Goal: Task Accomplishment & Management: Use online tool/utility

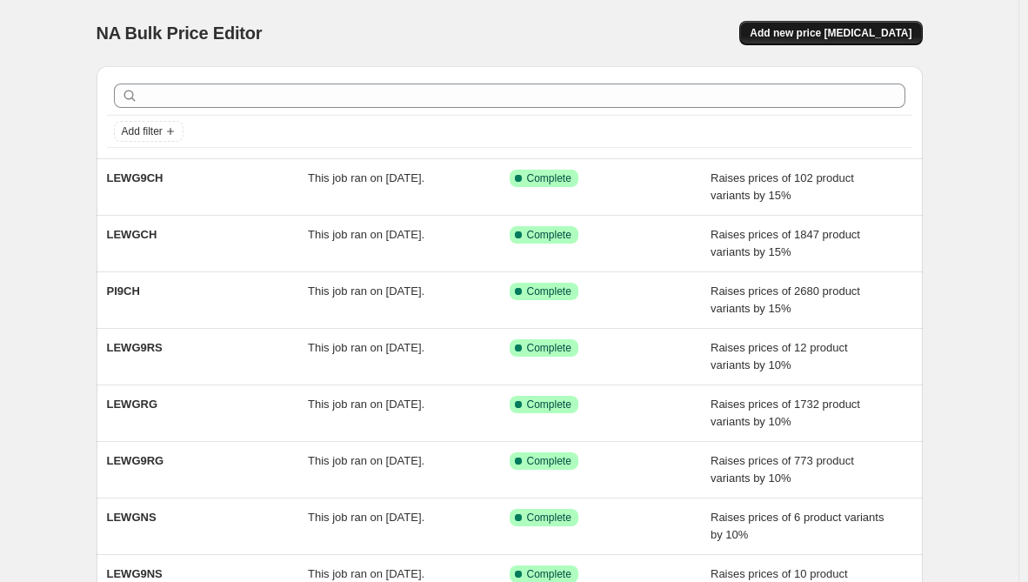
click at [822, 31] on span "Add new price [MEDICAL_DATA]" at bounding box center [830, 33] width 162 height 14
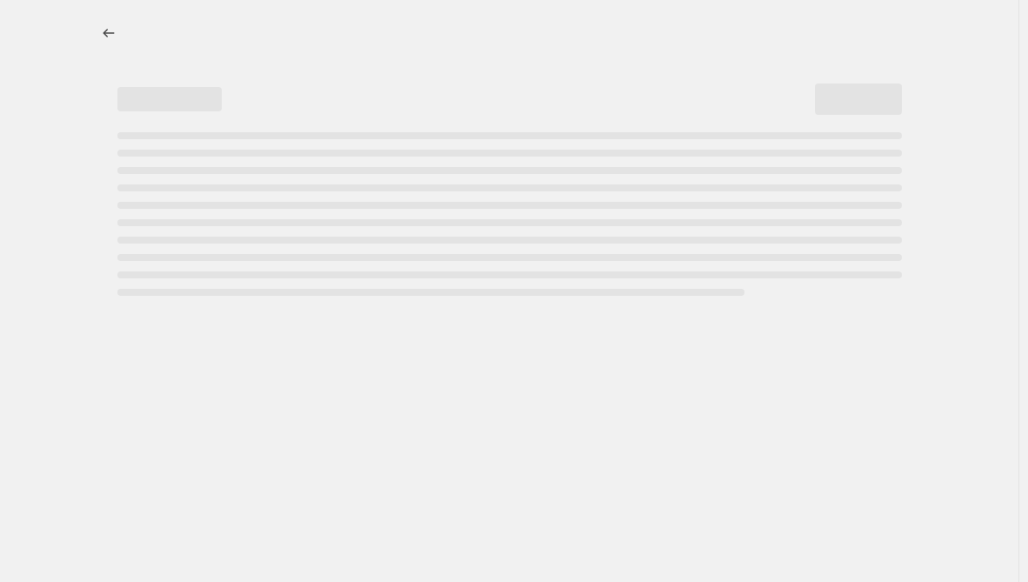
select select "percentage"
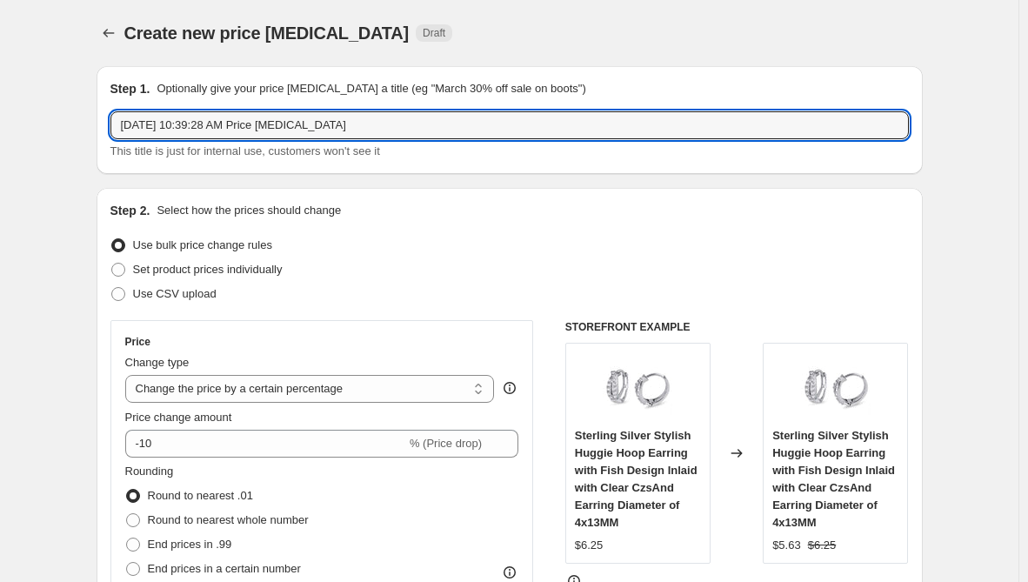
drag, startPoint x: 363, startPoint y: 124, endPoint x: -129, endPoint y: 91, distance: 493.1
click at [0, 91] on html "Home Settings Plans Skip to content Create new price [MEDICAL_DATA]. This page …" at bounding box center [514, 291] width 1028 height 582
paste input "NAR9WHEAT"
type input "NAR9WHEAT"
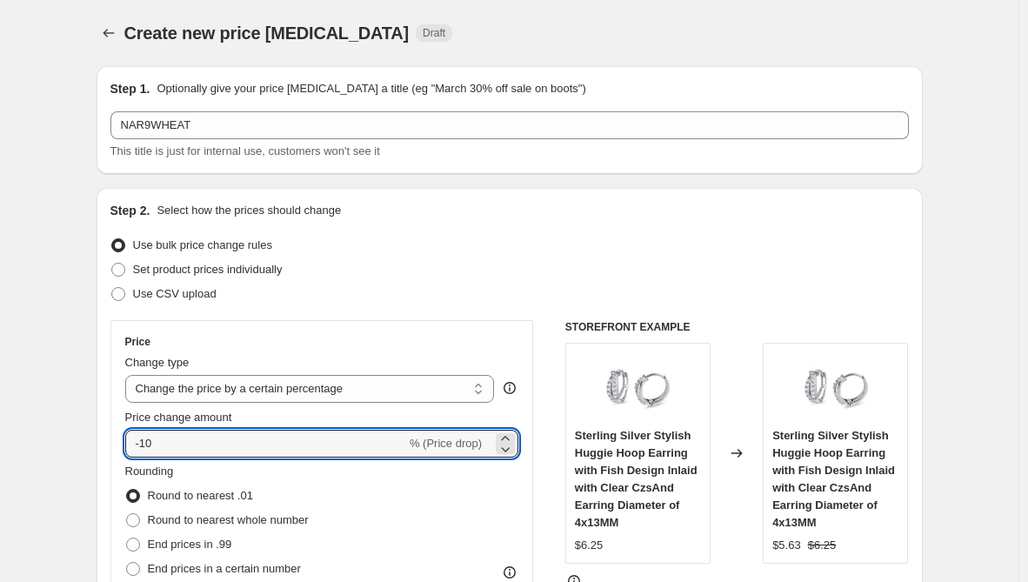
drag, startPoint x: 190, startPoint y: 447, endPoint x: 127, endPoint y: 434, distance: 64.8
click at [127, 434] on div "Price Change type Change the price to a certain amount Change the price by a ce…" at bounding box center [321, 477] width 423 height 314
type input "30"
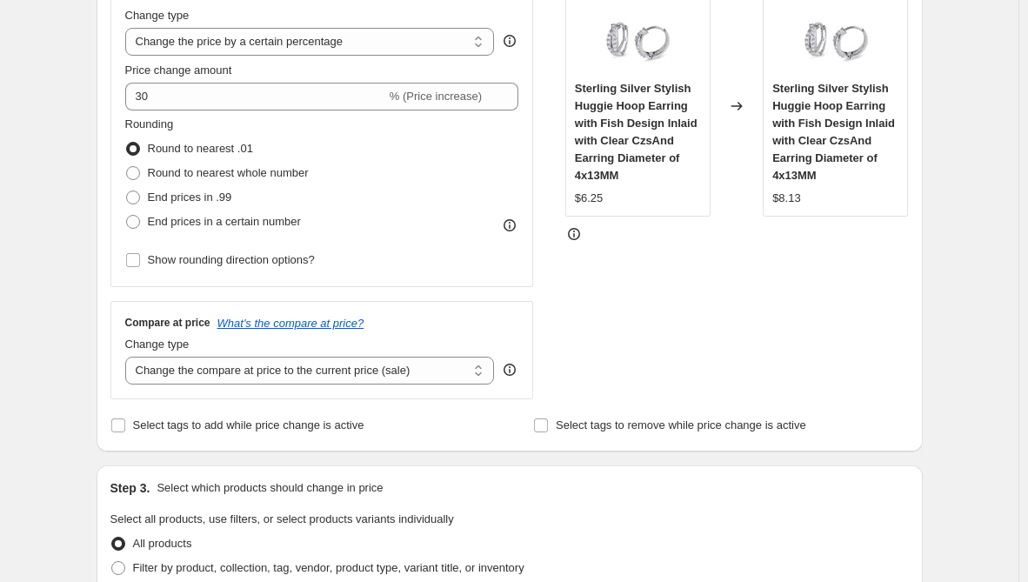
scroll to position [348, 0]
click at [288, 374] on select "Change the compare at price to the current price (sale) Change the compare at p…" at bounding box center [309, 370] width 369 height 28
select select "remove"
click at [129, 356] on select "Change the compare at price to the current price (sale) Change the compare at p…" at bounding box center [309, 370] width 369 height 28
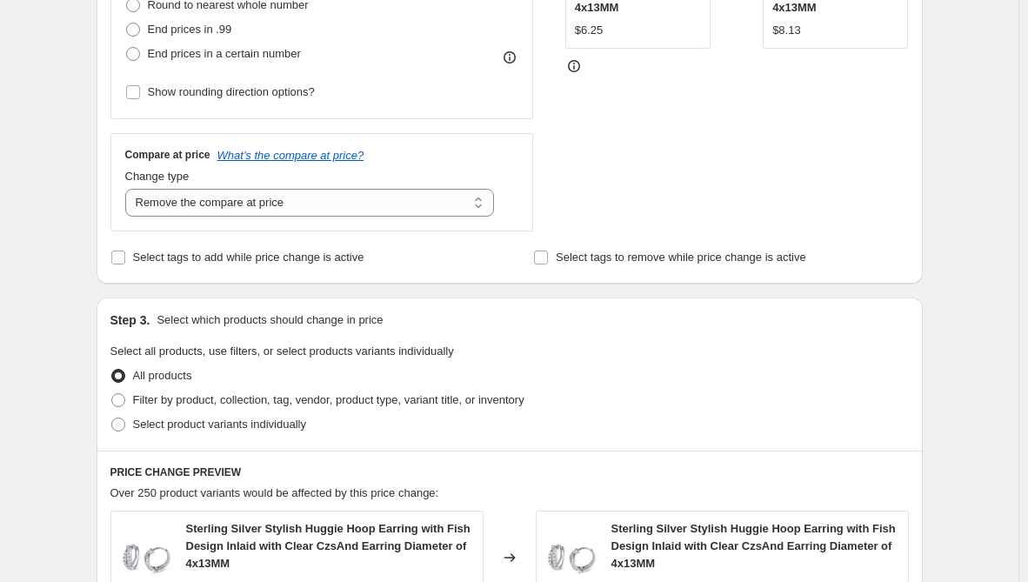
scroll to position [522, 0]
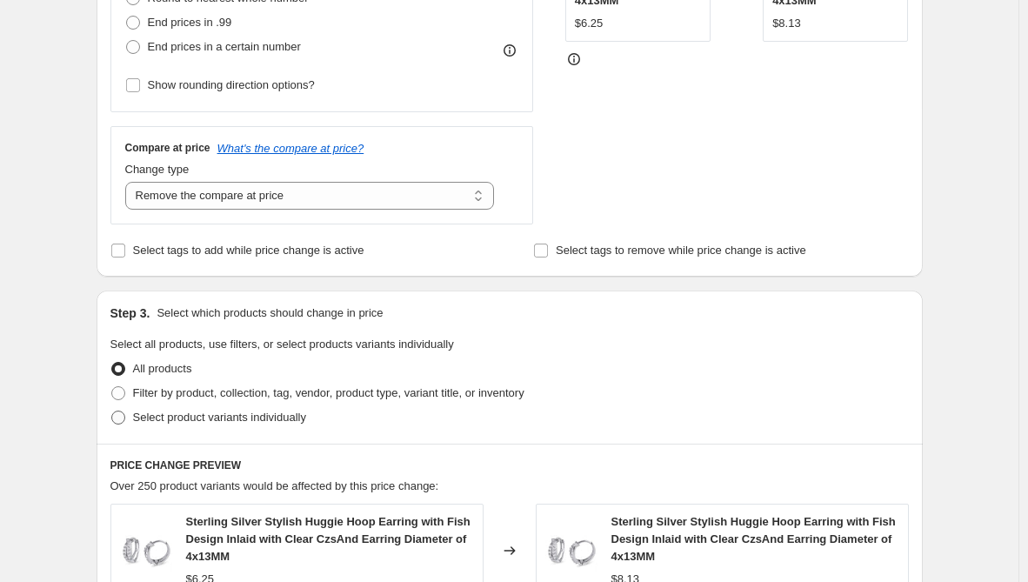
click at [218, 418] on span "Select product variants individually" at bounding box center [219, 416] width 173 height 13
click at [112, 411] on input "Select product variants individually" at bounding box center [111, 410] width 1 height 1
radio input "true"
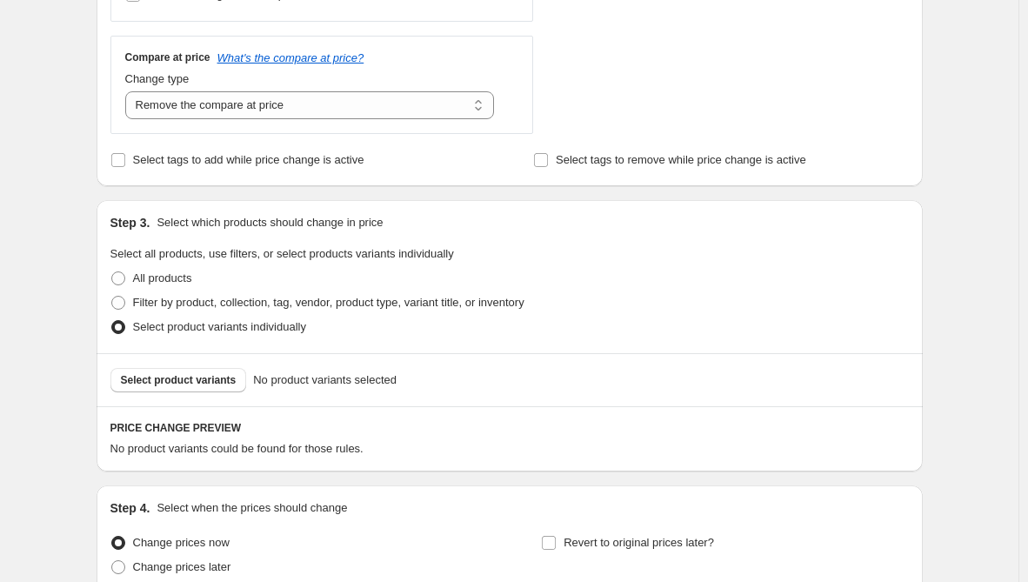
scroll to position [695, 0]
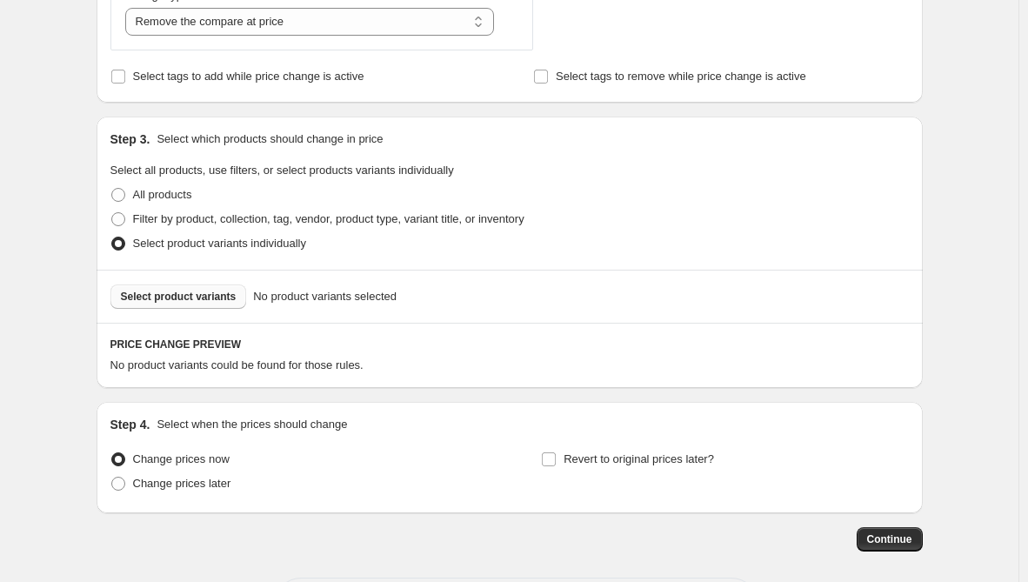
click at [176, 299] on span "Select product variants" at bounding box center [179, 296] width 116 height 14
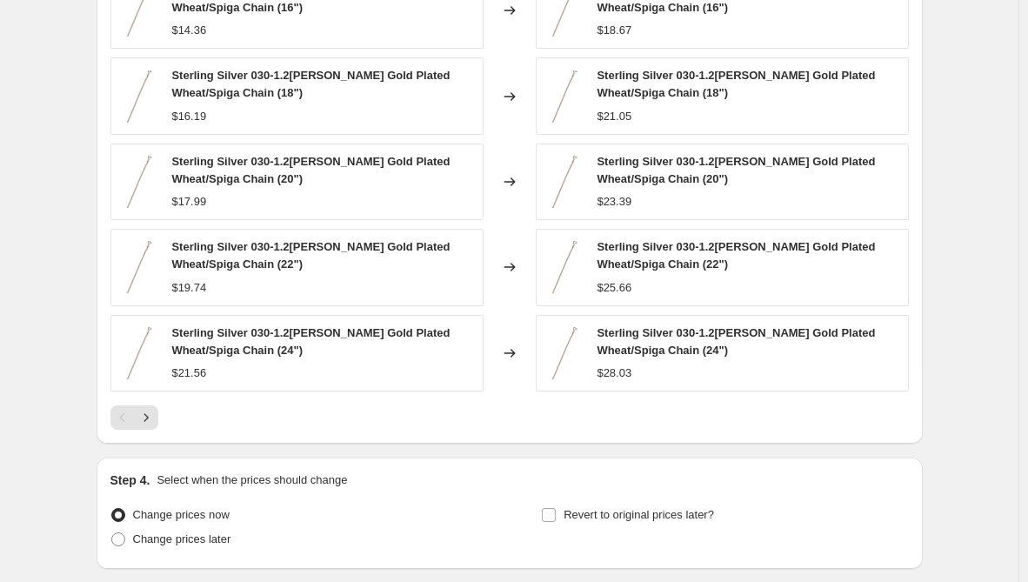
scroll to position [1217, 0]
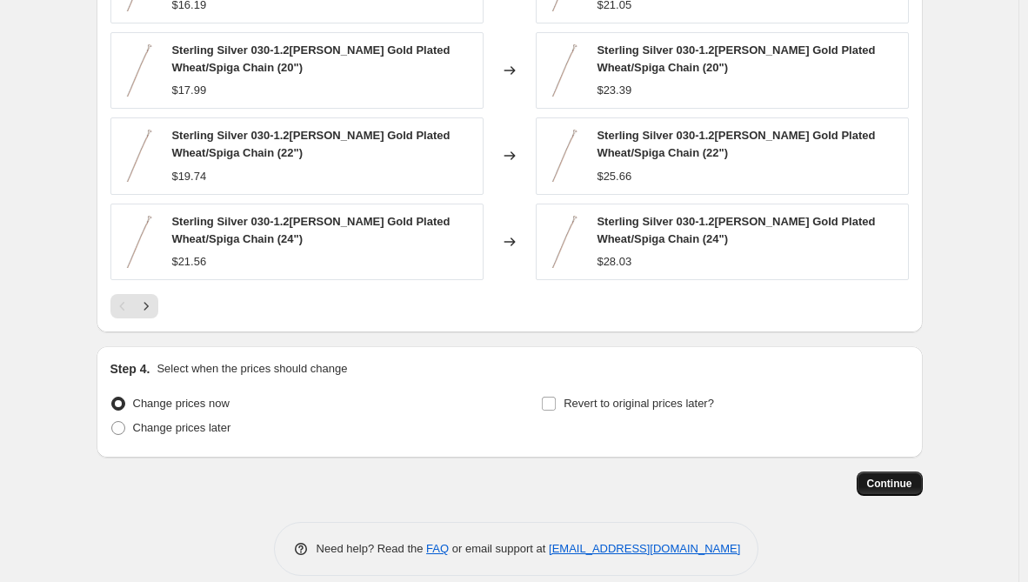
click at [896, 480] on span "Continue" at bounding box center [889, 483] width 45 height 14
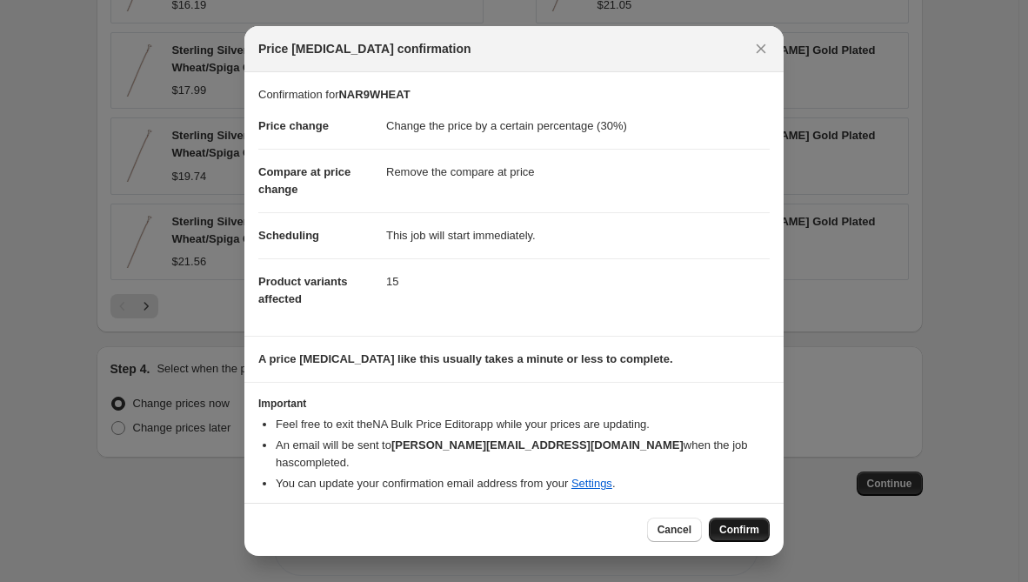
click at [735, 522] on span "Confirm" at bounding box center [739, 529] width 40 height 14
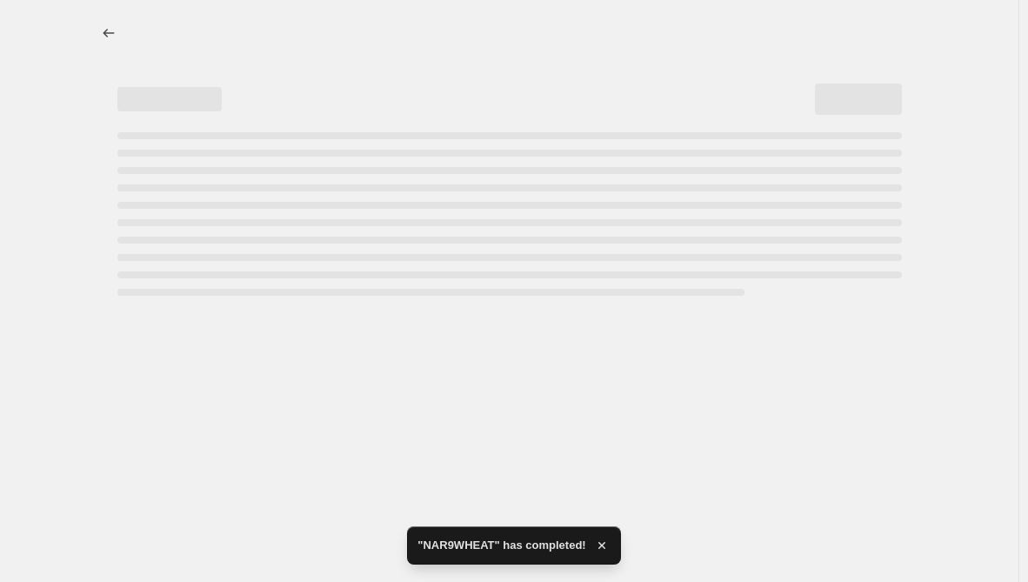
select select "percentage"
select select "remove"
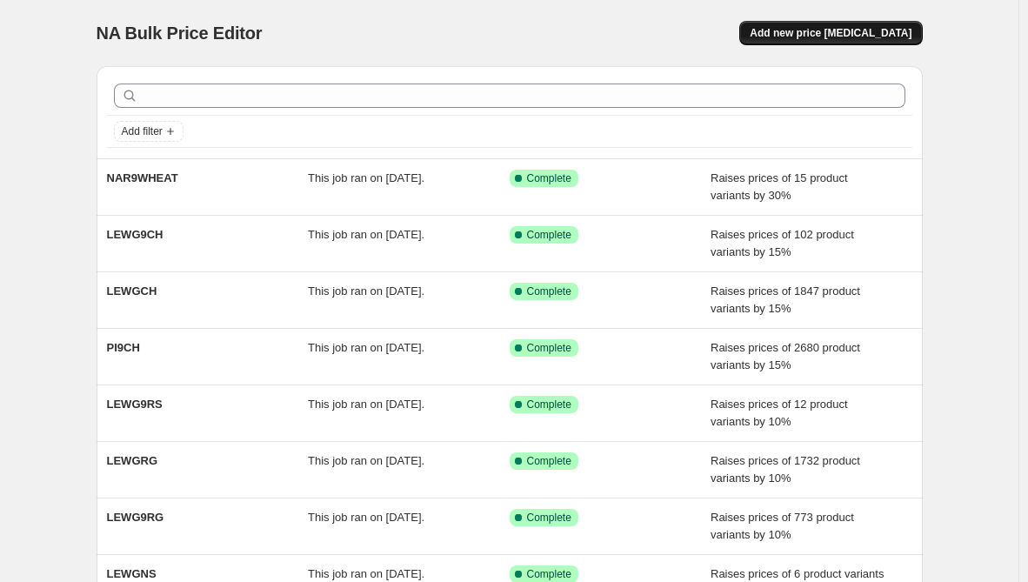
click at [887, 24] on button "Add new price [MEDICAL_DATA]" at bounding box center [830, 33] width 183 height 24
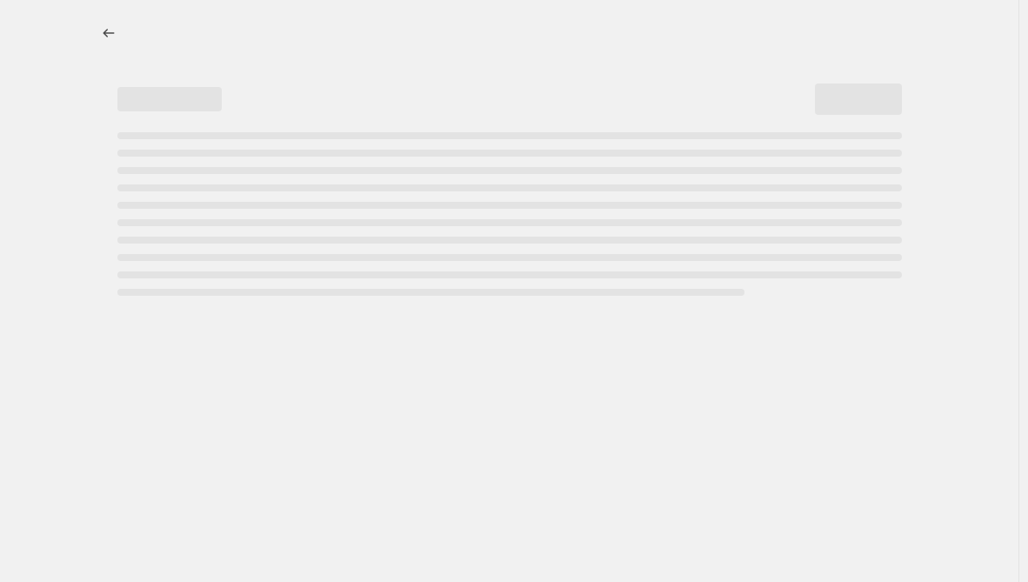
select select "percentage"
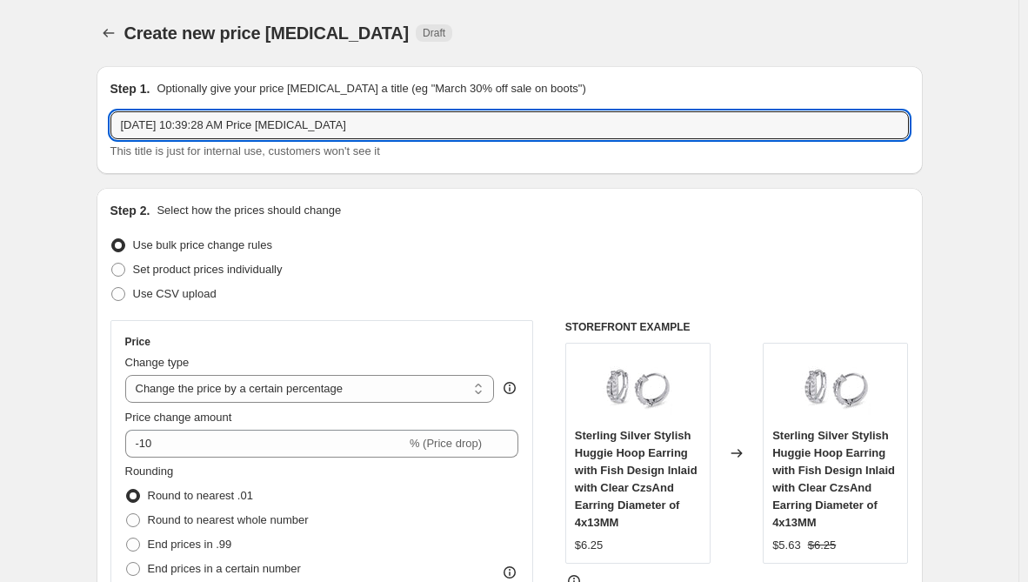
drag, startPoint x: 365, startPoint y: 129, endPoint x: -212, endPoint y: 110, distance: 577.6
click at [0, 110] on html "Home Settings Plans Skip to content Create new price [MEDICAL_DATA]. This page …" at bounding box center [514, 291] width 1028 height 582
paste input "NAR9SR"
type input "NAR9SR"
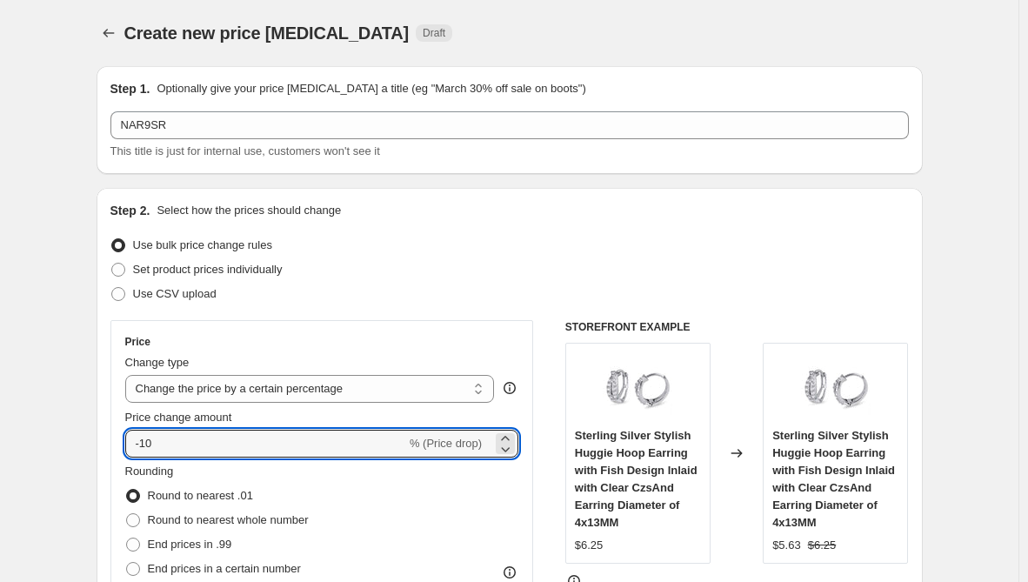
drag, startPoint x: 171, startPoint y: 436, endPoint x: 105, endPoint y: 438, distance: 66.1
click at [105, 438] on div "Step 2. Select how the prices should change Use bulk price change rules Set pro…" at bounding box center [509, 493] width 826 height 610
type input "30"
click at [104, 422] on div "Step 2. Select how the prices should change Use bulk price change rules Set pro…" at bounding box center [509, 493] width 826 height 610
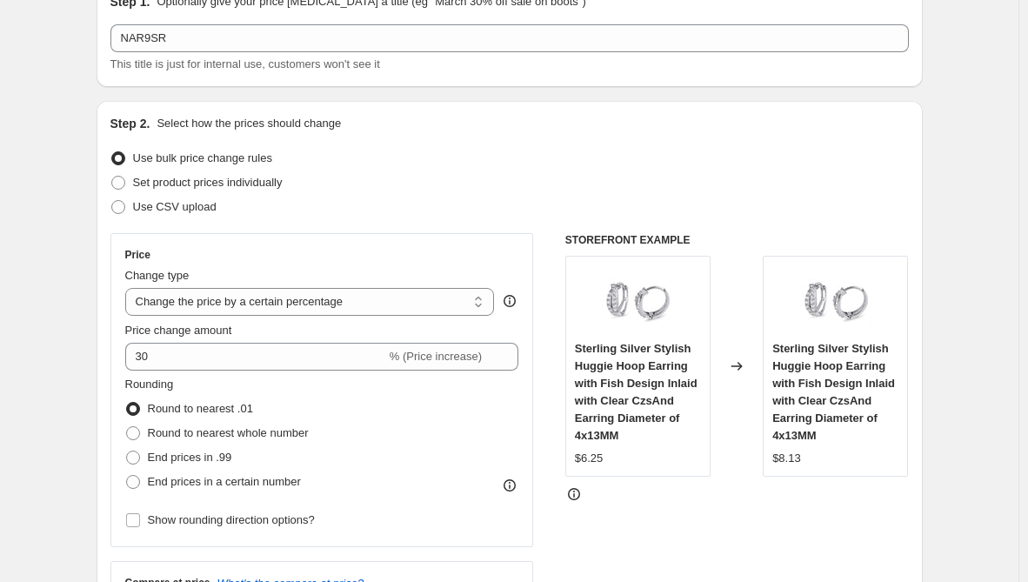
scroll to position [435, 0]
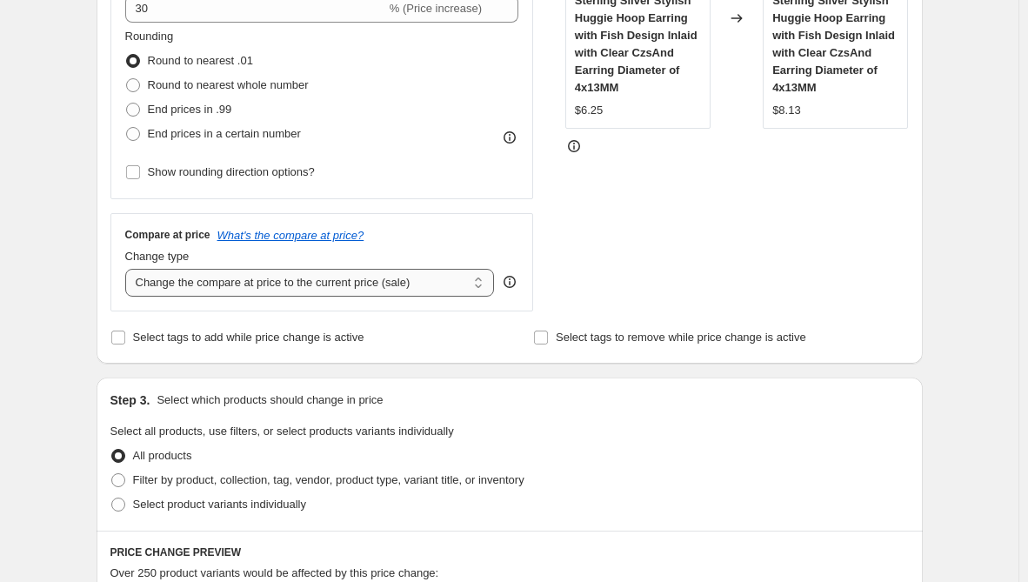
click at [223, 287] on select "Change the compare at price to the current price (sale) Change the compare at p…" at bounding box center [309, 283] width 369 height 28
select select "remove"
click at [129, 269] on select "Change the compare at price to the current price (sale) Change the compare at p…" at bounding box center [309, 283] width 369 height 28
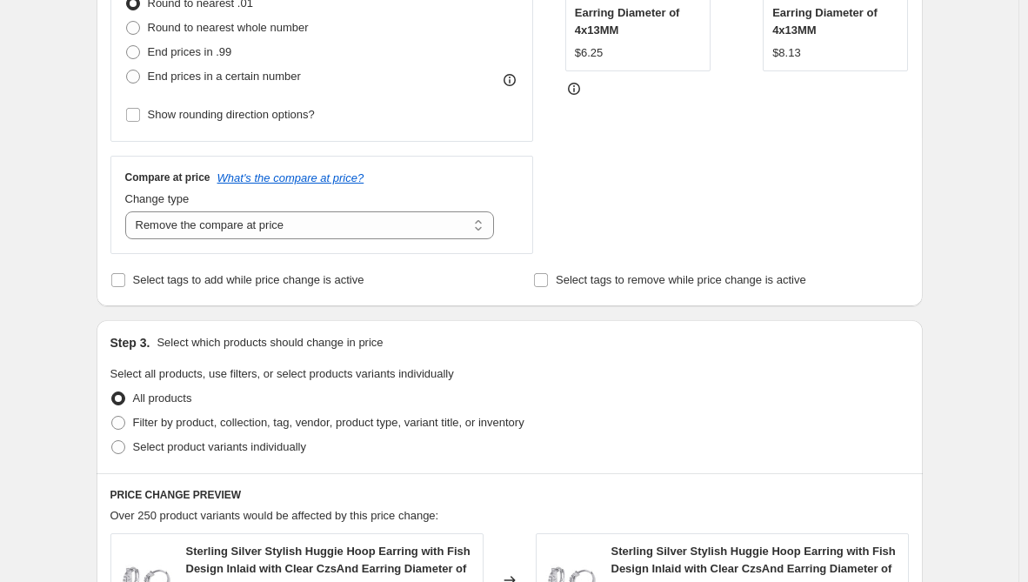
scroll to position [522, 0]
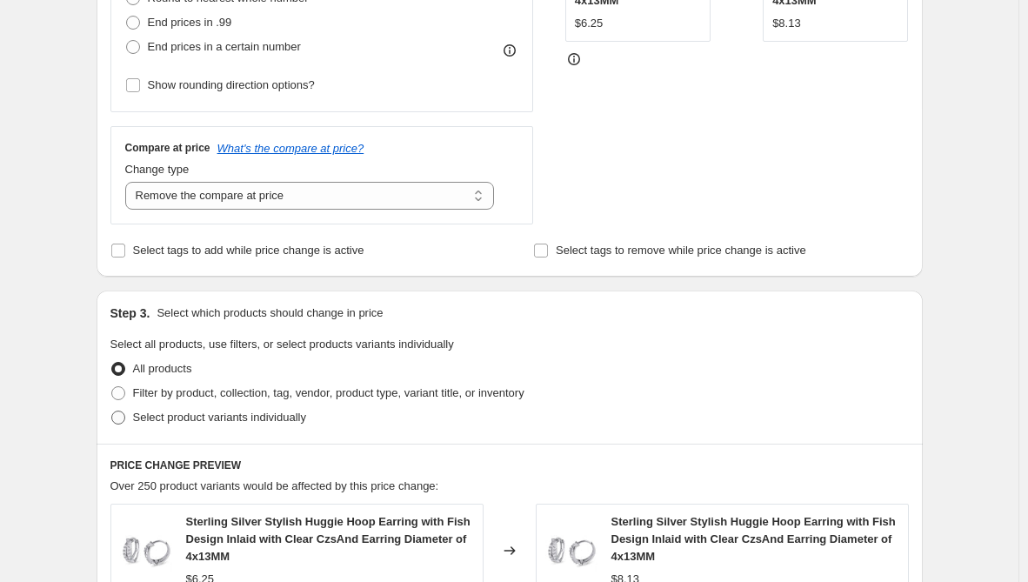
click at [268, 420] on span "Select product variants individually" at bounding box center [219, 416] width 173 height 13
click at [112, 411] on input "Select product variants individually" at bounding box center [111, 410] width 1 height 1
radio input "true"
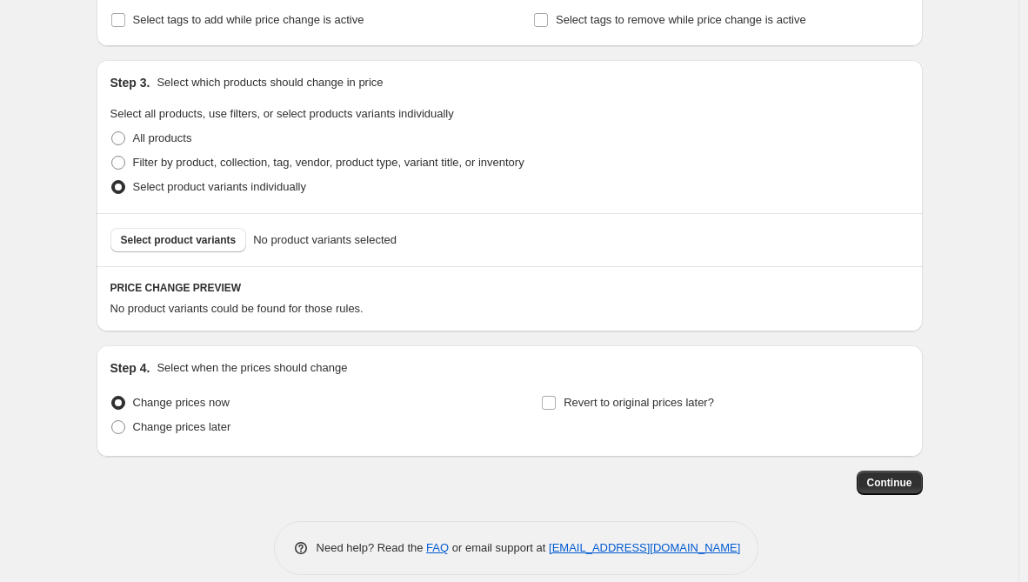
scroll to position [772, 0]
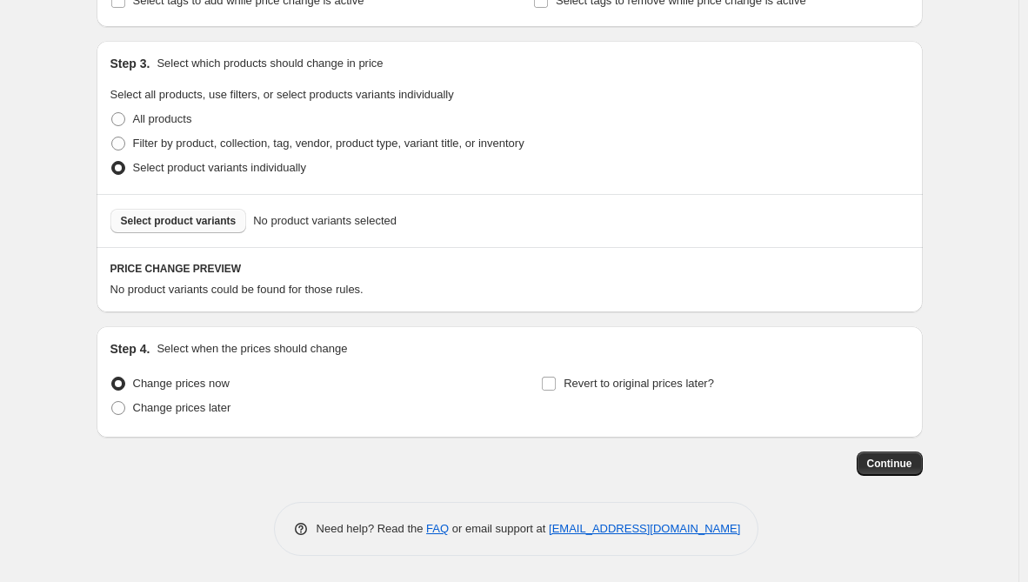
click at [191, 221] on span "Select product variants" at bounding box center [179, 221] width 116 height 14
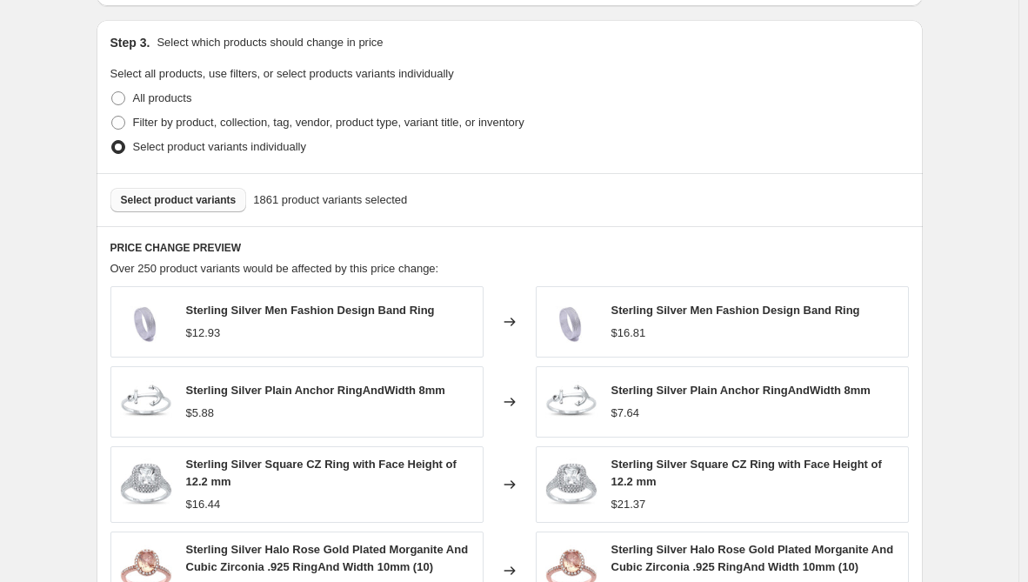
scroll to position [1227, 0]
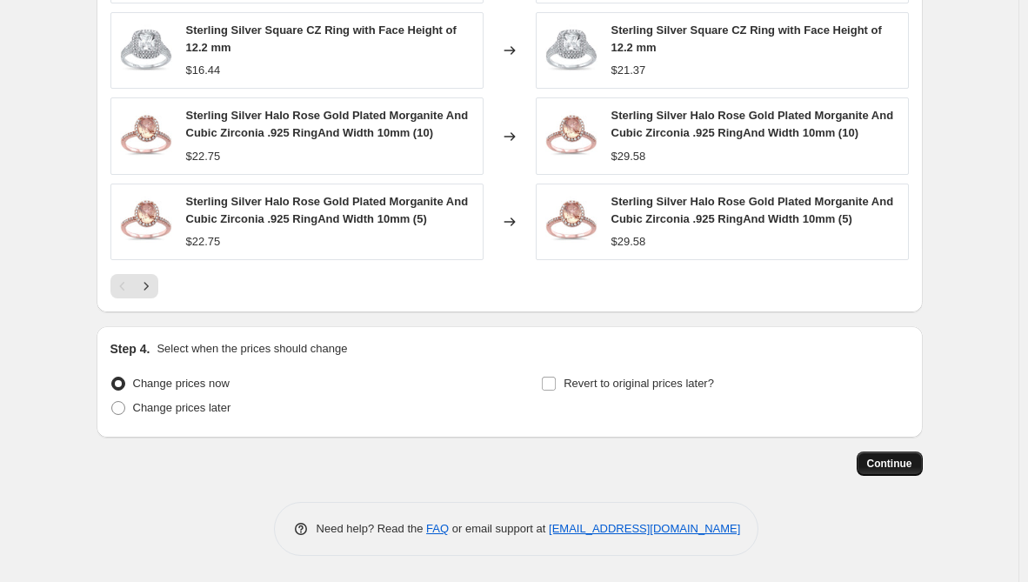
click at [895, 463] on span "Continue" at bounding box center [889, 463] width 45 height 14
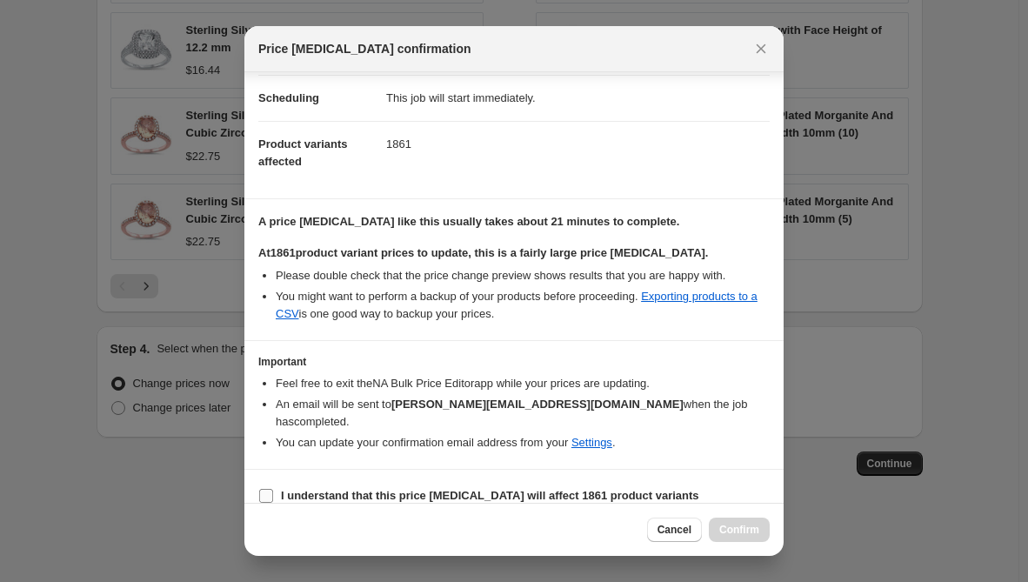
scroll to position [139, 0]
click at [395, 487] on b "I understand that this price [MEDICAL_DATA] will affect 1861 product variants" at bounding box center [490, 493] width 418 height 13
click at [273, 487] on input "I understand that this price [MEDICAL_DATA] will affect 1861 product variants" at bounding box center [266, 494] width 14 height 14
checkbox input "true"
click at [736, 526] on span "Confirm" at bounding box center [739, 529] width 40 height 14
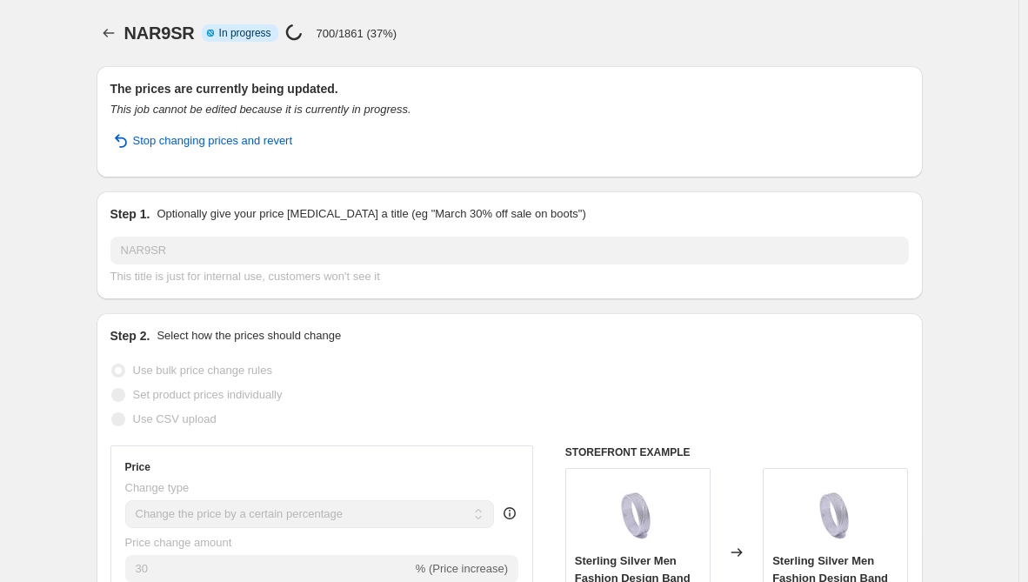
scroll to position [1272, 0]
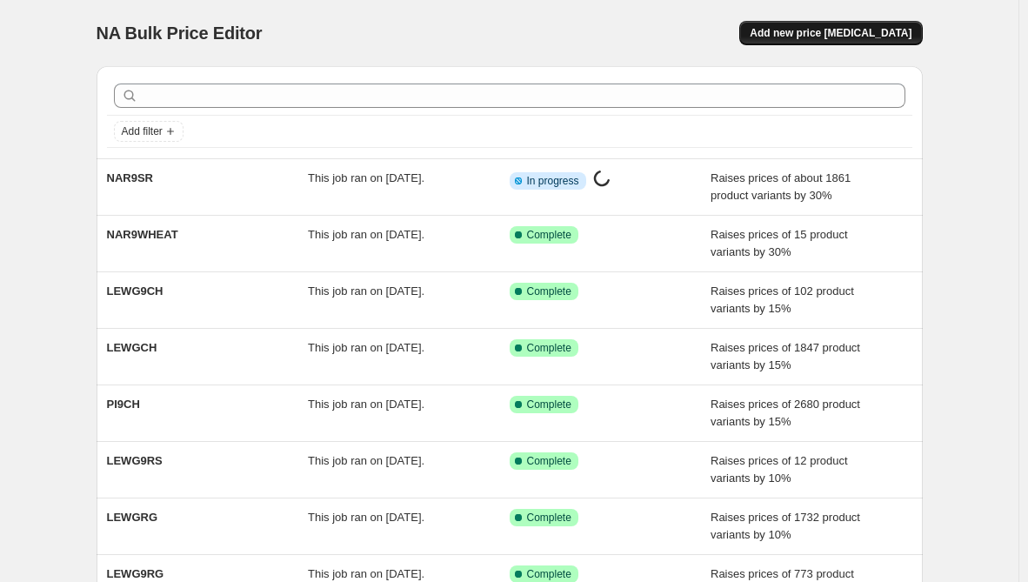
click at [846, 39] on span "Add new price [MEDICAL_DATA]" at bounding box center [830, 33] width 162 height 14
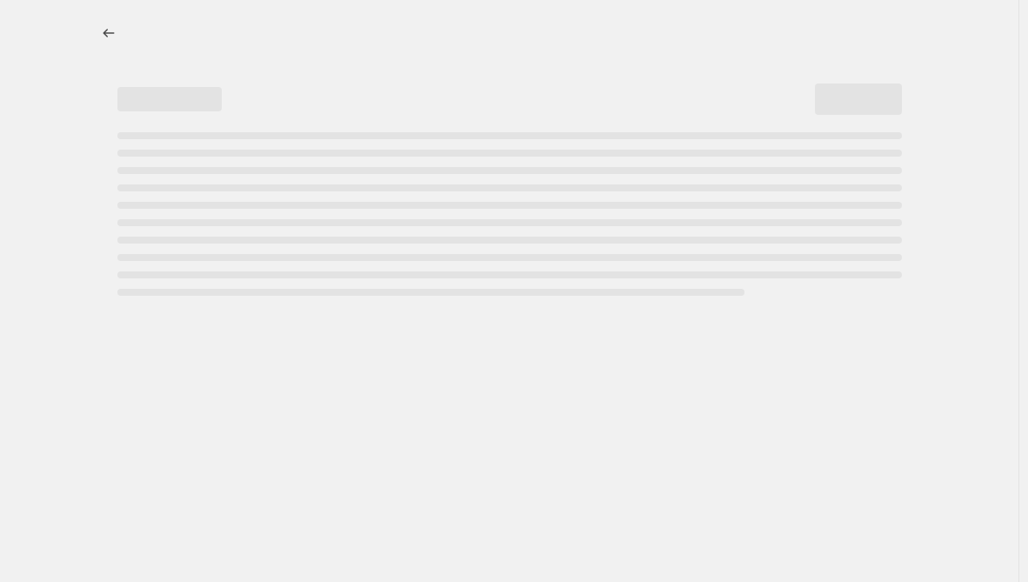
select select "percentage"
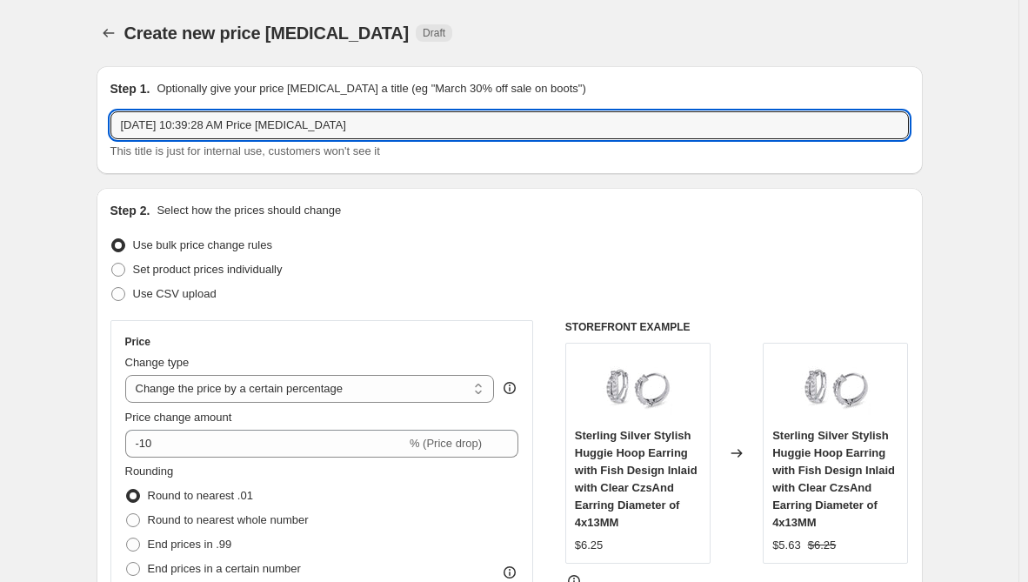
drag, startPoint x: 378, startPoint y: 129, endPoint x: -61, endPoint y: 113, distance: 439.3
click at [0, 113] on html "Home Settings Plans Skip to content Create new price [MEDICAL_DATA]. This page …" at bounding box center [514, 291] width 1028 height 582
paste input "NAR9SQ"
type input "NAR9SQ"
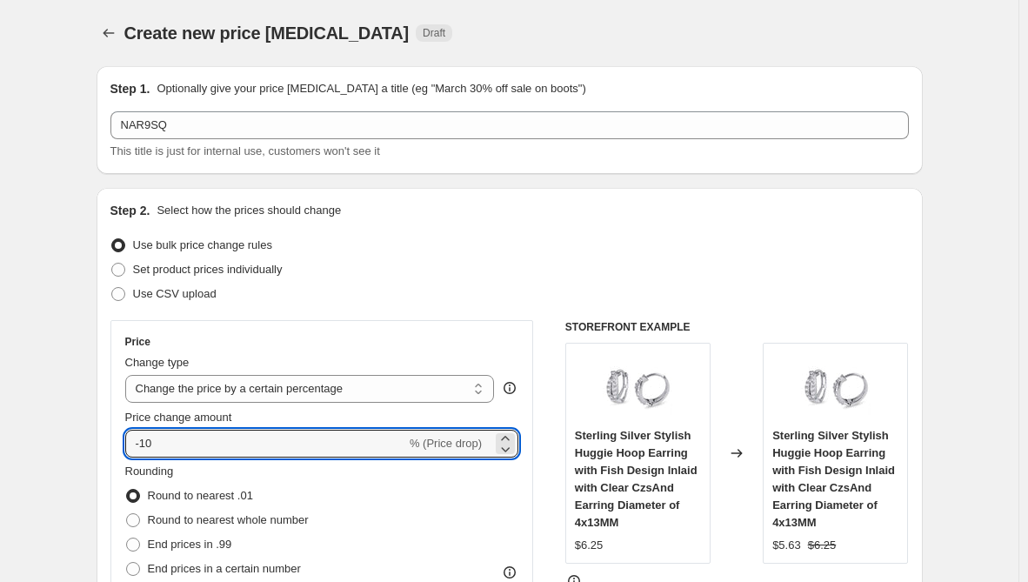
type input "30"
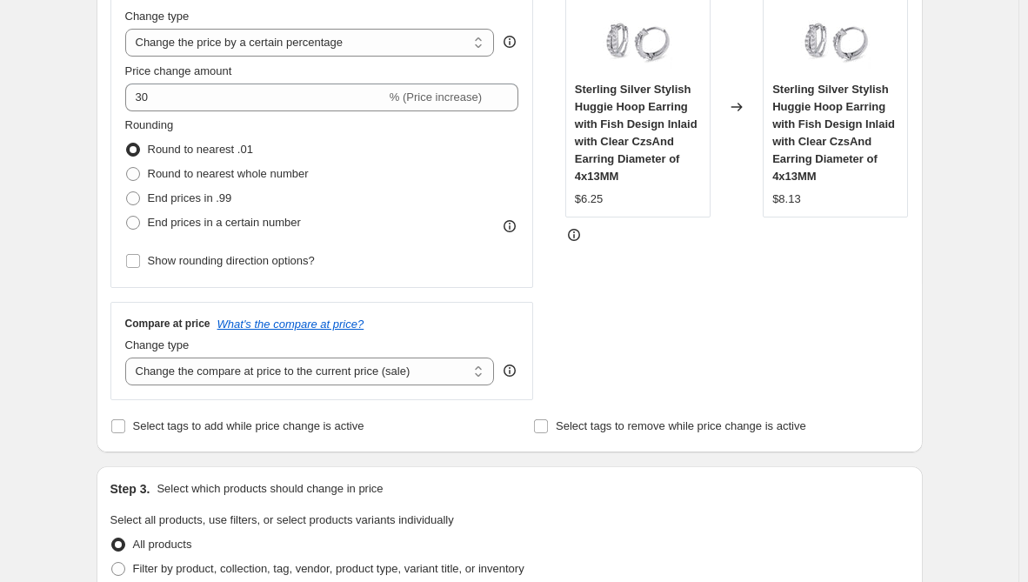
scroll to position [348, 0]
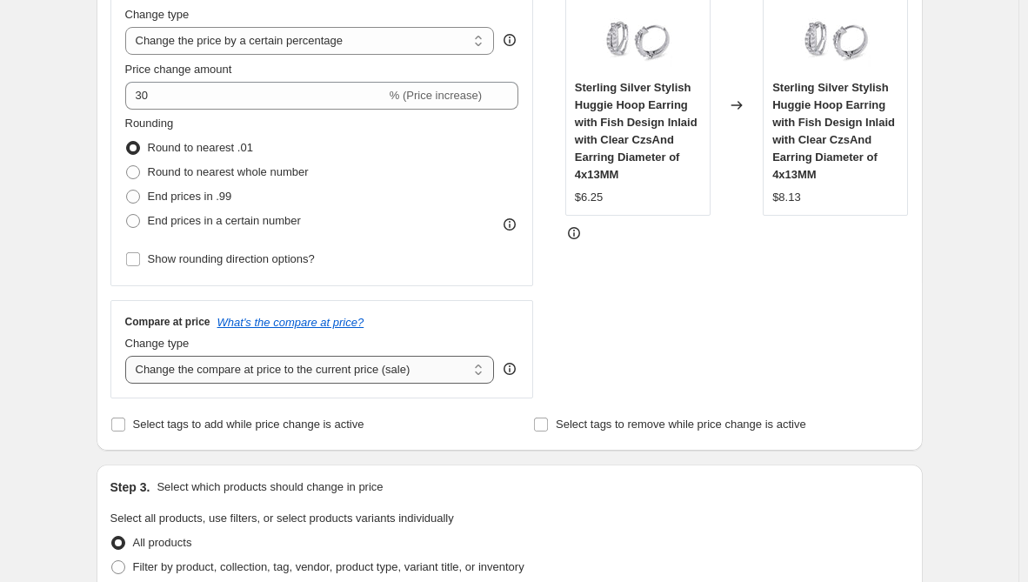
click at [379, 375] on select "Change the compare at price to the current price (sale) Change the compare at p…" at bounding box center [309, 370] width 369 height 28
select select "remove"
click at [129, 356] on select "Change the compare at price to the current price (sale) Change the compare at p…" at bounding box center [309, 370] width 369 height 28
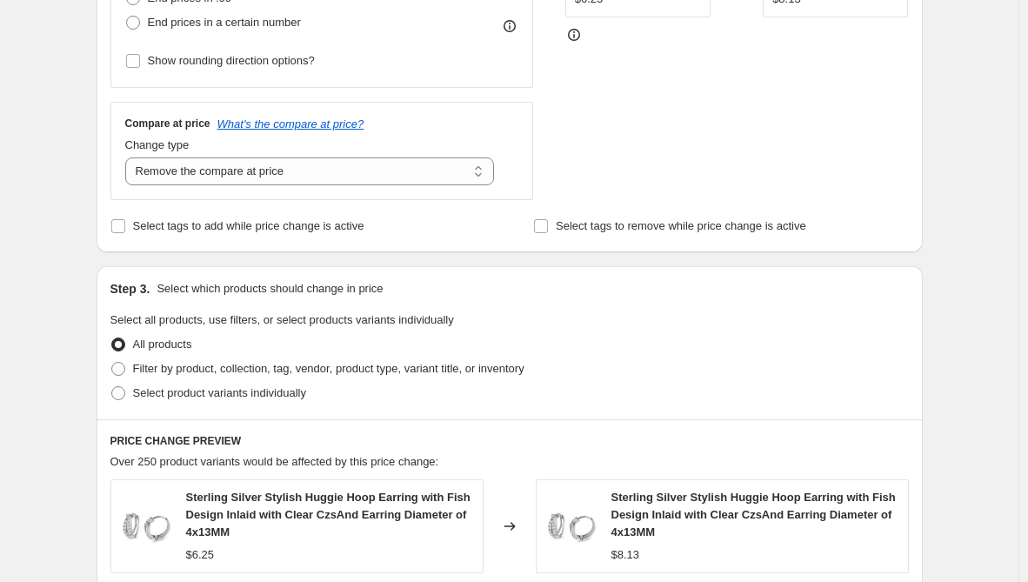
scroll to position [695, 0]
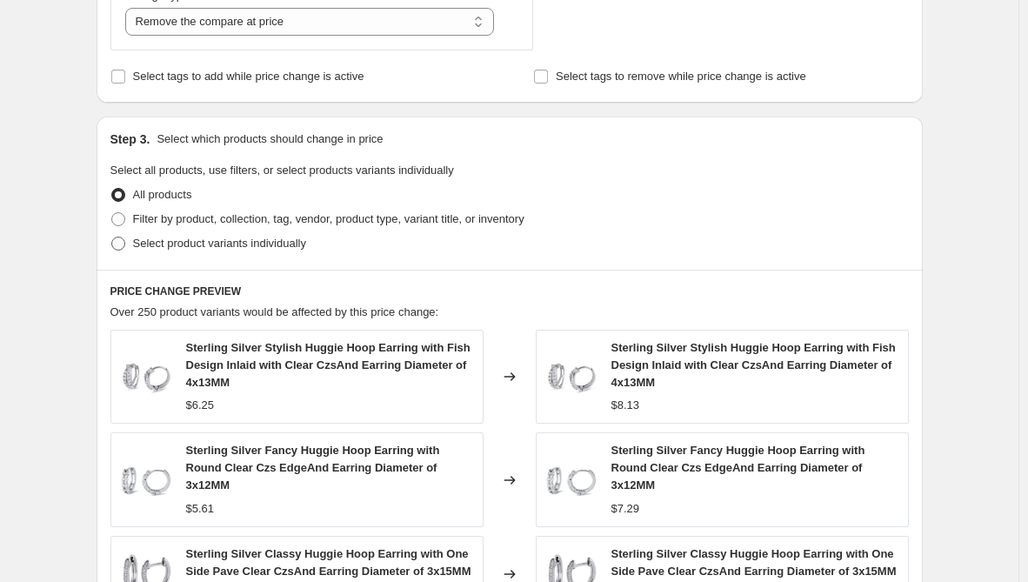
click at [249, 239] on span "Select product variants individually" at bounding box center [219, 242] width 173 height 13
click at [112, 237] on input "Select product variants individually" at bounding box center [111, 236] width 1 height 1
radio input "true"
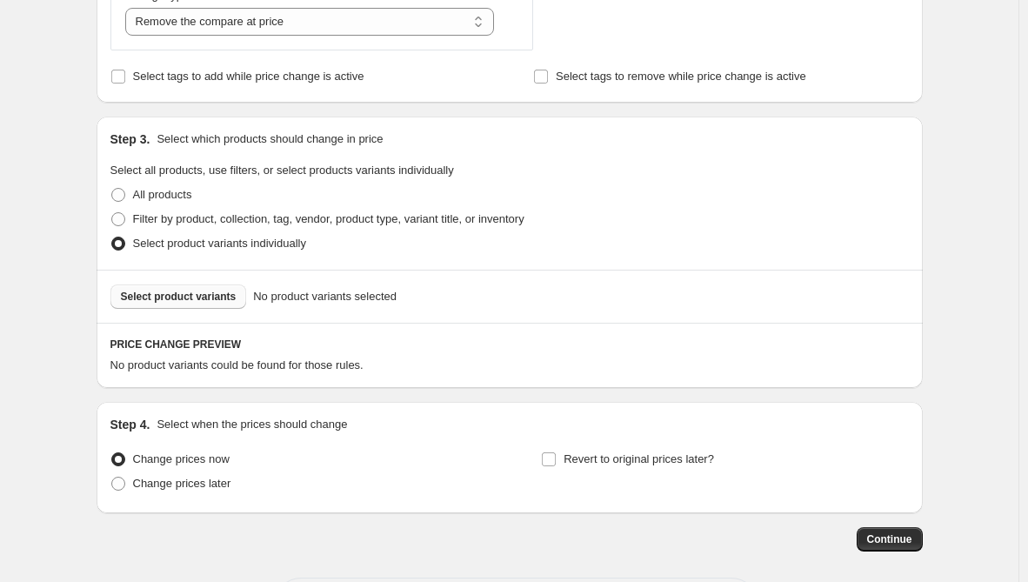
click at [237, 299] on button "Select product variants" at bounding box center [178, 296] width 136 height 24
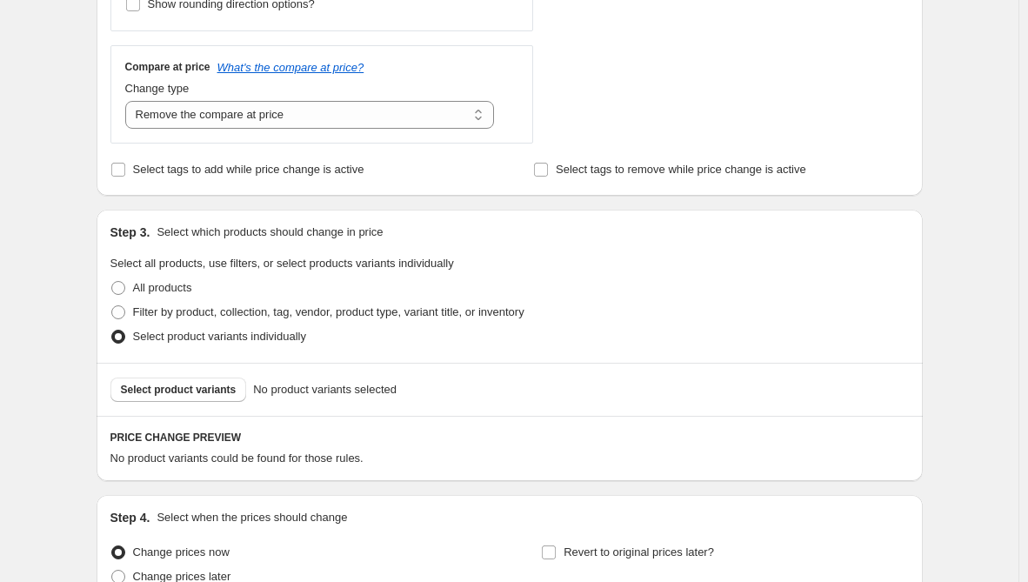
scroll to position [609, 0]
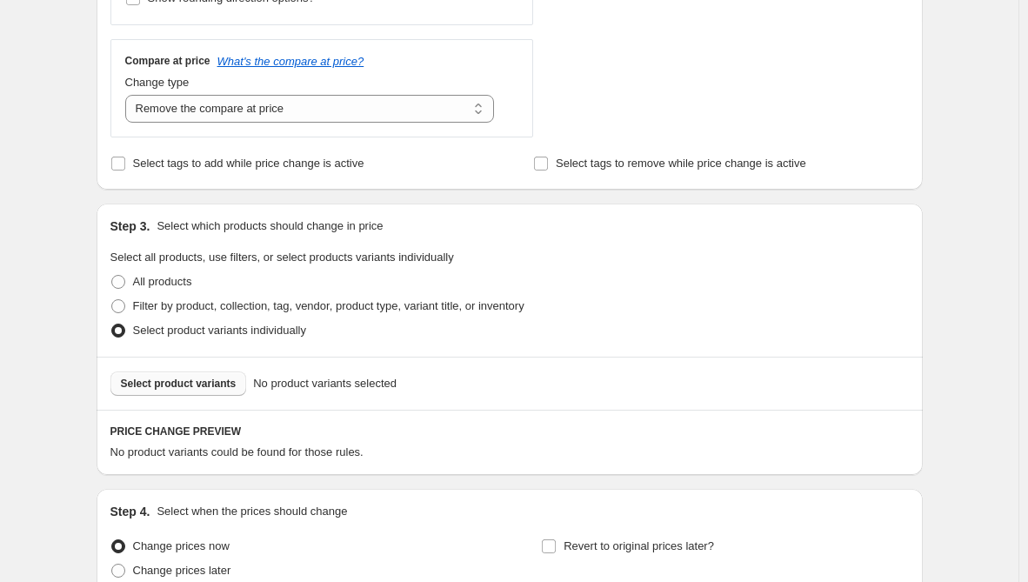
click at [209, 389] on span "Select product variants" at bounding box center [179, 383] width 116 height 14
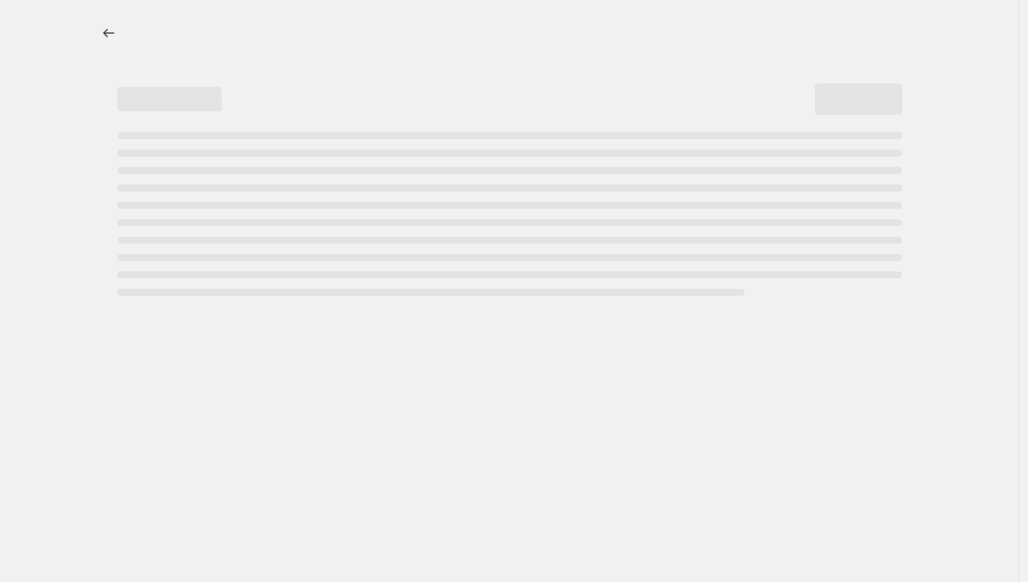
scroll to position [0, 0]
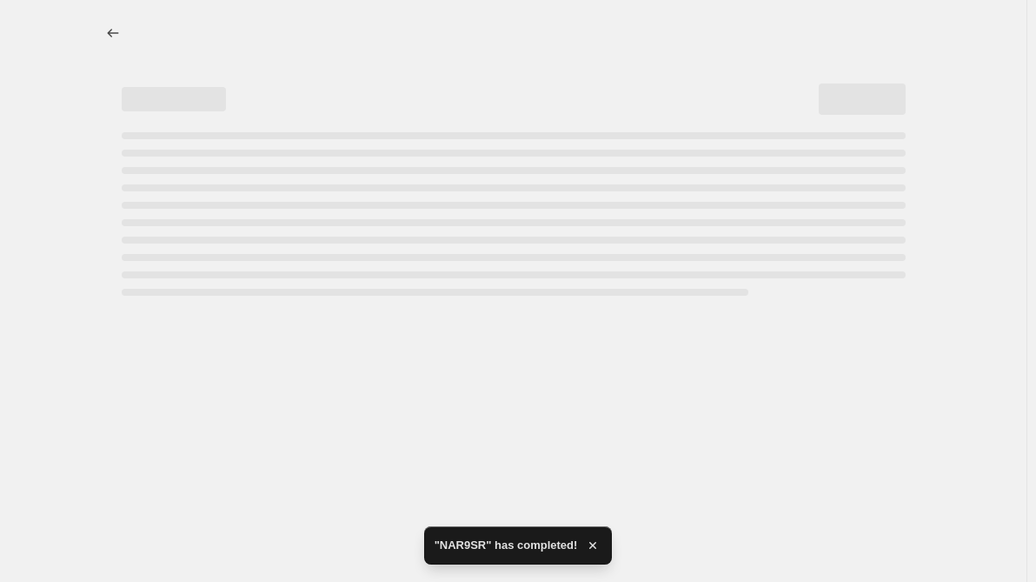
select select "percentage"
select select "remove"
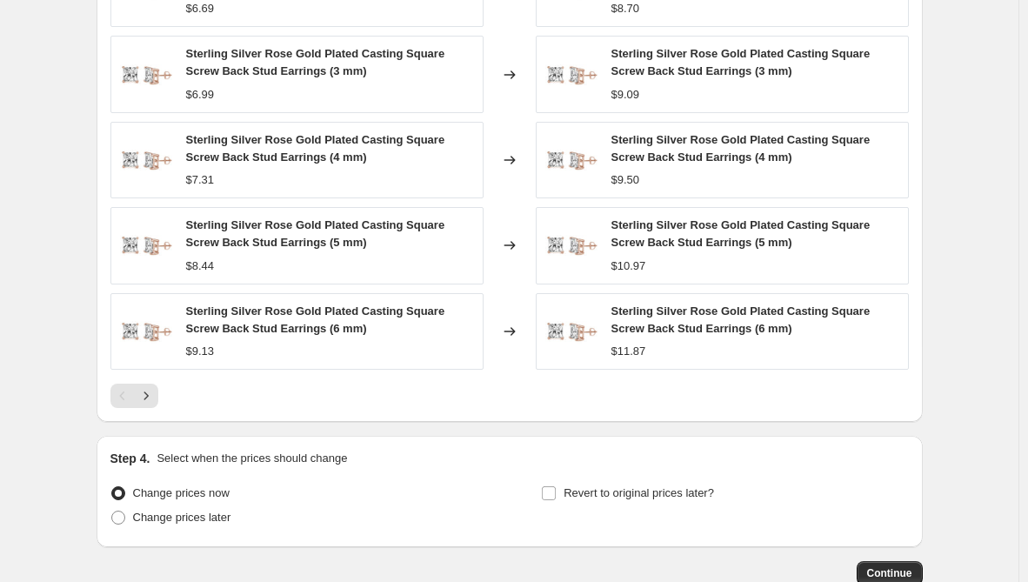
scroll to position [1238, 0]
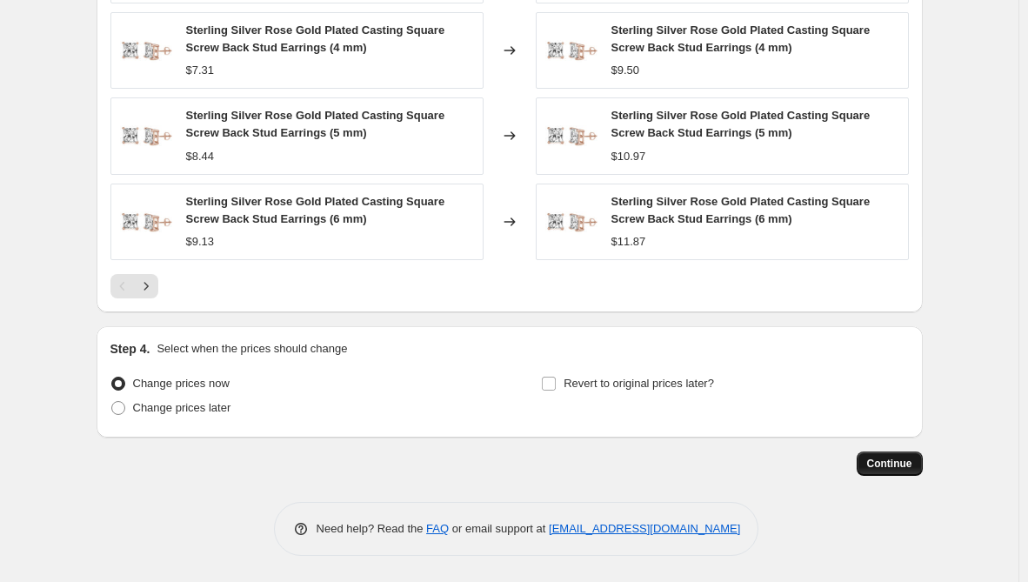
click at [875, 459] on span "Continue" at bounding box center [889, 463] width 45 height 14
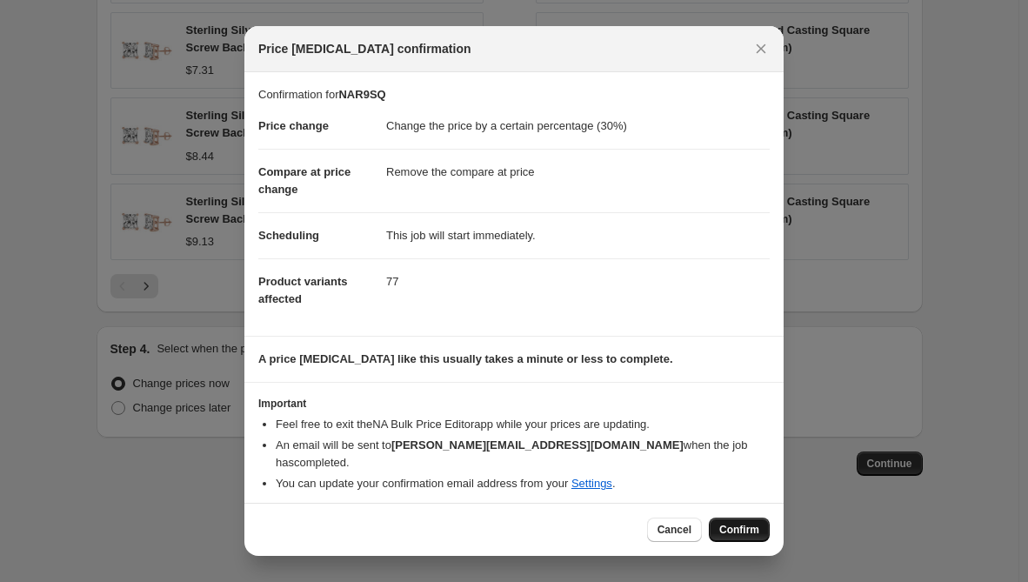
click at [735, 522] on span "Confirm" at bounding box center [739, 529] width 40 height 14
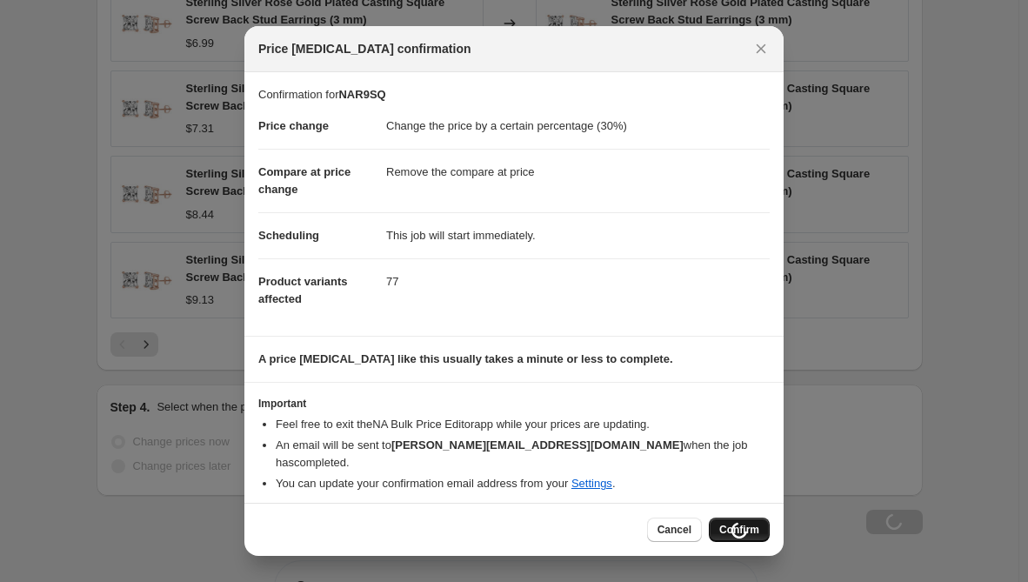
scroll to position [1297, 0]
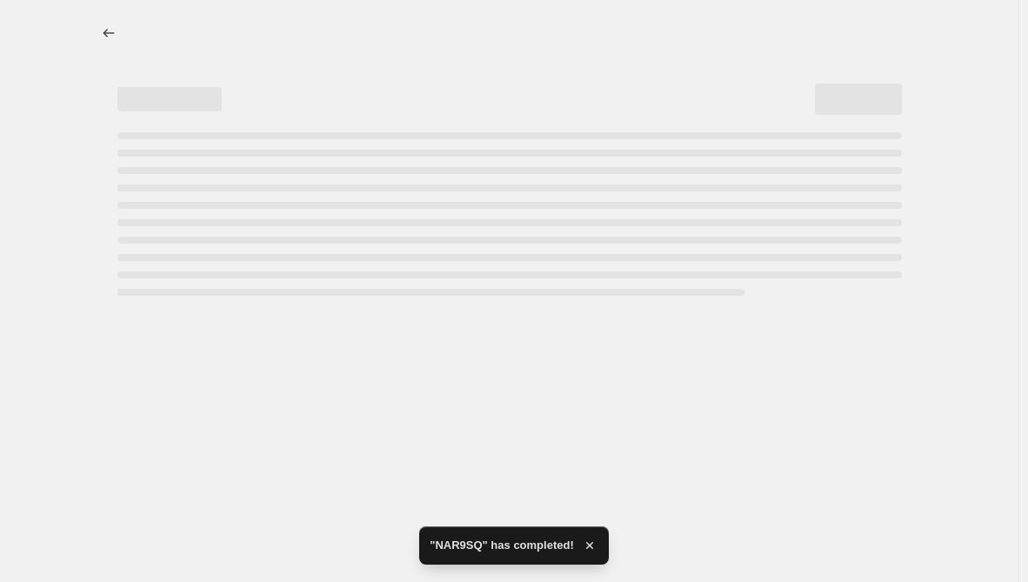
select select "percentage"
select select "remove"
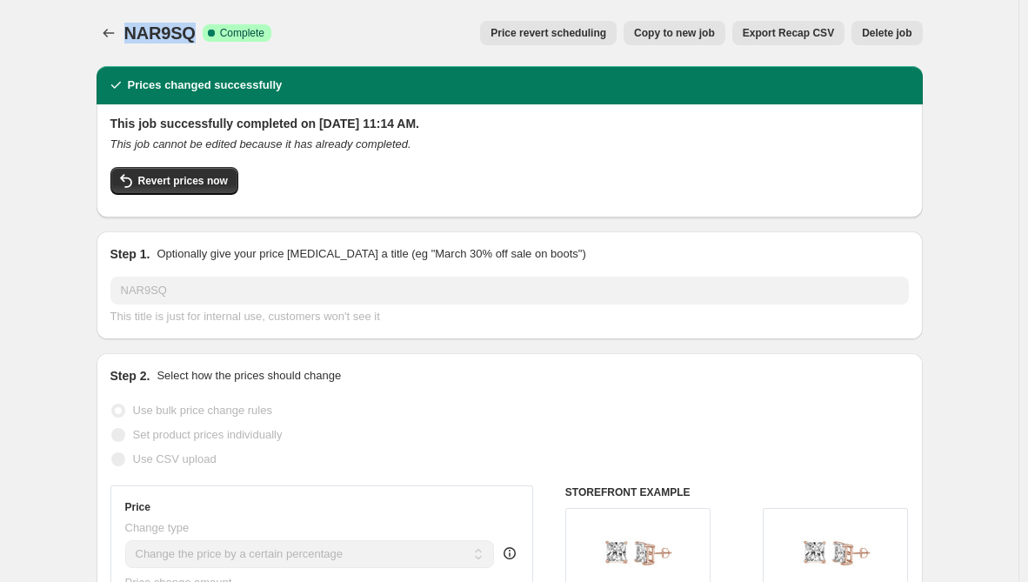
drag, startPoint x: 127, startPoint y: 34, endPoint x: 196, endPoint y: 37, distance: 68.7
click at [196, 37] on div "NAR9SQ Success Complete Complete Price revert scheduling Copy to new job Export…" at bounding box center [509, 33] width 826 height 24
copy span "NAR9SQ"
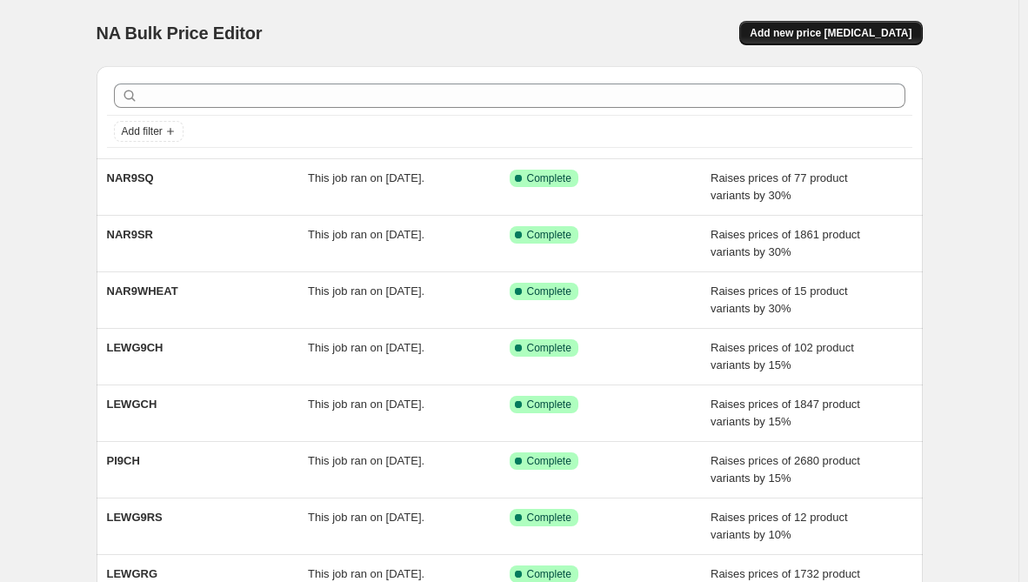
click at [802, 27] on span "Add new price [MEDICAL_DATA]" at bounding box center [830, 33] width 162 height 14
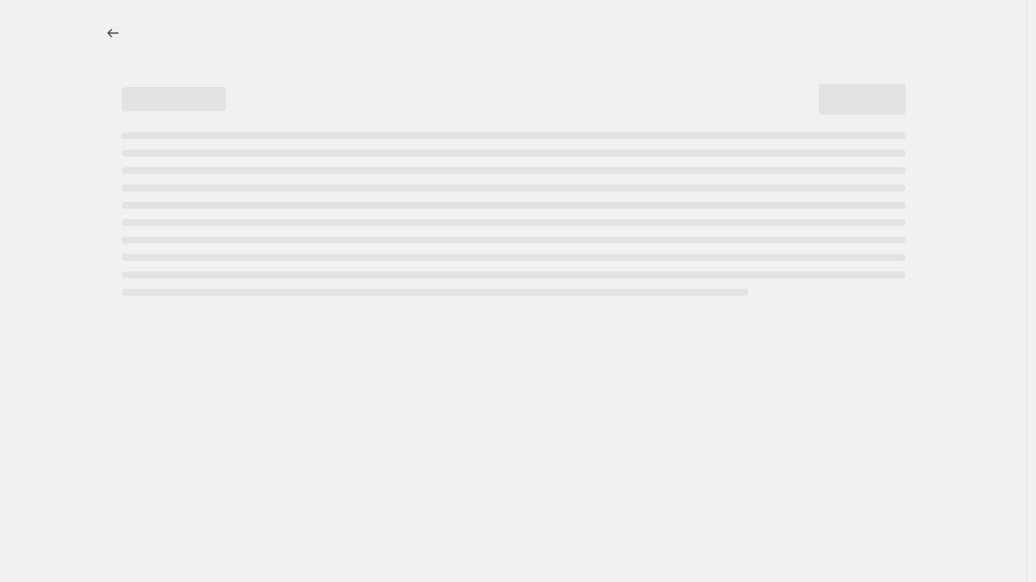
select select "percentage"
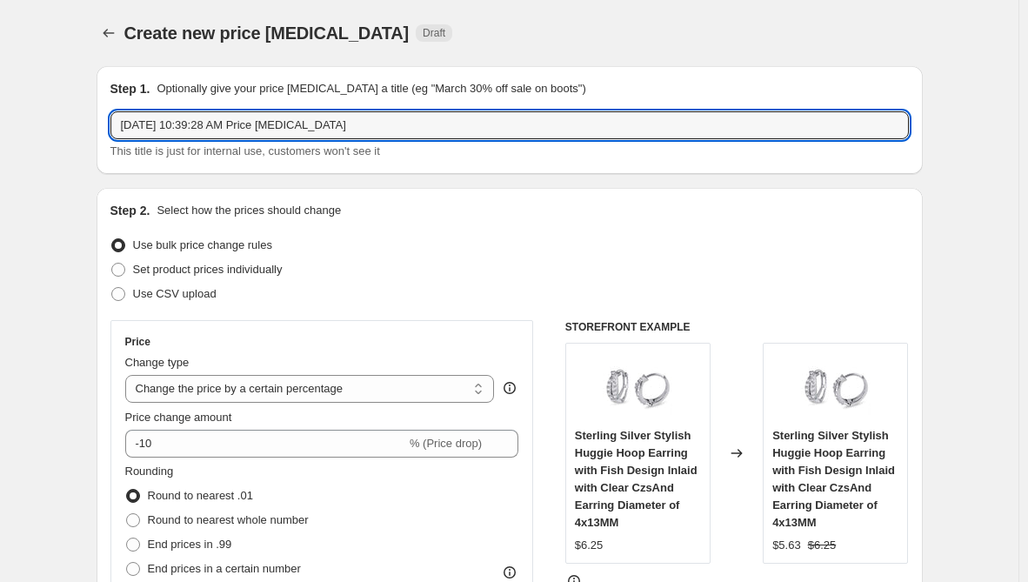
drag, startPoint x: 386, startPoint y: 125, endPoint x: -163, endPoint y: 112, distance: 549.6
click at [0, 112] on html "Home Settings Plans Skip to content Create new price [MEDICAL_DATA]. This page …" at bounding box center [514, 291] width 1028 height 582
paste input "NAR9SP"
type input "NAR9SP"
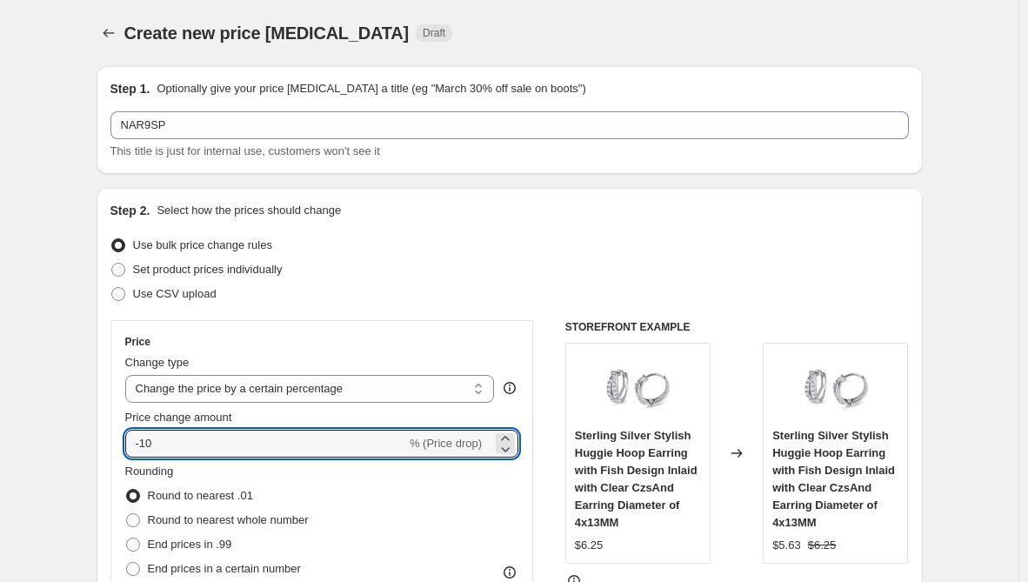
drag, startPoint x: 181, startPoint y: 456, endPoint x: 115, endPoint y: 455, distance: 66.1
click at [115, 455] on div "Price Change type Change the price to a certain amount Change the price by a ce…" at bounding box center [321, 477] width 423 height 314
type input "30"
click at [115, 438] on div "Price Change type Change the price to a certain amount Change the price by a ce…" at bounding box center [321, 477] width 423 height 314
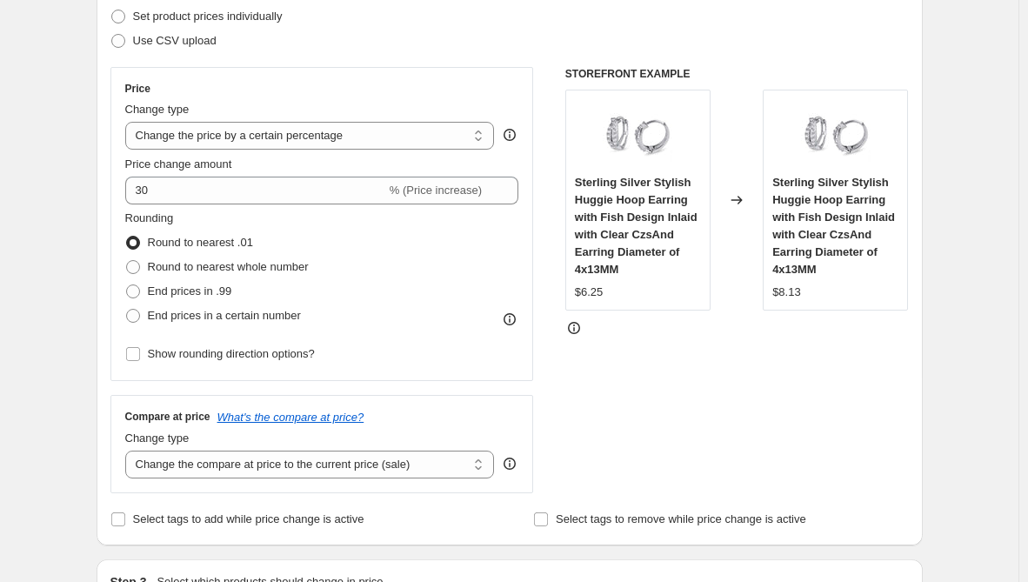
scroll to position [261, 0]
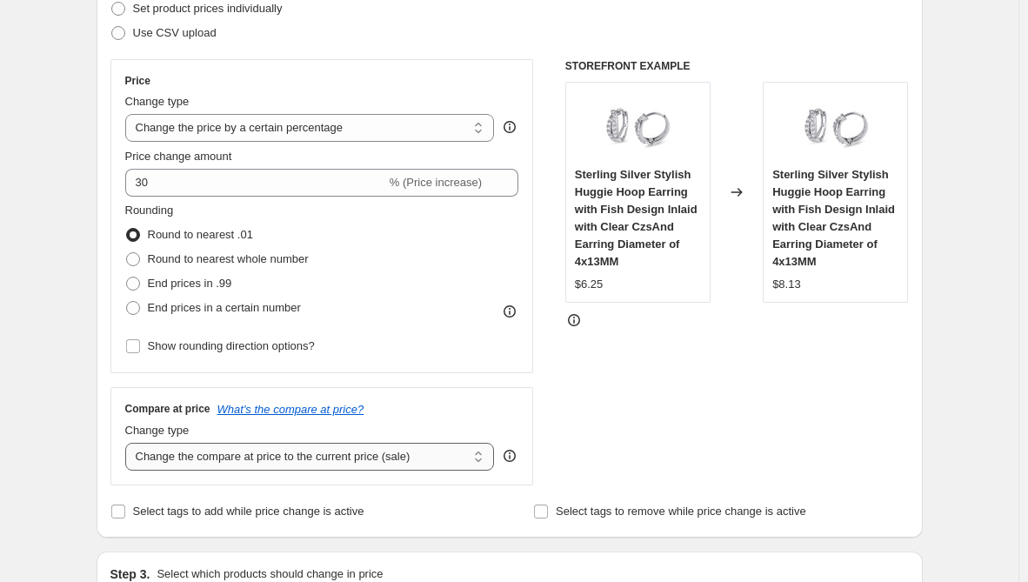
click at [299, 456] on select "Change the compare at price to the current price (sale) Change the compare at p…" at bounding box center [309, 456] width 369 height 28
select select "remove"
click at [129, 442] on select "Change the compare at price to the current price (sale) Change the compare at p…" at bounding box center [309, 456] width 369 height 28
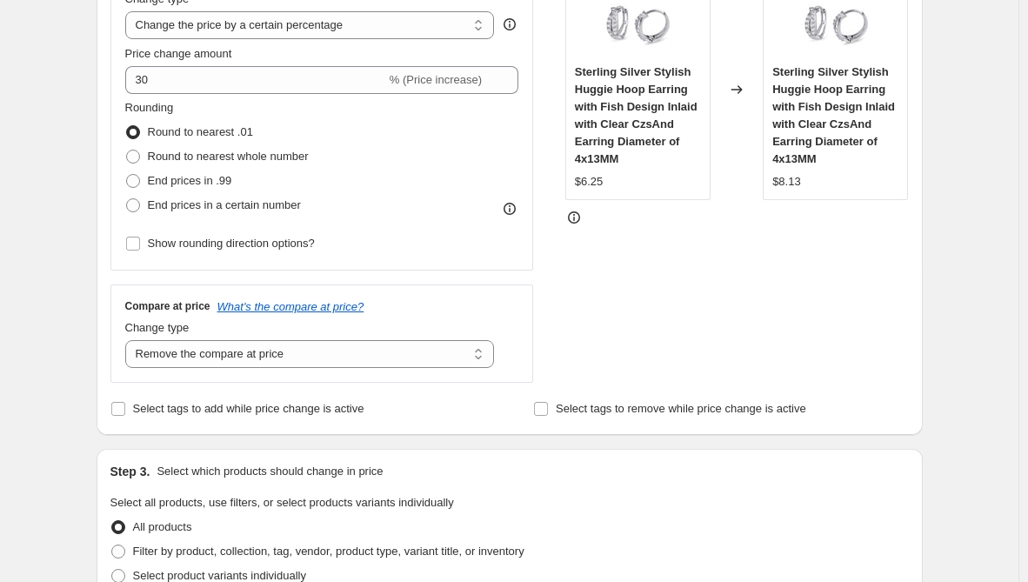
scroll to position [522, 0]
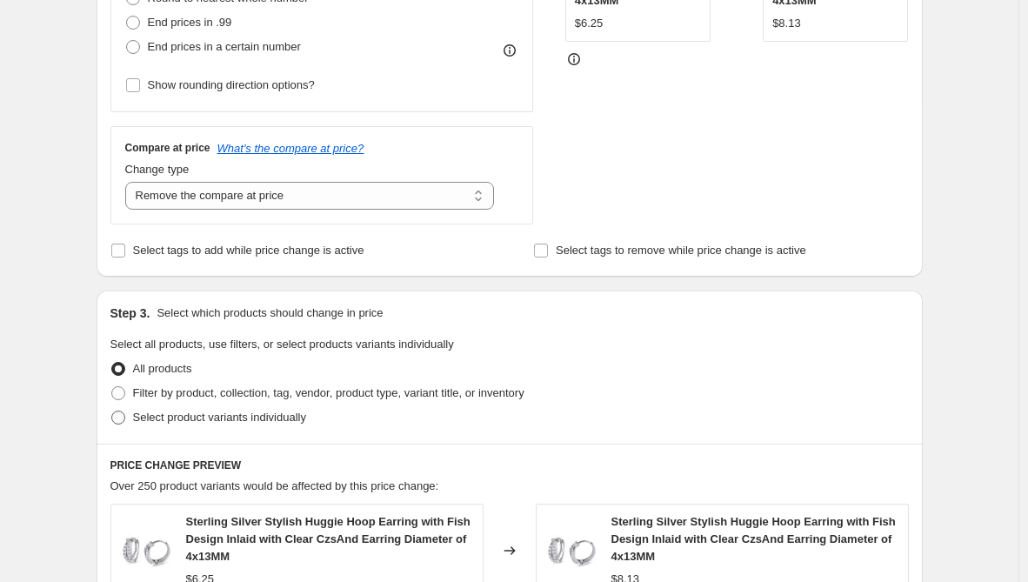
click at [236, 416] on span "Select product variants individually" at bounding box center [219, 416] width 173 height 13
click at [112, 411] on input "Select product variants individually" at bounding box center [111, 410] width 1 height 1
radio input "true"
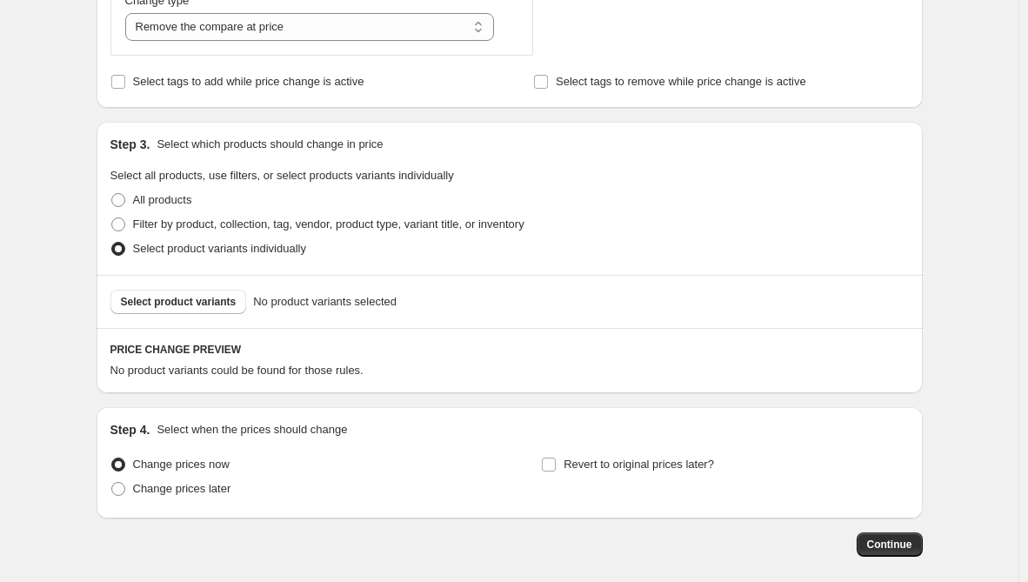
scroll to position [695, 0]
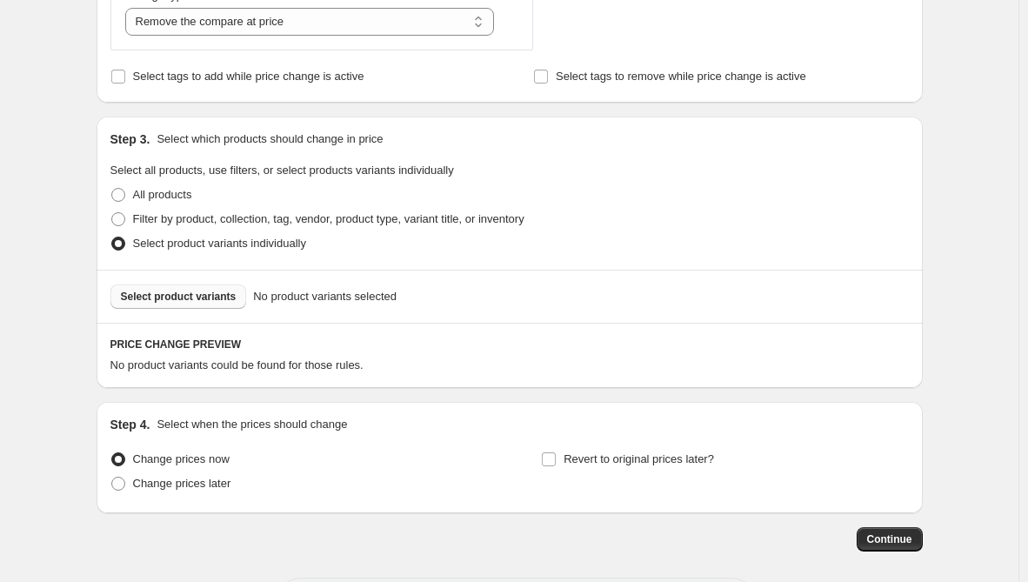
click at [223, 307] on button "Select product variants" at bounding box center [178, 296] width 136 height 24
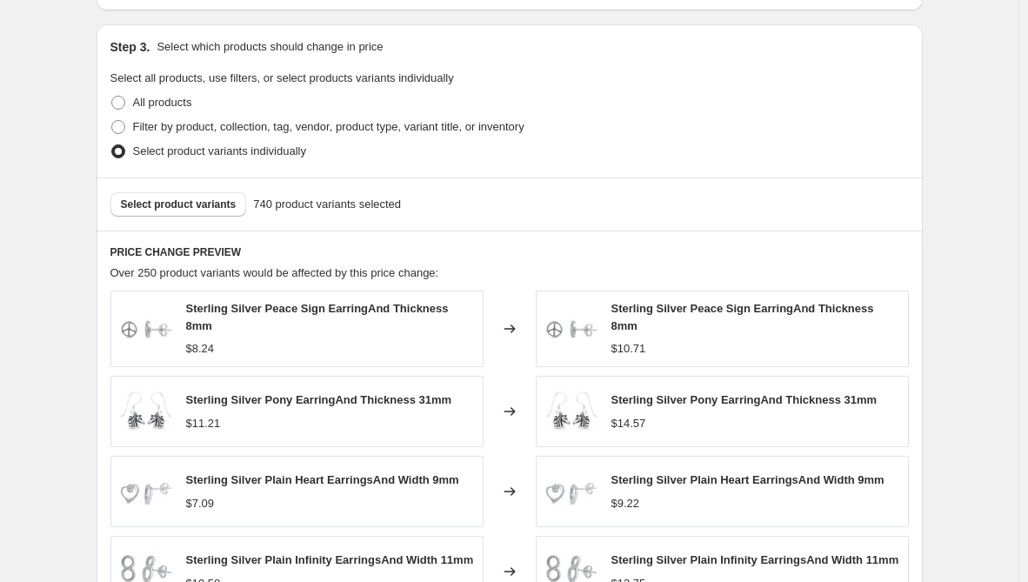
scroll to position [1210, 0]
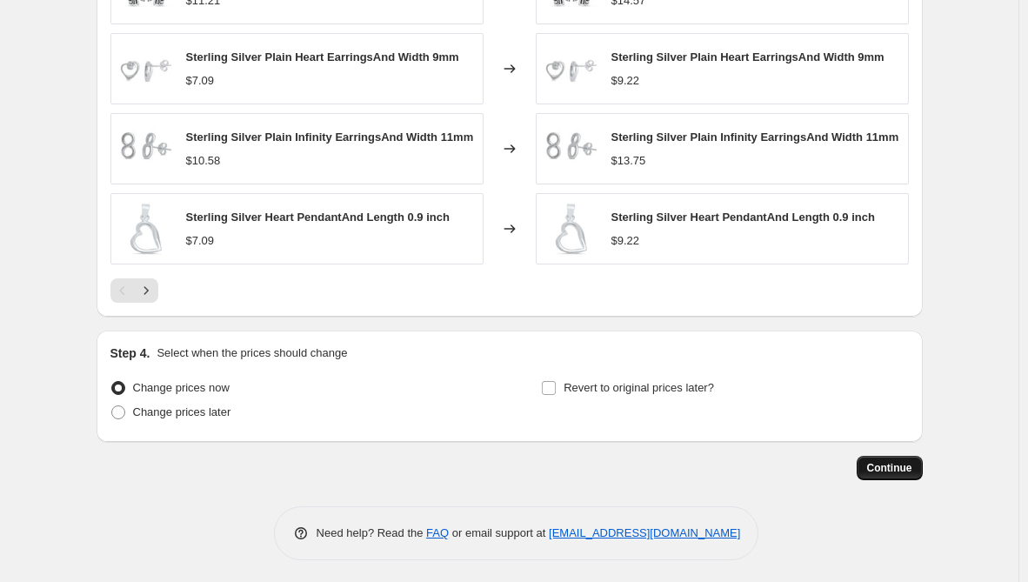
click at [916, 459] on button "Continue" at bounding box center [889, 468] width 66 height 24
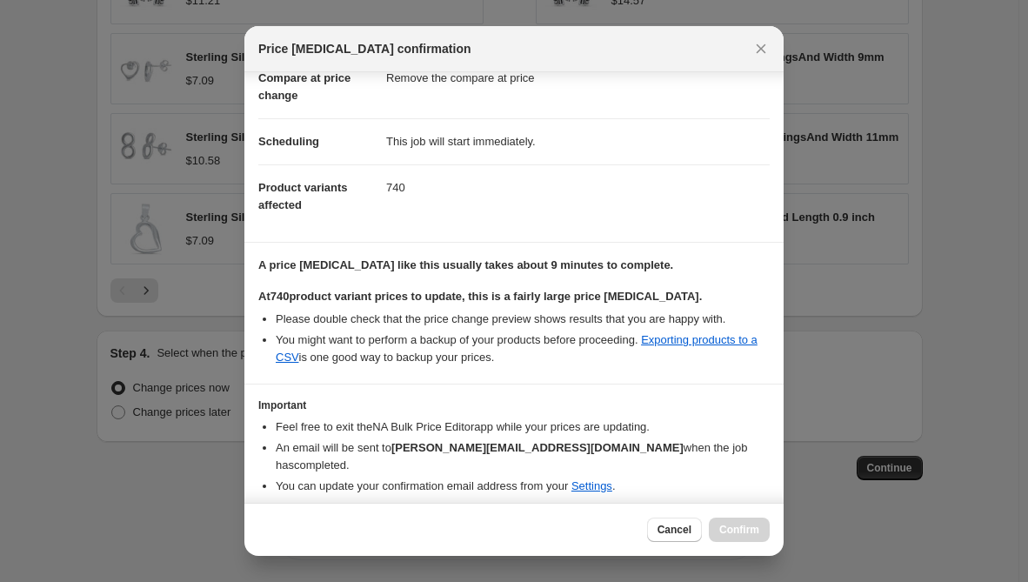
scroll to position [139, 0]
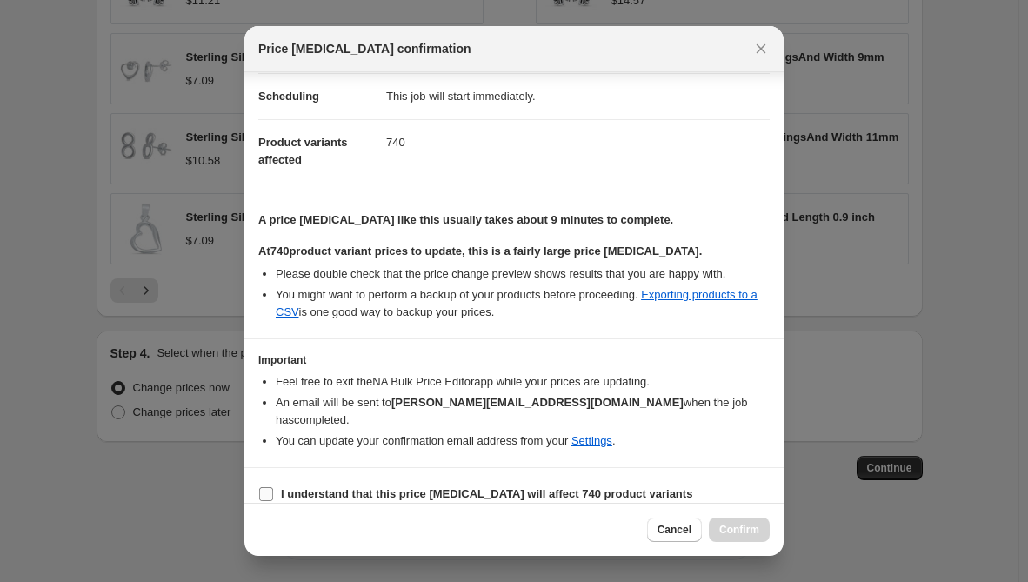
click at [523, 487] on b "I understand that this price [MEDICAL_DATA] will affect 740 product variants" at bounding box center [486, 493] width 411 height 13
click at [273, 487] on input "I understand that this price [MEDICAL_DATA] will affect 740 product variants" at bounding box center [266, 494] width 14 height 14
checkbox input "true"
click at [730, 528] on span "Confirm" at bounding box center [739, 529] width 40 height 14
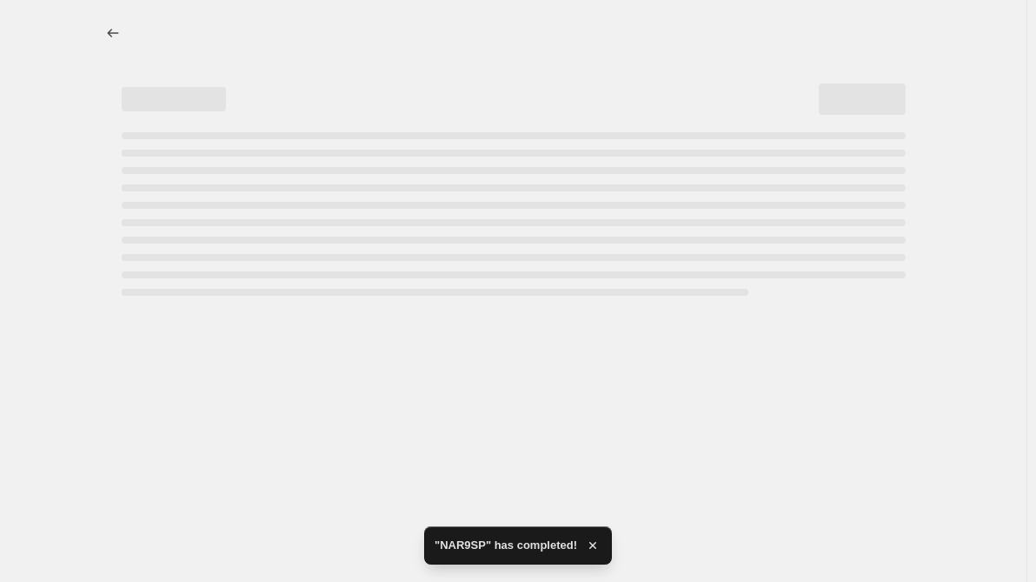
select select "percentage"
select select "remove"
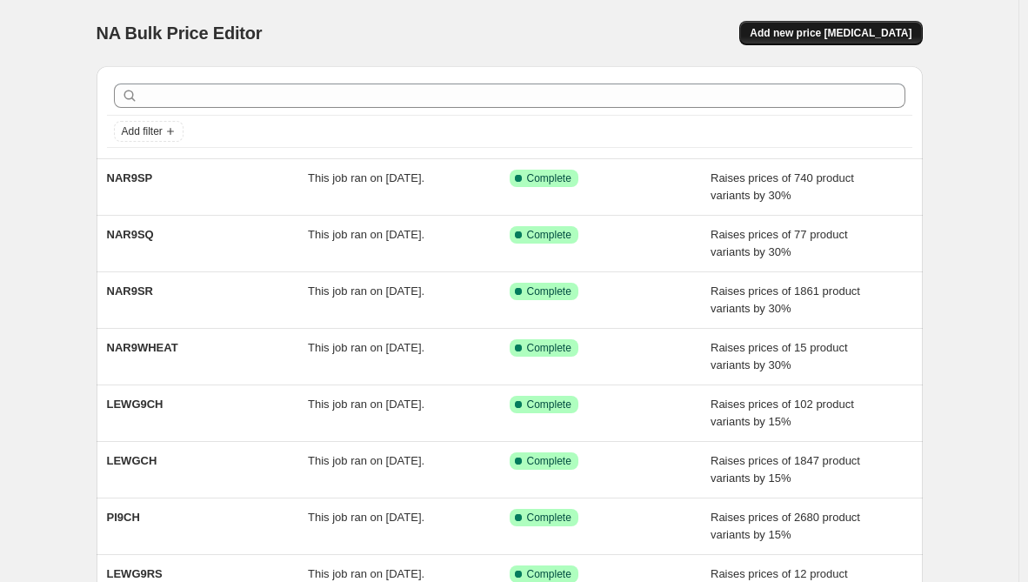
click at [825, 37] on span "Add new price [MEDICAL_DATA]" at bounding box center [830, 33] width 162 height 14
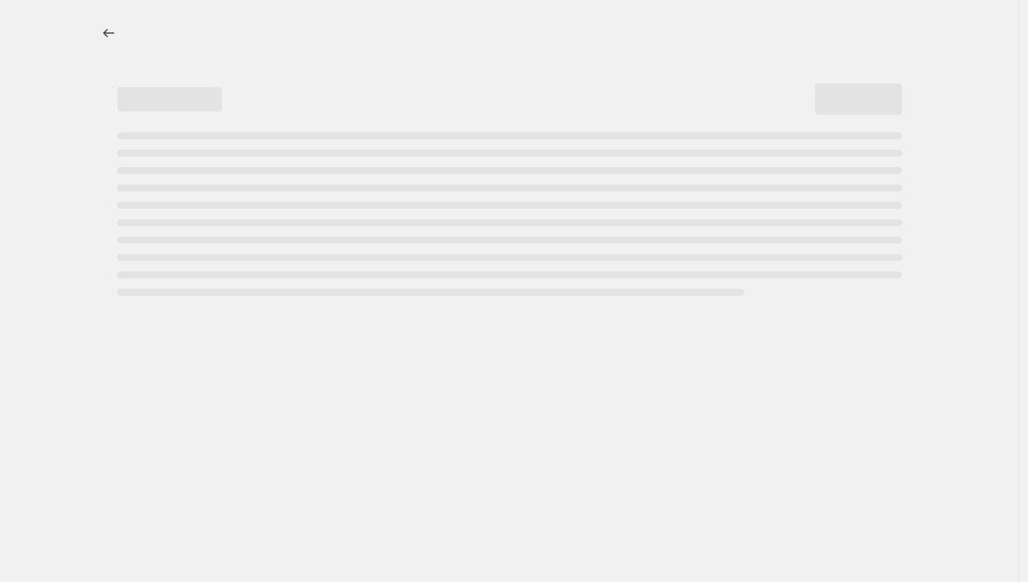
select select "percentage"
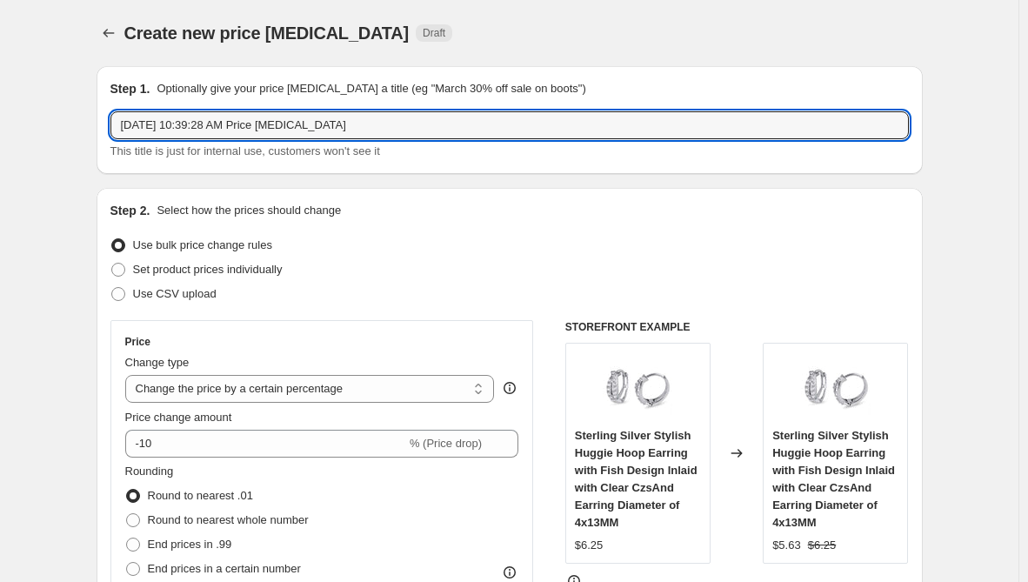
drag, startPoint x: 345, startPoint y: 120, endPoint x: -212, endPoint y: 124, distance: 557.3
click at [0, 124] on html "Home Settings Plans Skip to content Create new price [MEDICAL_DATA]. This page …" at bounding box center [514, 291] width 1028 height 582
paste input "NAR9SN"
type input "NAR9SN"
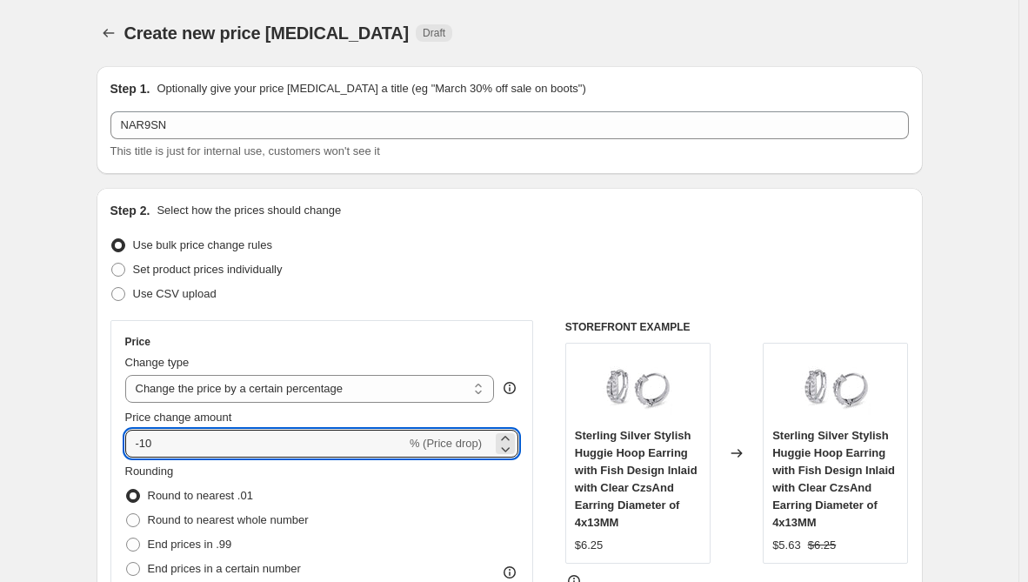
drag, startPoint x: 166, startPoint y: 442, endPoint x: 99, endPoint y: 446, distance: 67.1
type input "30"
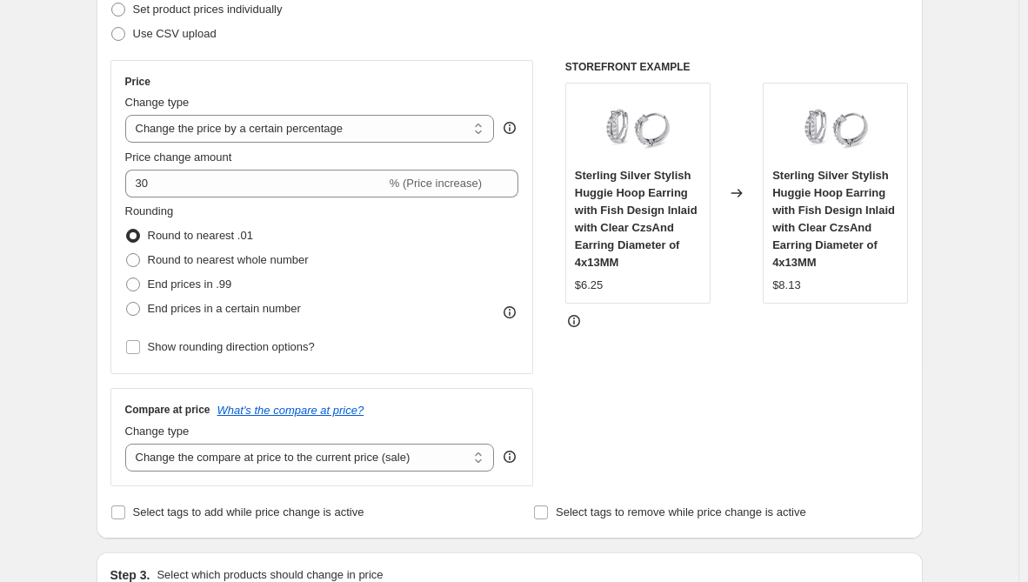
scroll to position [261, 0]
click at [269, 462] on select "Change the compare at price to the current price (sale) Change the compare at p…" at bounding box center [309, 456] width 369 height 28
select select "remove"
click at [129, 442] on select "Change the compare at price to the current price (sale) Change the compare at p…" at bounding box center [309, 456] width 369 height 28
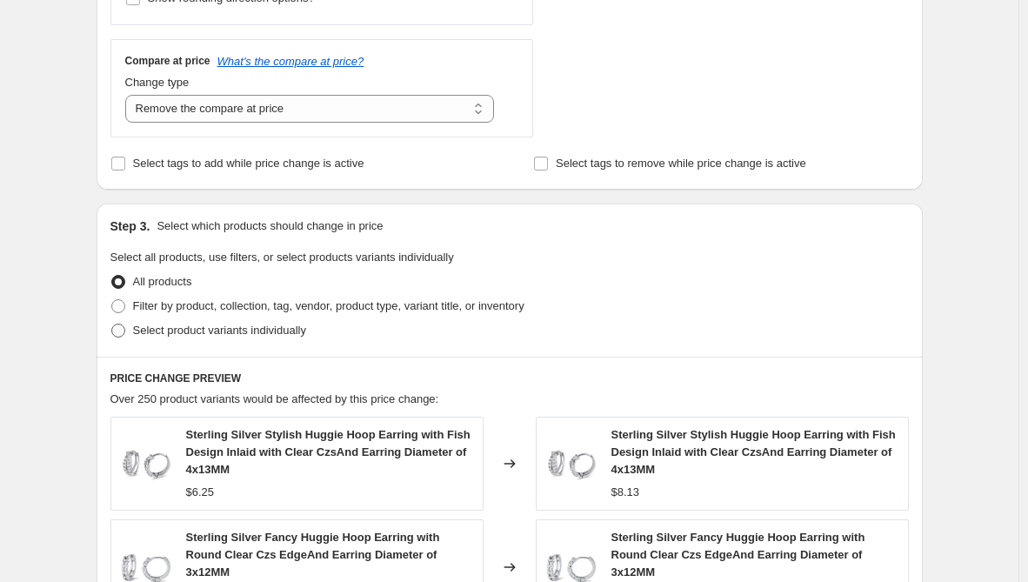
click at [185, 333] on span "Select product variants individually" at bounding box center [219, 329] width 173 height 13
click at [112, 324] on input "Select product variants individually" at bounding box center [111, 323] width 1 height 1
radio input "true"
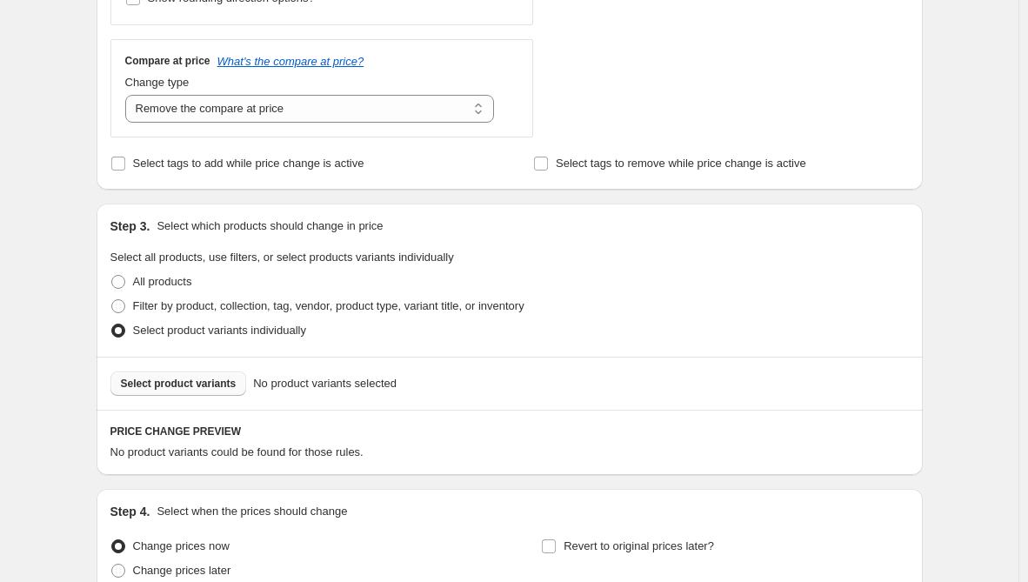
click at [213, 389] on span "Select product variants" at bounding box center [179, 383] width 116 height 14
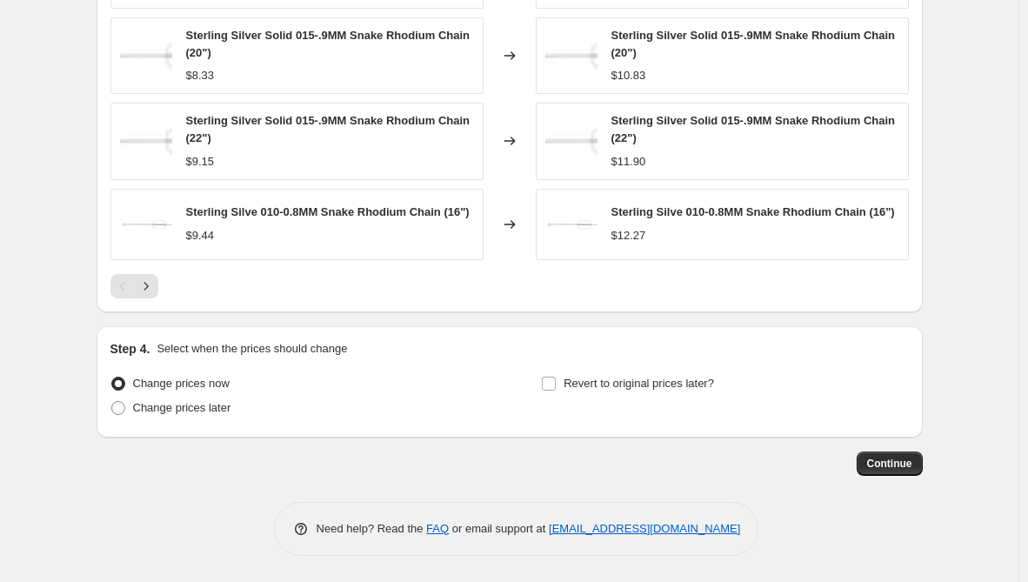
scroll to position [1233, 0]
click at [887, 469] on span "Continue" at bounding box center [889, 463] width 45 height 14
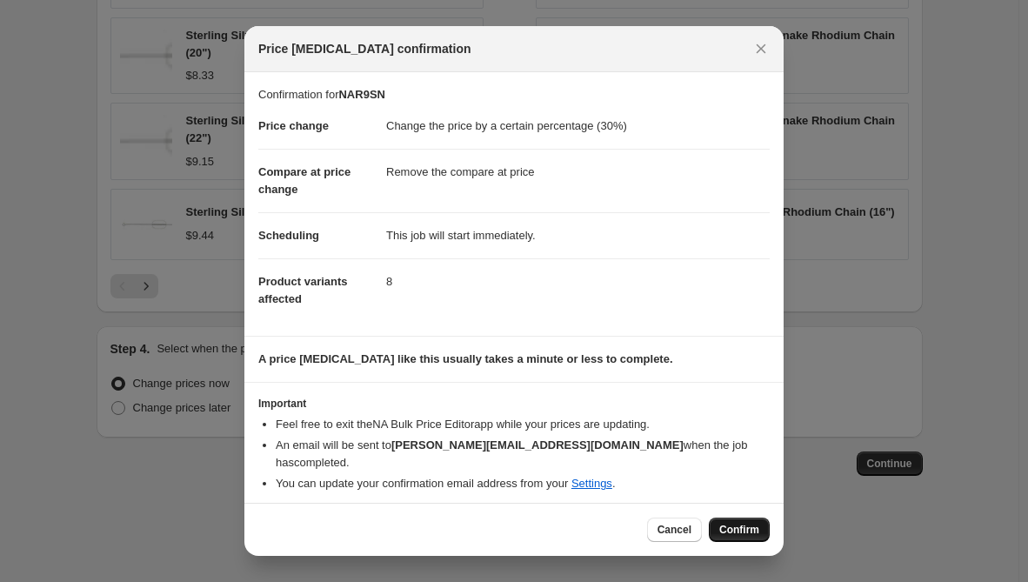
click at [747, 517] on button "Confirm" at bounding box center [739, 529] width 61 height 24
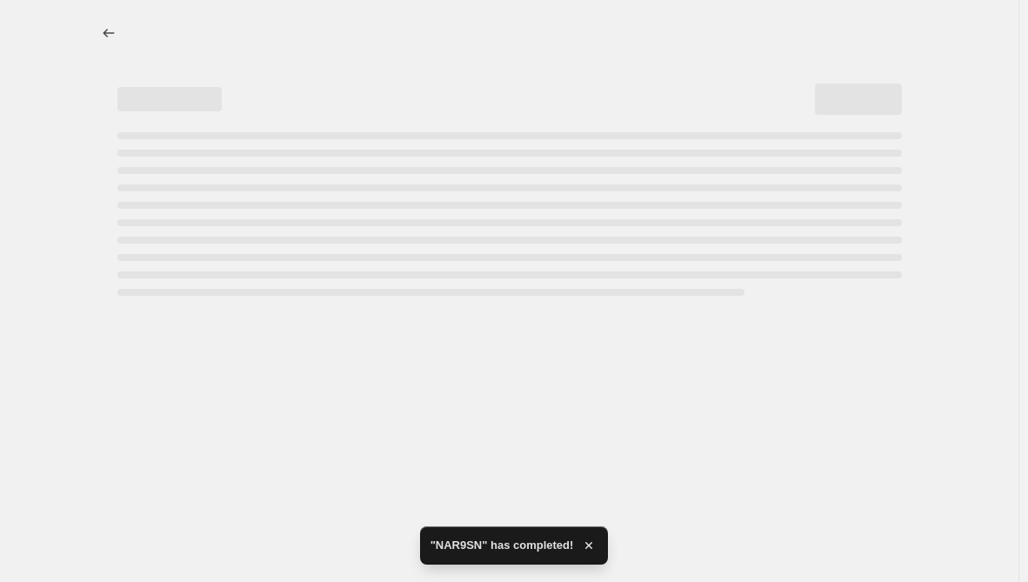
select select "percentage"
select select "remove"
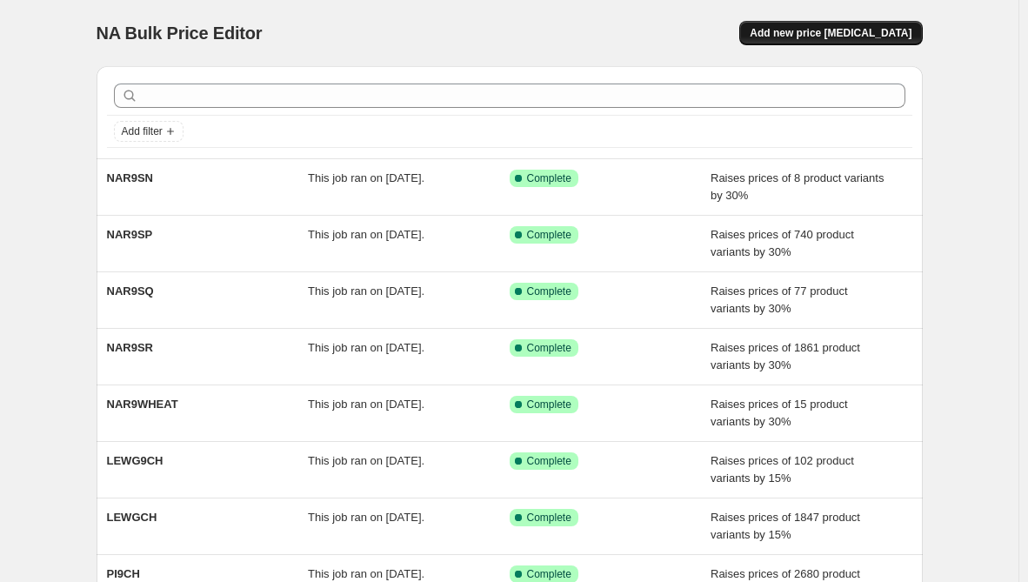
click at [854, 30] on span "Add new price [MEDICAL_DATA]" at bounding box center [830, 33] width 162 height 14
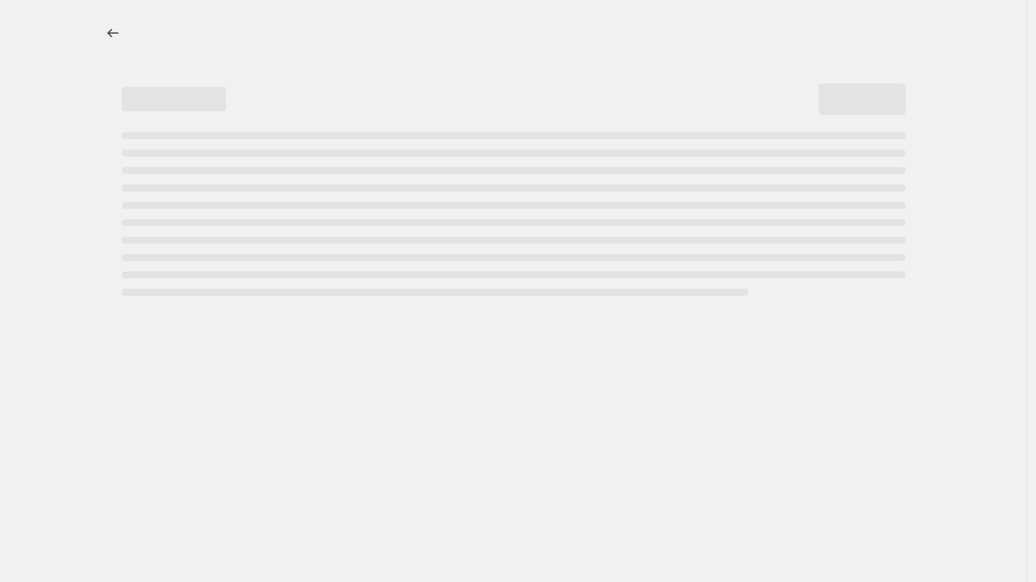
select select "percentage"
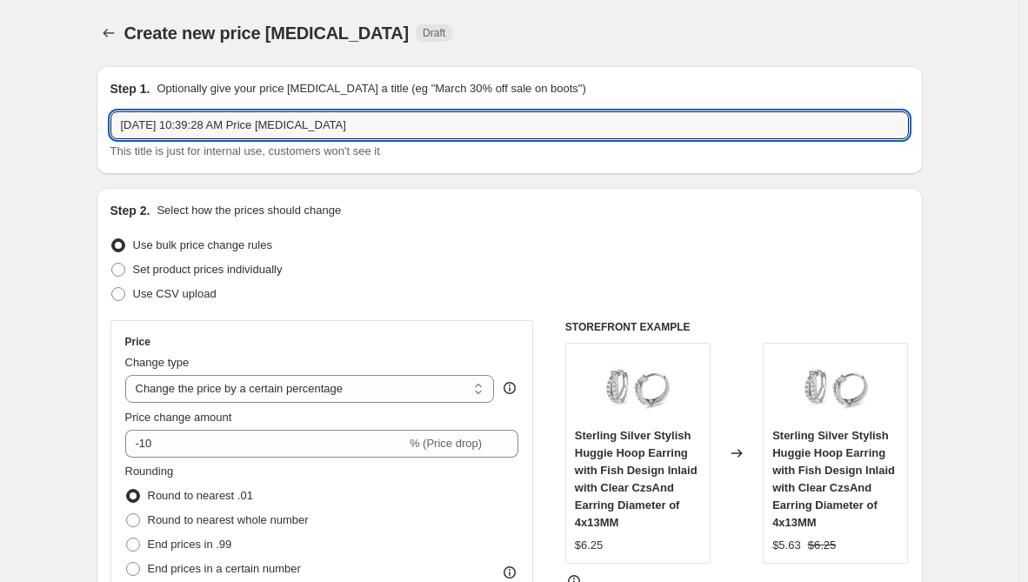
drag, startPoint x: 355, startPoint y: 118, endPoint x: -77, endPoint y: 111, distance: 432.1
click at [0, 111] on html "Home Settings Plans Skip to content Create new price [MEDICAL_DATA]. This page …" at bounding box center [514, 291] width 1028 height 582
paste input "NAR9SE"
type input "NAR9SE"
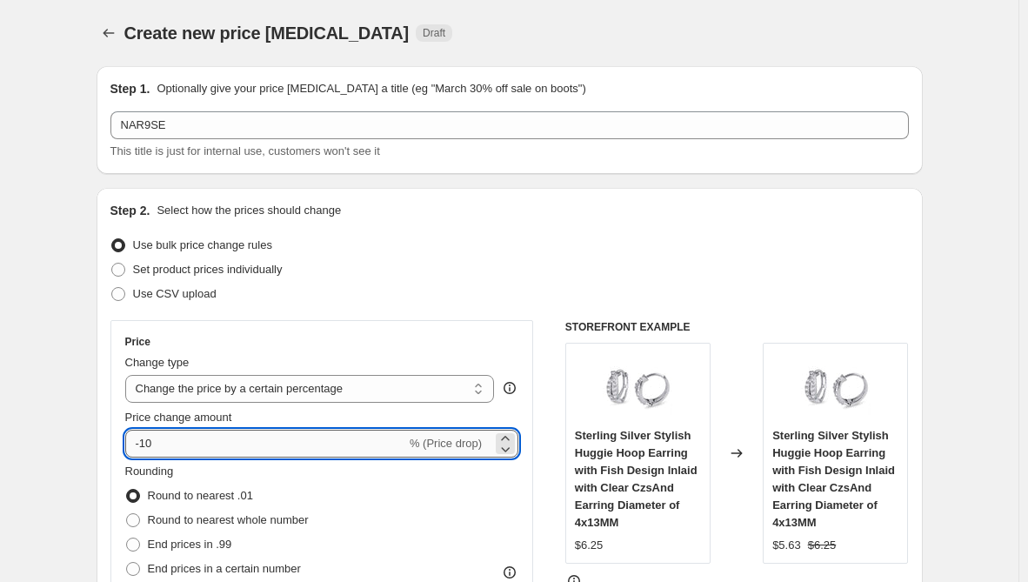
drag, startPoint x: 161, startPoint y: 448, endPoint x: 138, endPoint y: 435, distance: 26.1
click at [138, 435] on input "-10" at bounding box center [265, 443] width 281 height 28
type input "30"
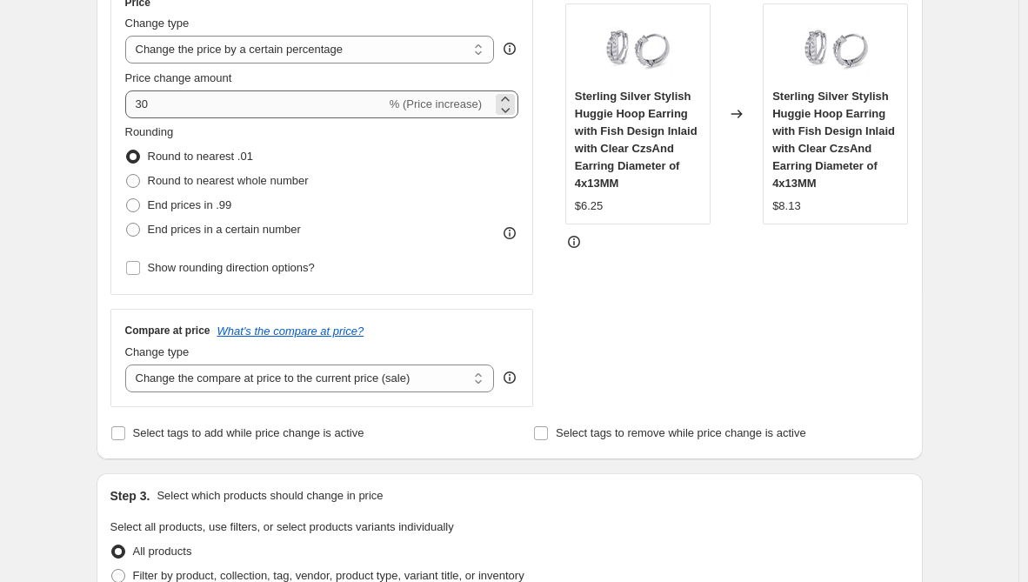
scroll to position [348, 0]
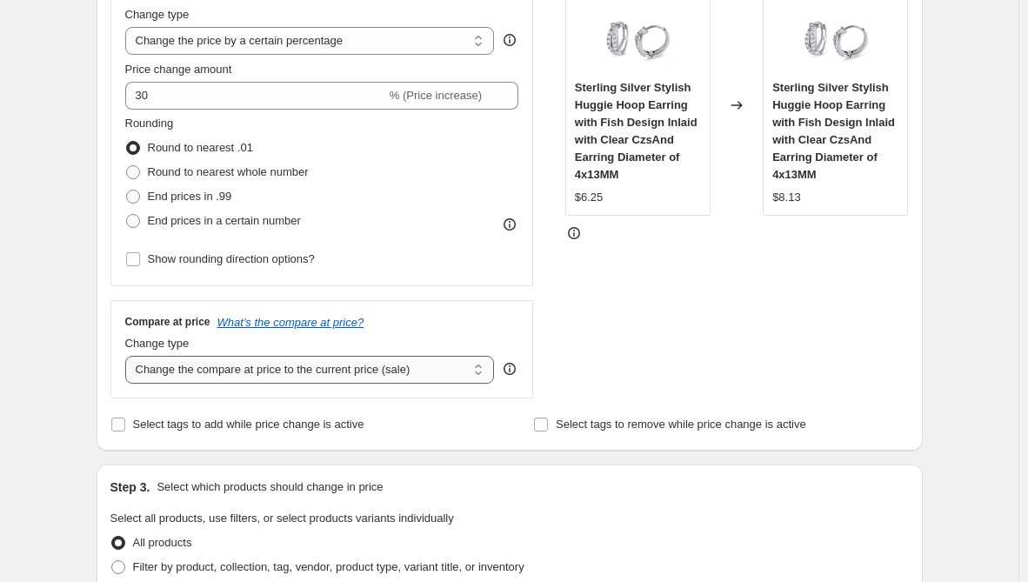
click at [292, 370] on select "Change the compare at price to the current price (sale) Change the compare at p…" at bounding box center [309, 370] width 369 height 28
select select "remove"
click at [129, 356] on select "Change the compare at price to the current price (sale) Change the compare at p…" at bounding box center [309, 370] width 369 height 28
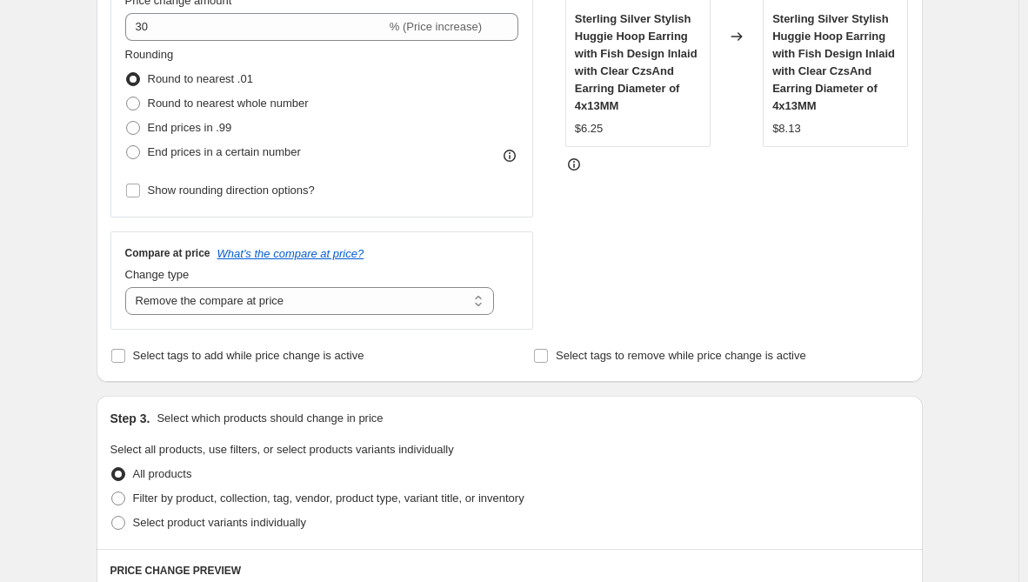
scroll to position [522, 0]
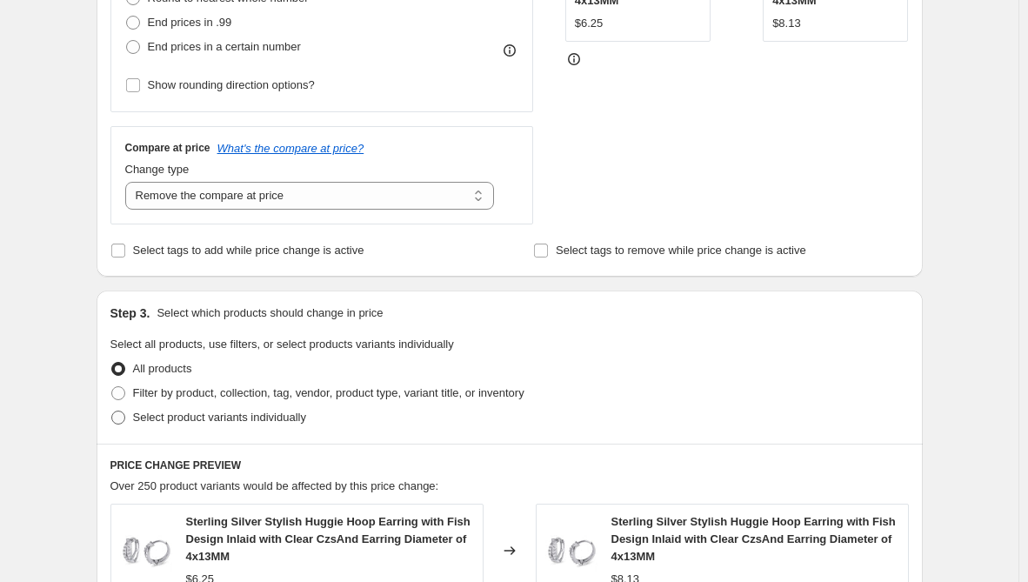
click at [212, 426] on span "Select product variants individually" at bounding box center [219, 417] width 173 height 17
click at [112, 411] on input "Select product variants individually" at bounding box center [111, 410] width 1 height 1
radio input "true"
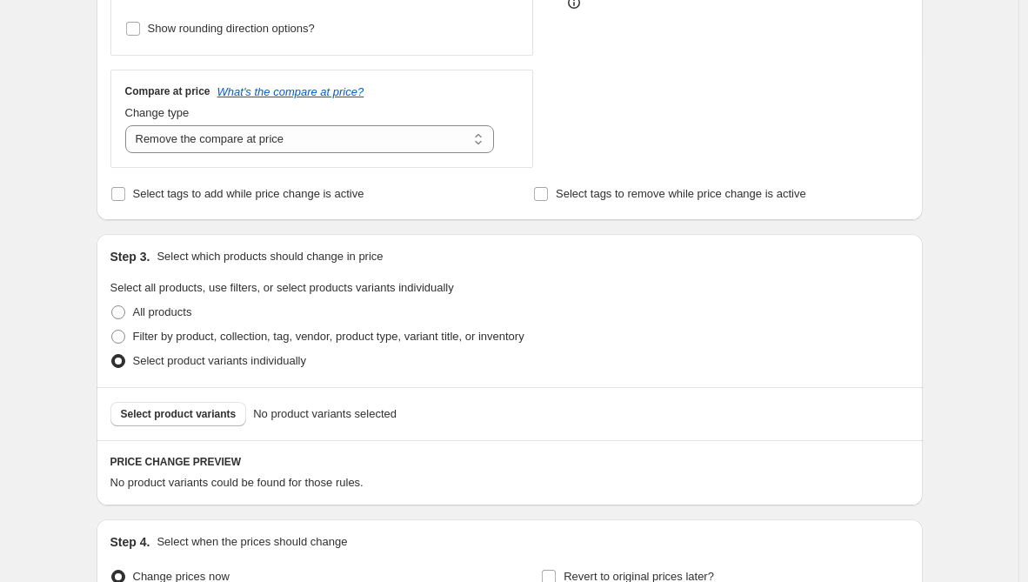
scroll to position [609, 0]
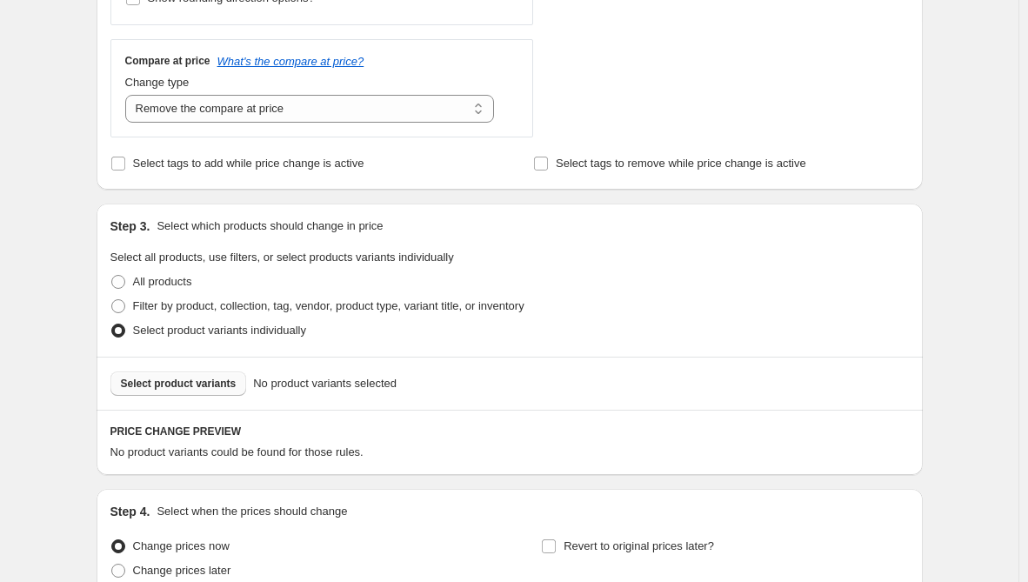
click at [216, 389] on span "Select product variants" at bounding box center [179, 383] width 116 height 14
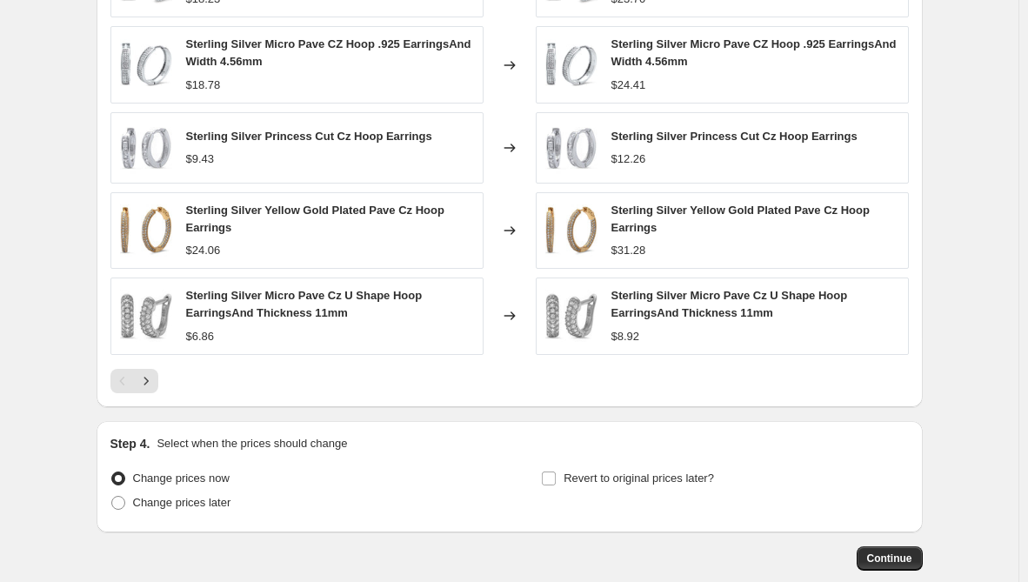
scroll to position [1233, 0]
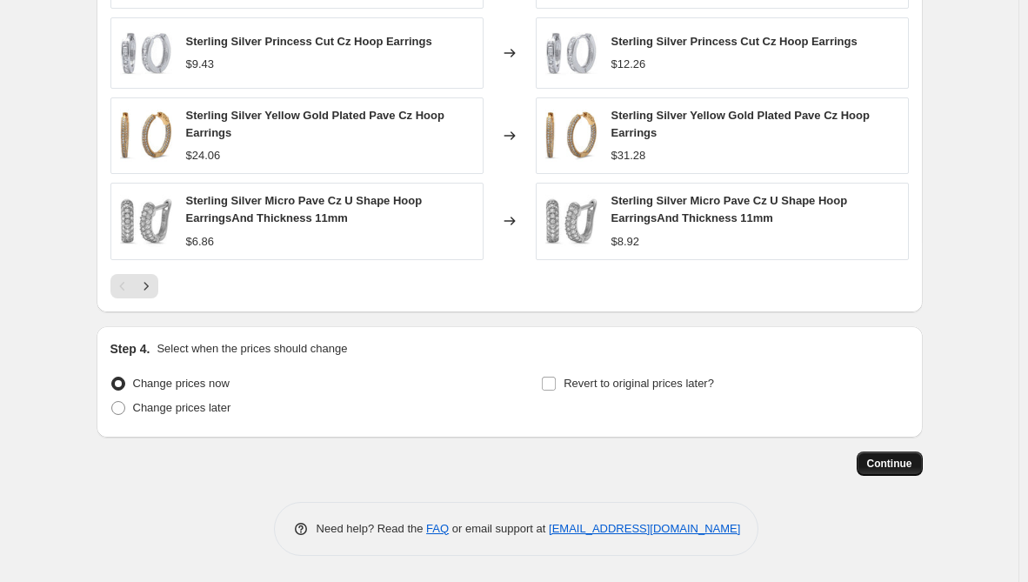
click at [873, 463] on span "Continue" at bounding box center [889, 463] width 45 height 14
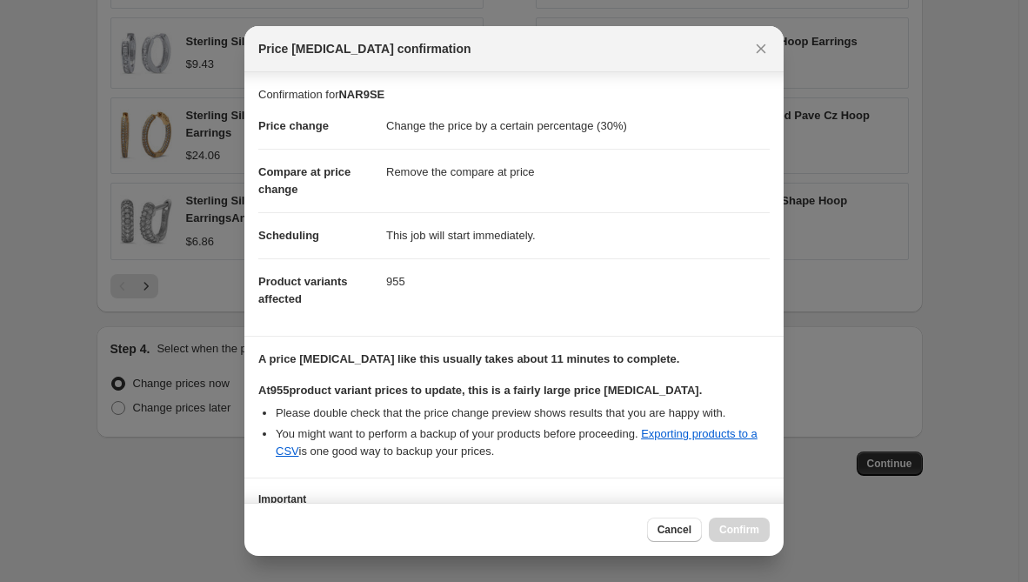
scroll to position [139, 0]
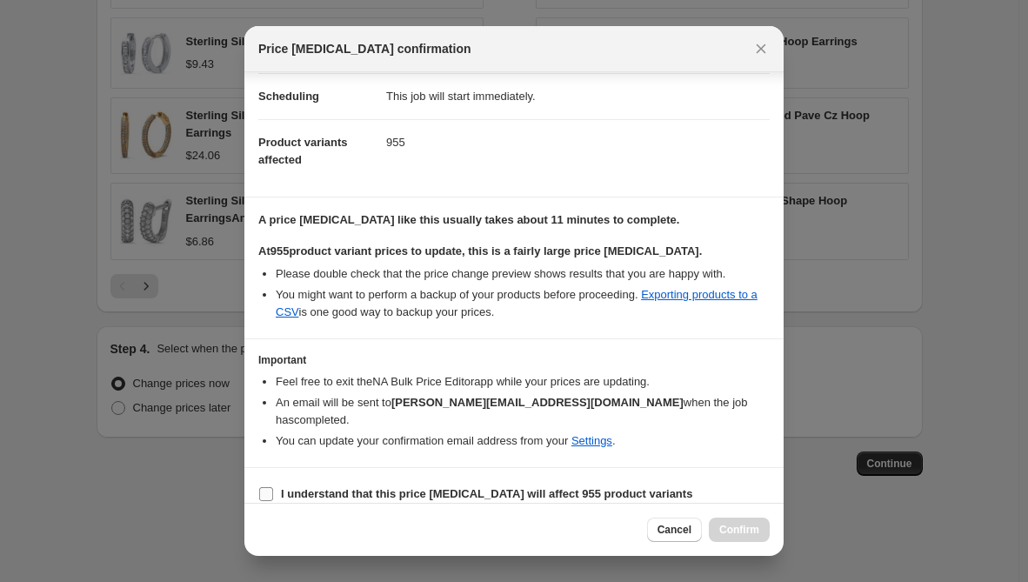
click at [385, 487] on b "I understand that this price [MEDICAL_DATA] will affect 955 product variants" at bounding box center [486, 493] width 411 height 13
click at [273, 487] on input "I understand that this price [MEDICAL_DATA] will affect 955 product variants" at bounding box center [266, 494] width 14 height 14
checkbox input "true"
click at [759, 528] on button "Confirm" at bounding box center [739, 529] width 61 height 24
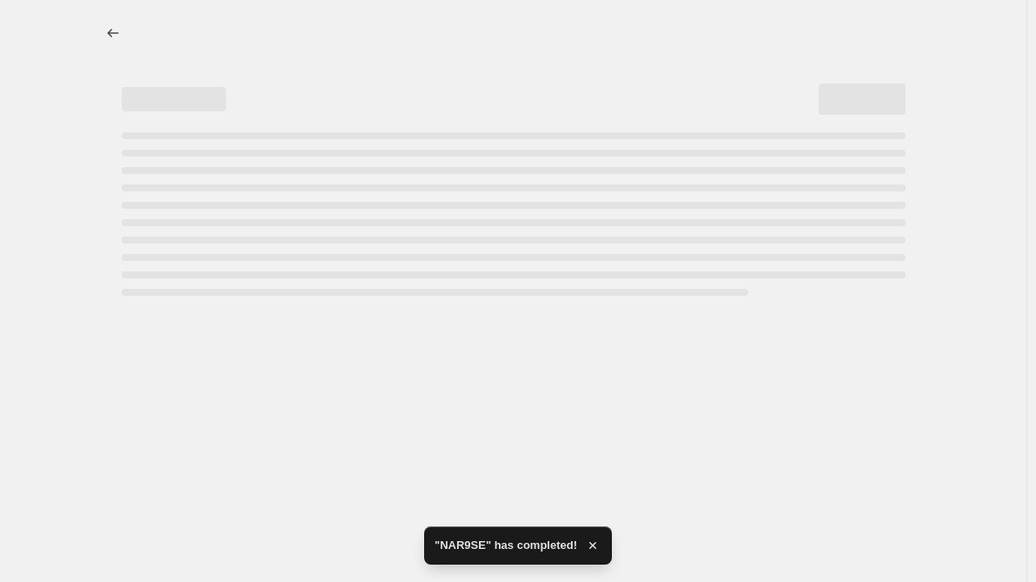
select select "percentage"
select select "remove"
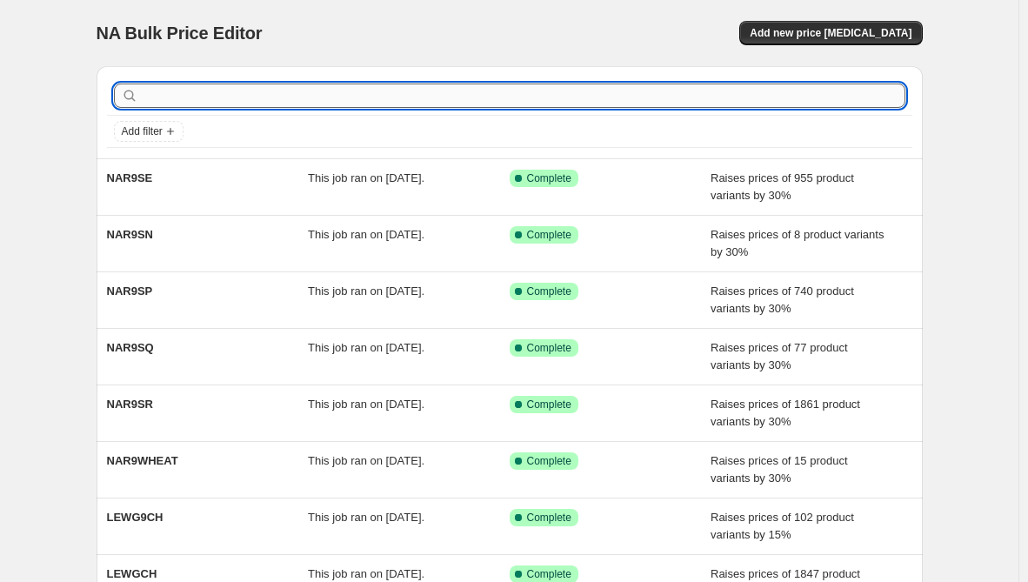
click at [296, 94] on input "text" at bounding box center [523, 95] width 763 height 24
click at [856, 30] on span "Add new price [MEDICAL_DATA]" at bounding box center [830, 33] width 162 height 14
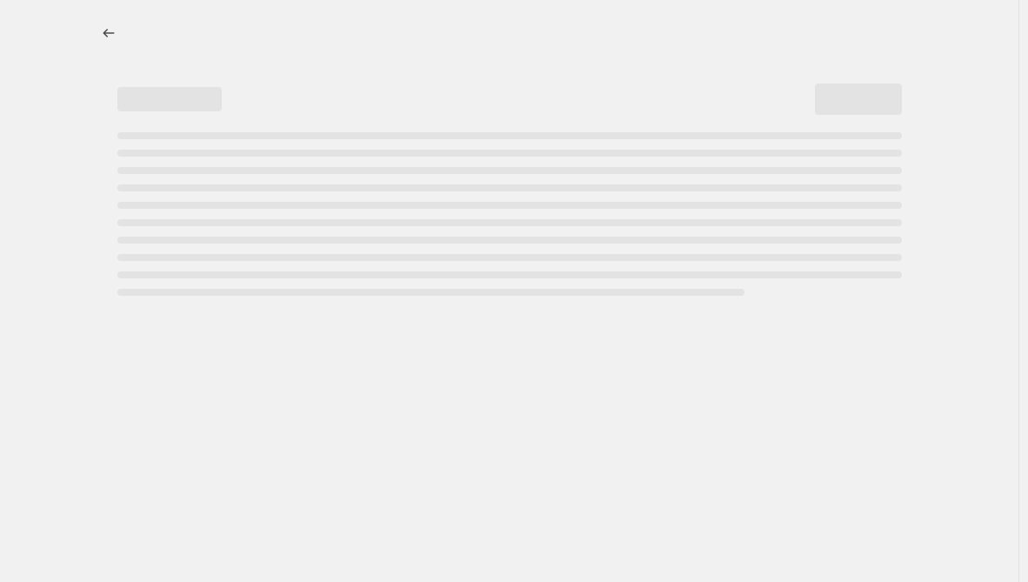
select select "percentage"
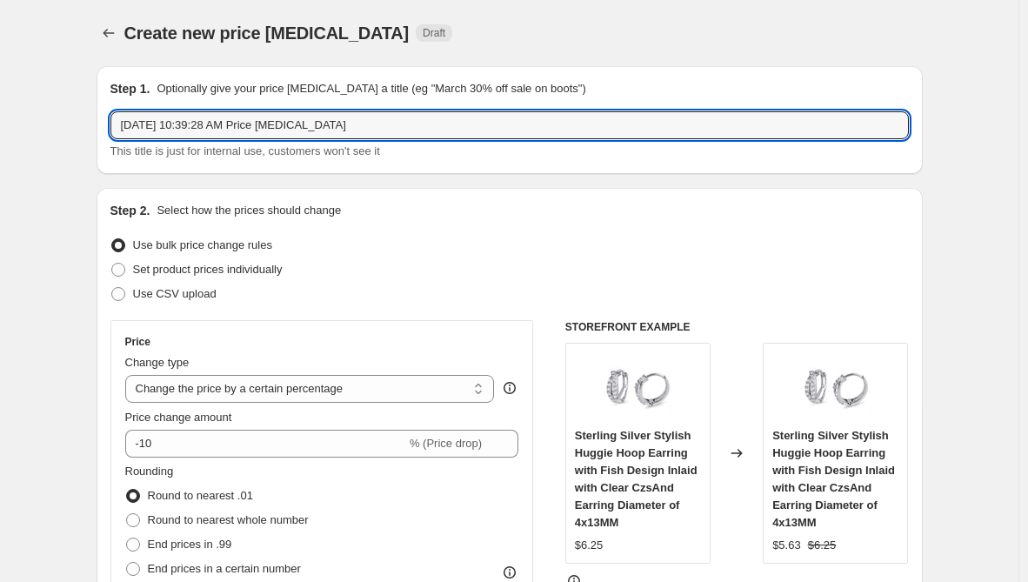
drag, startPoint x: 391, startPoint y: 130, endPoint x: -69, endPoint y: 122, distance: 459.9
click at [0, 122] on html "Home Settings Plans Skip to content Create new price [MEDICAL_DATA]. This page …" at bounding box center [514, 291] width 1028 height 582
paste input "NAR9SD"
type input "NAR9SD"
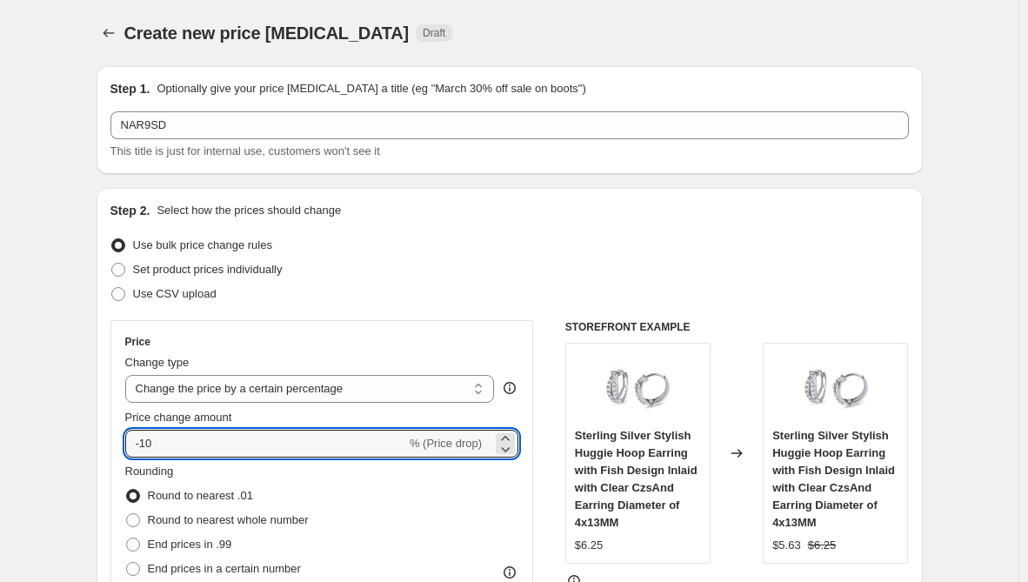
drag, startPoint x: 161, startPoint y: 452, endPoint x: 111, endPoint y: 445, distance: 50.0
click at [111, 445] on div "Step 2. Select how the prices should change Use bulk price change rules Set pro…" at bounding box center [509, 493] width 826 height 610
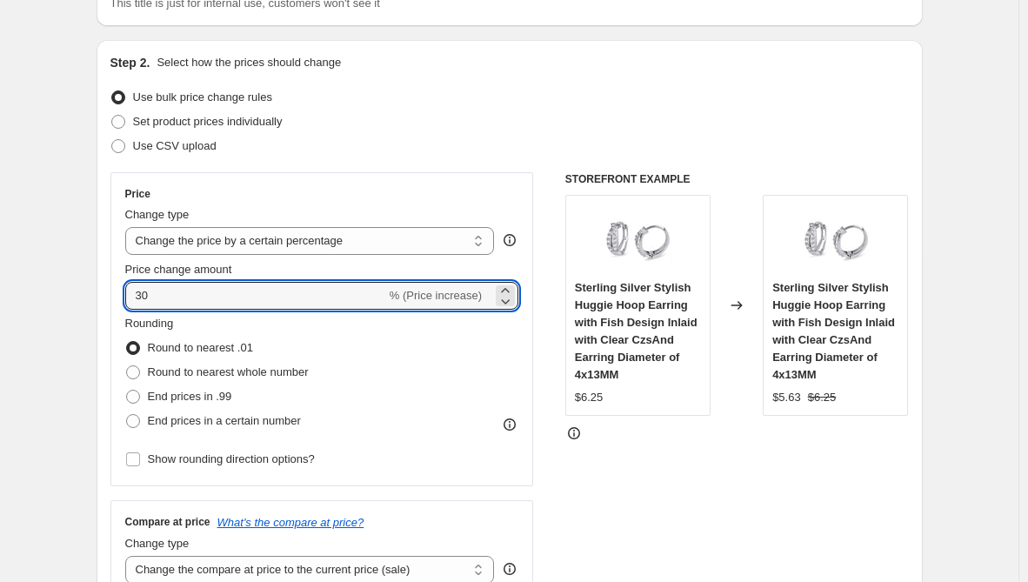
scroll to position [174, 0]
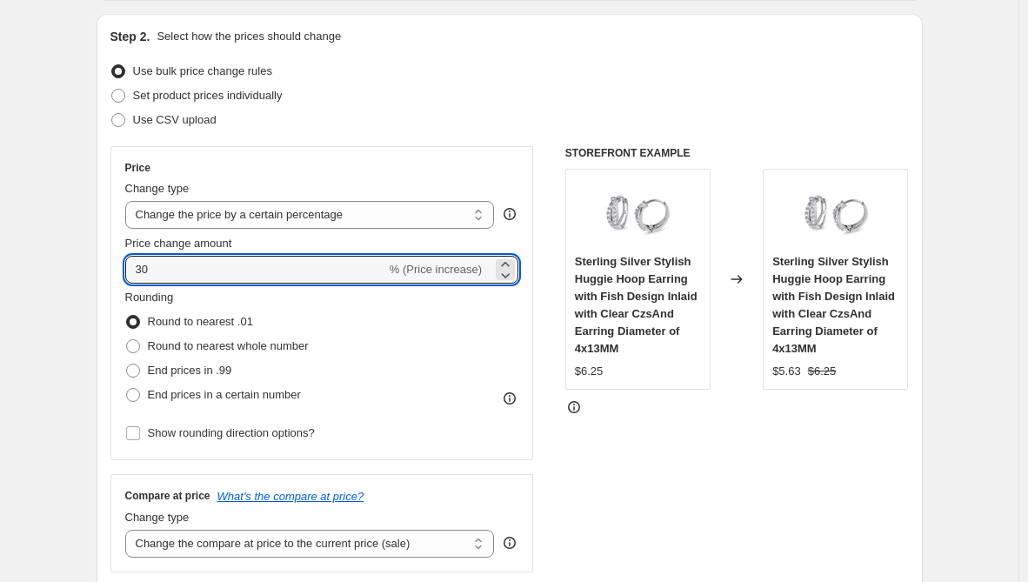
type input "30"
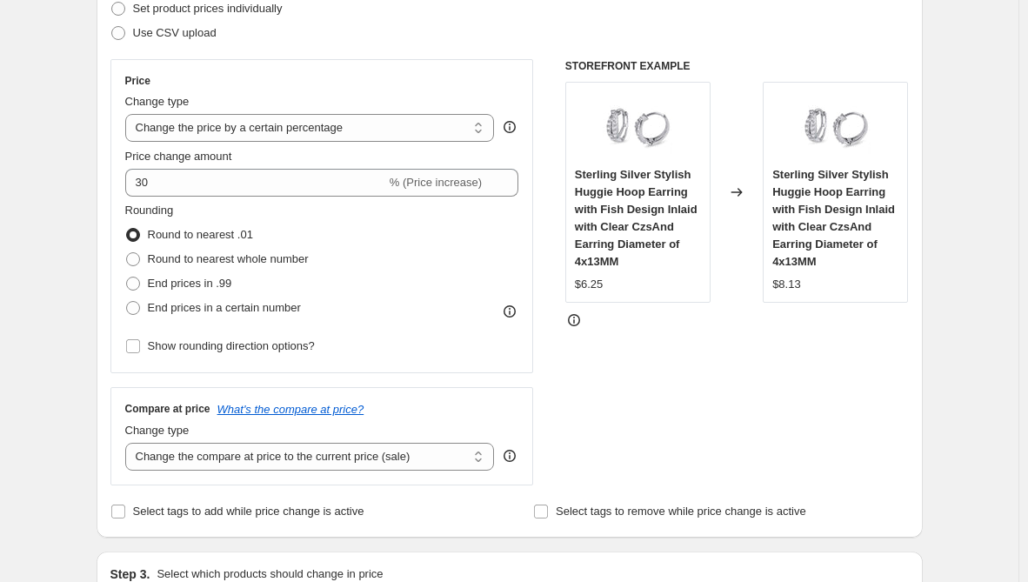
scroll to position [435, 0]
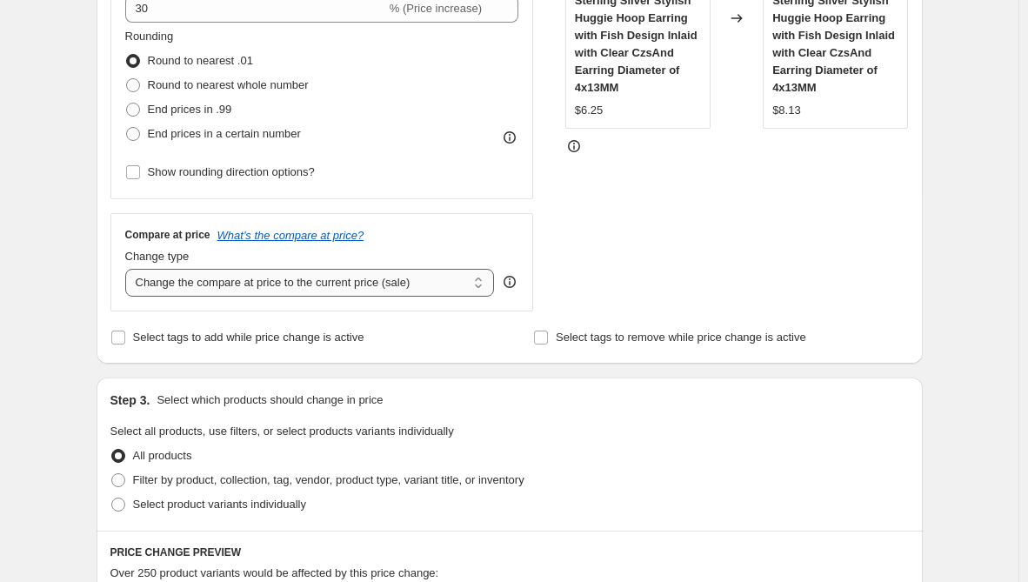
click at [267, 284] on select "Change the compare at price to the current price (sale) Change the compare at p…" at bounding box center [309, 283] width 369 height 28
select select "remove"
click at [129, 269] on select "Change the compare at price to the current price (sale) Change the compare at p…" at bounding box center [309, 283] width 369 height 28
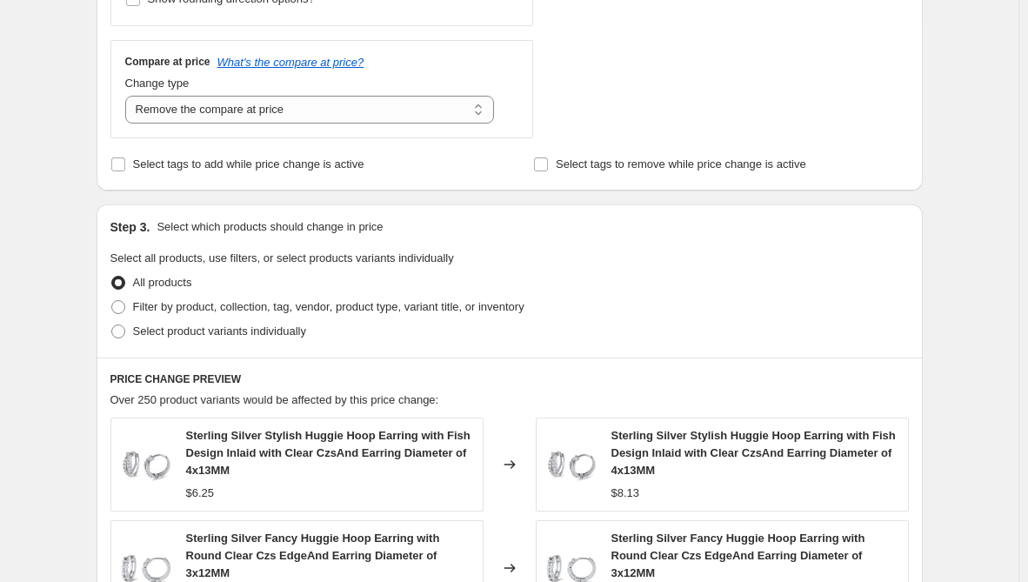
scroll to position [609, 0]
click at [224, 333] on span "Select product variants individually" at bounding box center [219, 329] width 173 height 13
click at [112, 324] on input "Select product variants individually" at bounding box center [111, 323] width 1 height 1
radio input "true"
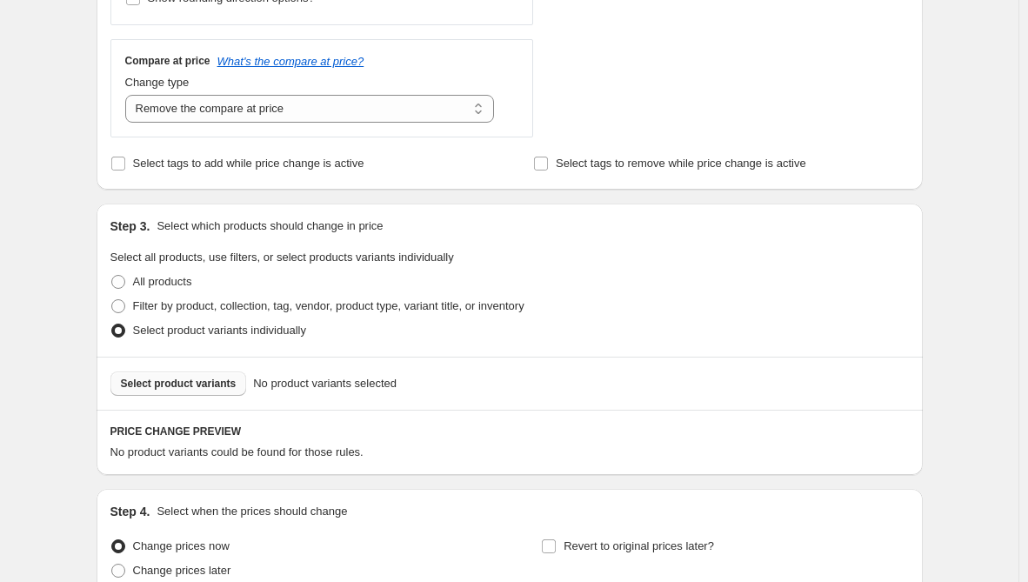
click at [199, 384] on span "Select product variants" at bounding box center [179, 383] width 116 height 14
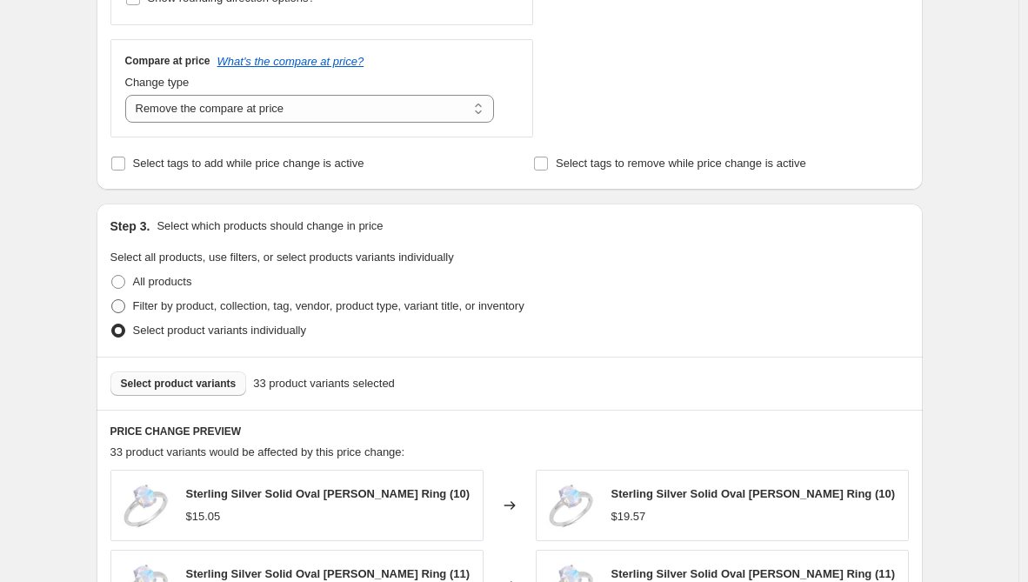
scroll to position [1130, 0]
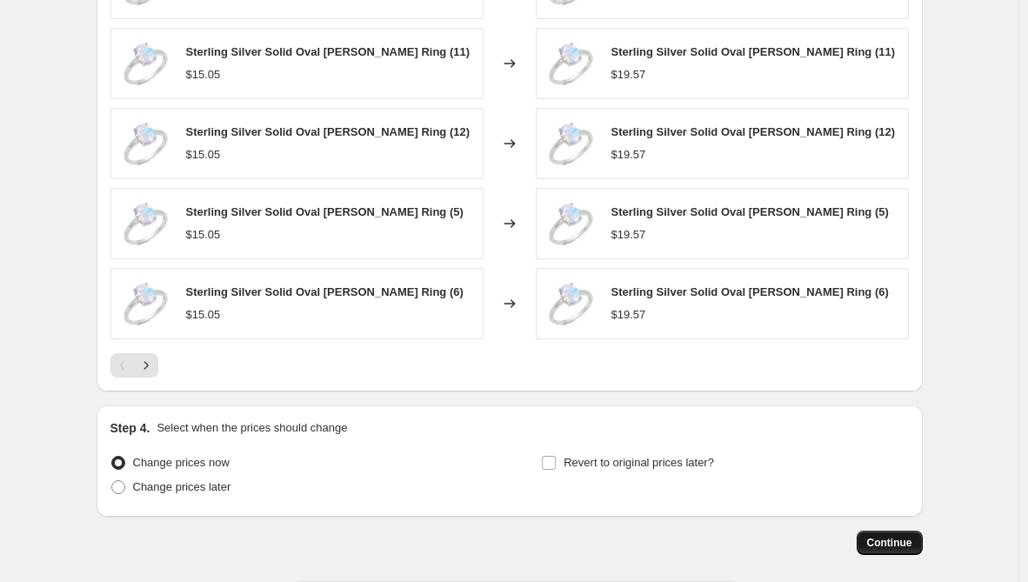
click at [875, 542] on span "Continue" at bounding box center [889, 543] width 45 height 14
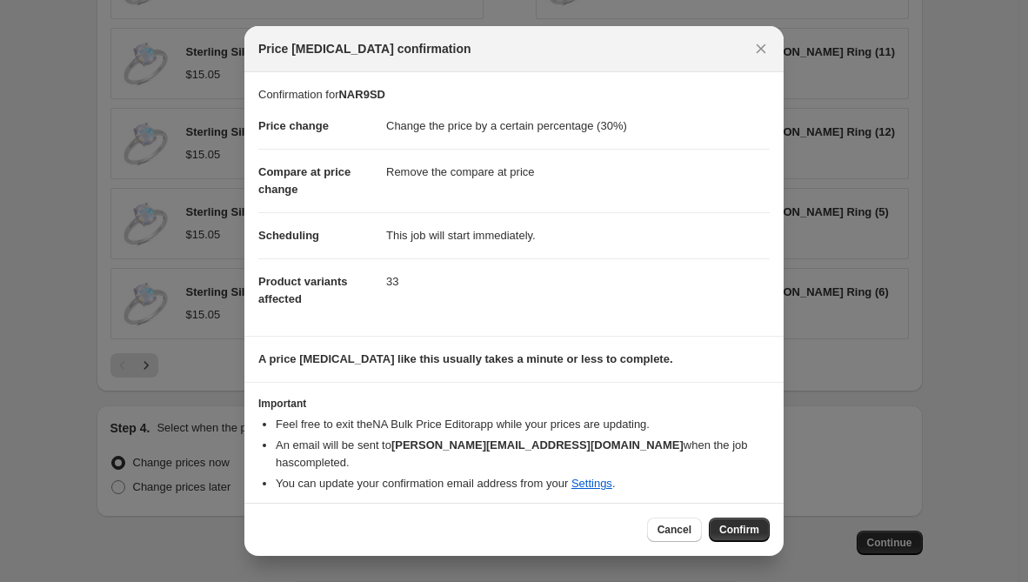
click at [748, 524] on span "Confirm" at bounding box center [739, 529] width 40 height 14
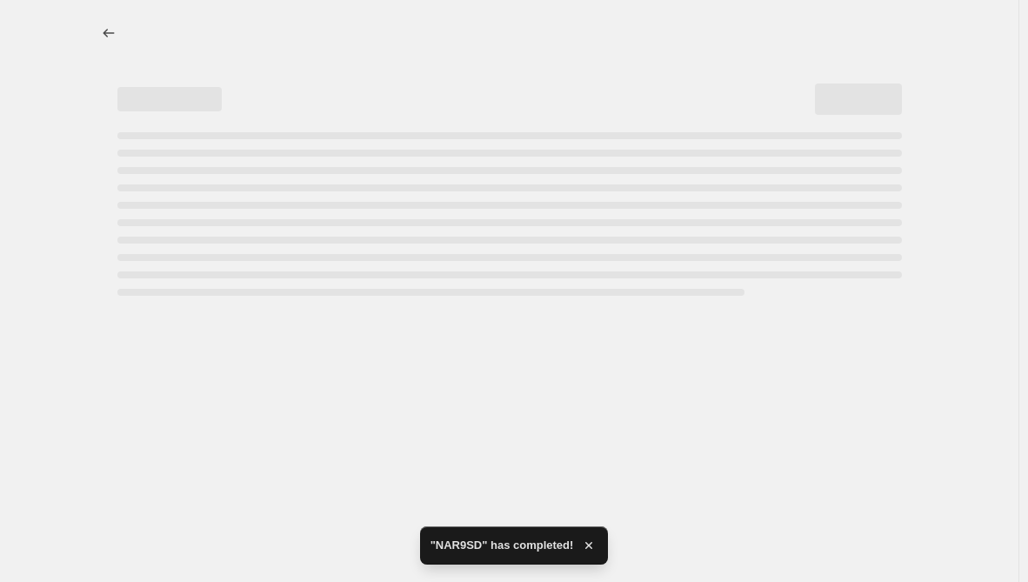
select select "percentage"
select select "remove"
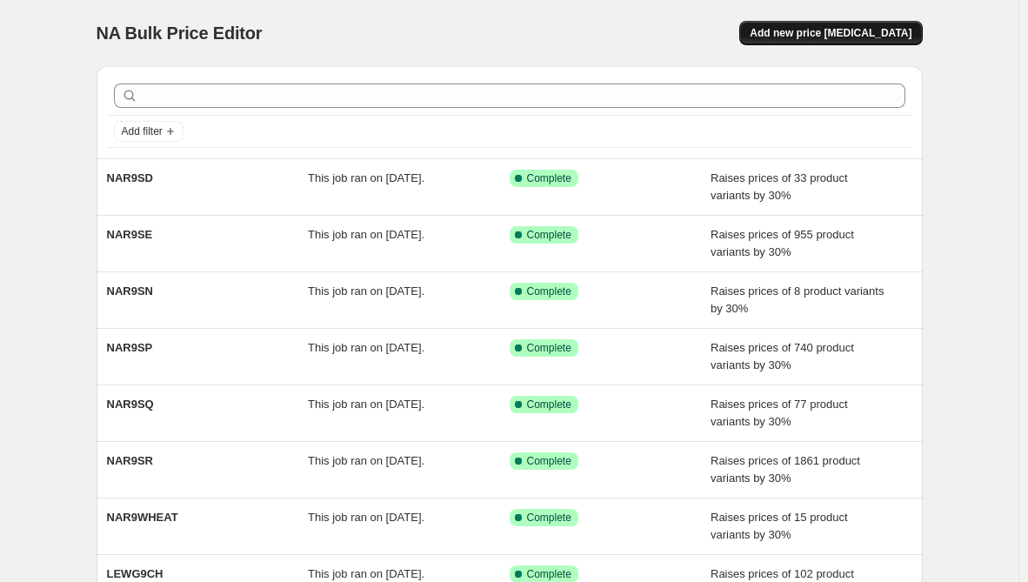
click at [826, 37] on span "Add new price [MEDICAL_DATA]" at bounding box center [830, 33] width 162 height 14
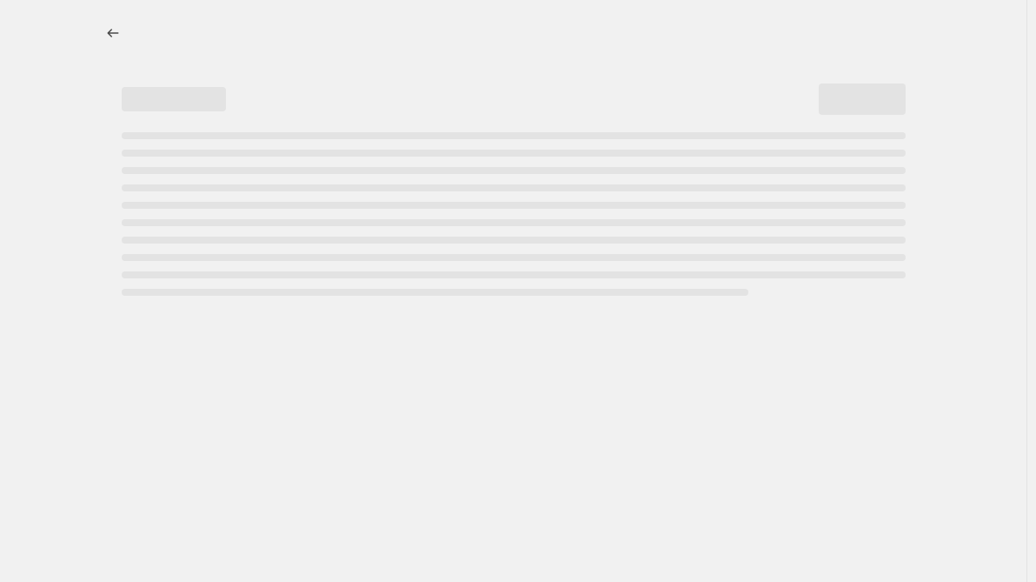
select select "percentage"
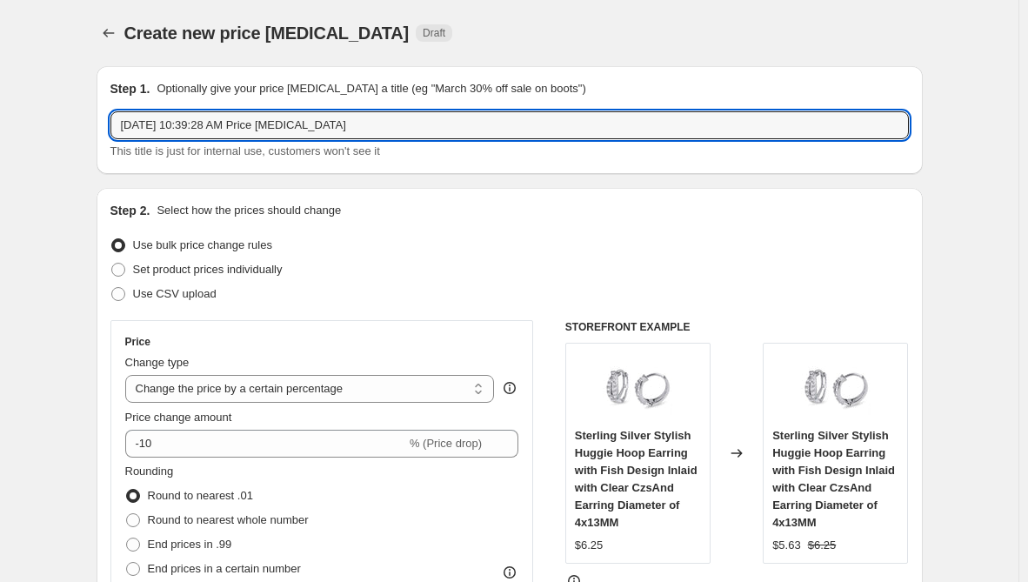
drag, startPoint x: 388, startPoint y: 125, endPoint x: -123, endPoint y: 126, distance: 510.3
click at [0, 126] on html "Home Settings Plans Skip to content Create new price [MEDICAL_DATA]. This page …" at bounding box center [514, 291] width 1028 height 582
paste input "NAR9SC"
type input "NAR9SC"
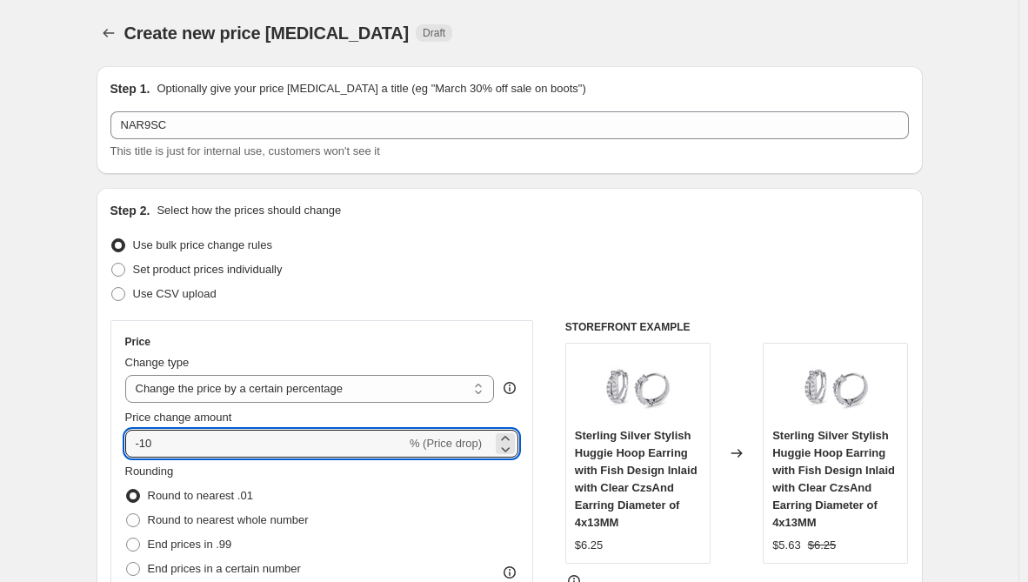
drag, startPoint x: 313, startPoint y: 441, endPoint x: -8, endPoint y: 442, distance: 320.8
click at [0, 442] on html "Home Settings Plans Skip to content Create new price [MEDICAL_DATA]. This page …" at bounding box center [514, 291] width 1028 height 582
type input "30"
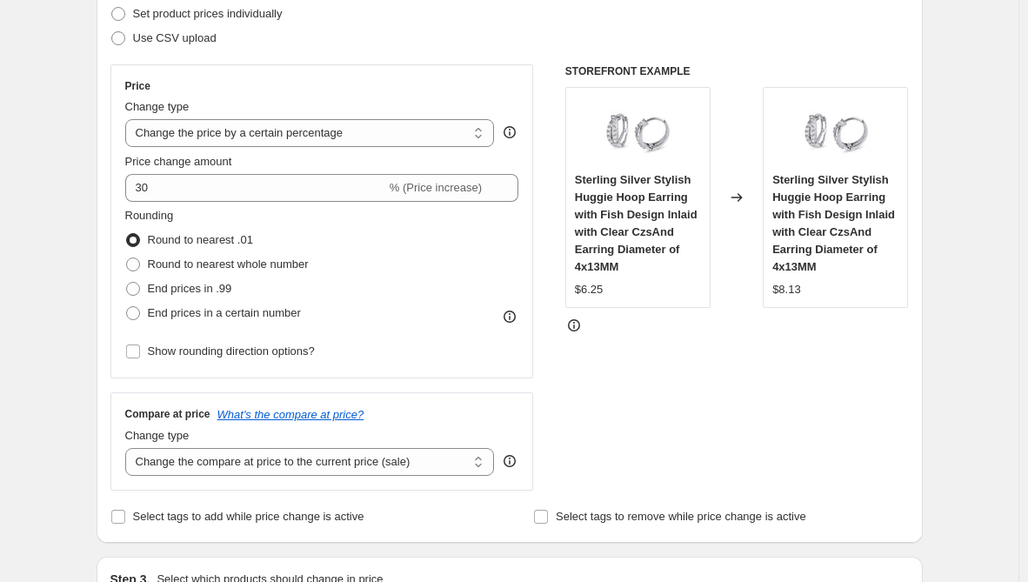
scroll to position [261, 0]
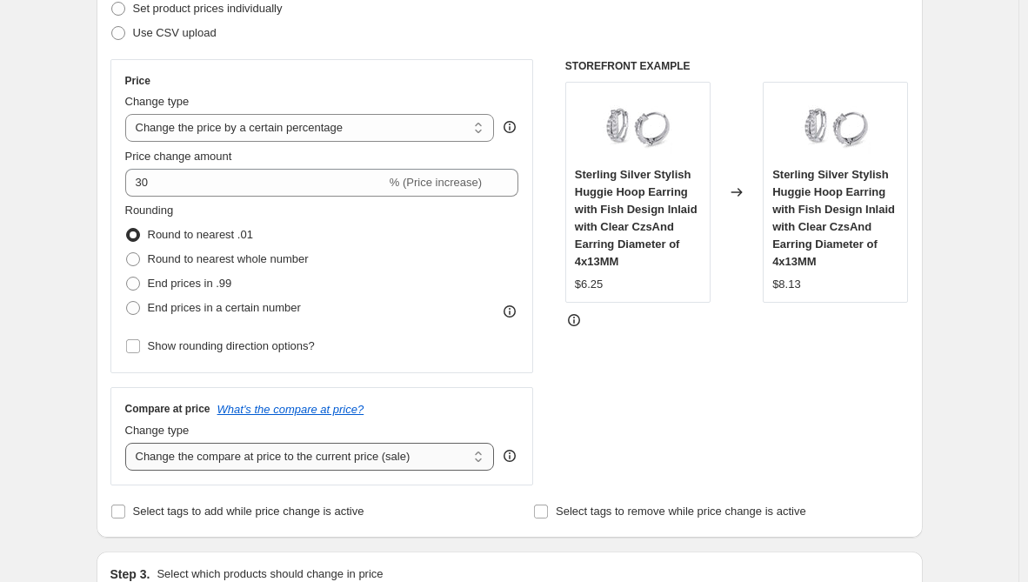
click at [266, 452] on select "Change the compare at price to the current price (sale) Change the compare at p…" at bounding box center [309, 456] width 369 height 28
select select "remove"
click at [129, 442] on select "Change the compare at price to the current price (sale) Change the compare at p…" at bounding box center [309, 456] width 369 height 28
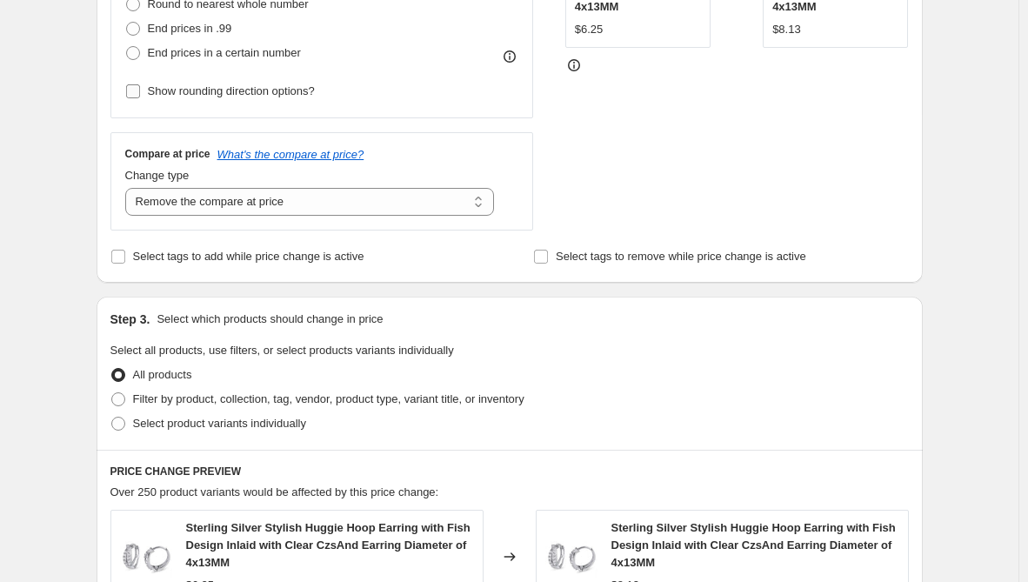
scroll to position [522, 0]
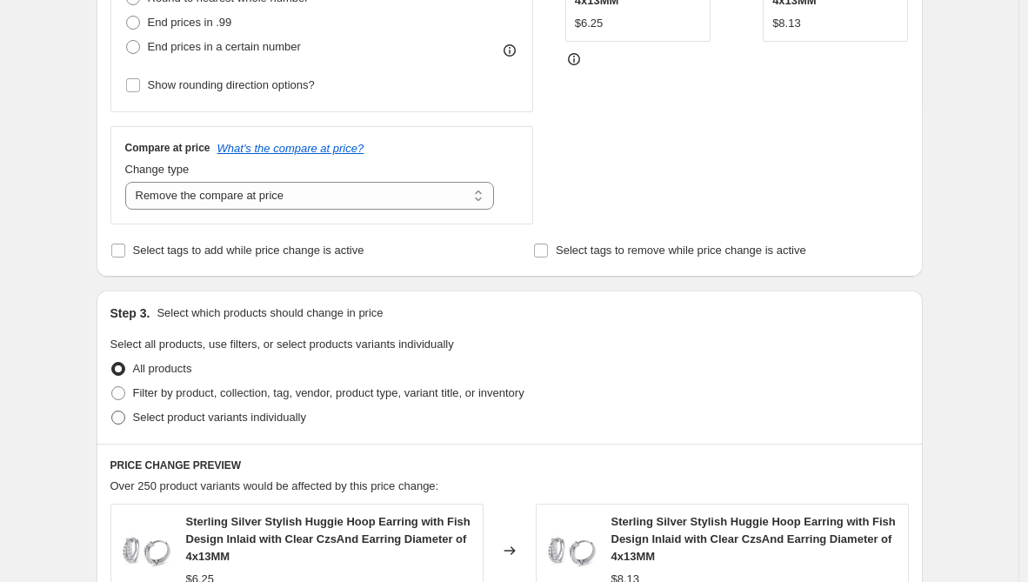
click at [270, 416] on span "Select product variants individually" at bounding box center [219, 416] width 173 height 13
click at [112, 411] on input "Select product variants individually" at bounding box center [111, 410] width 1 height 1
radio input "true"
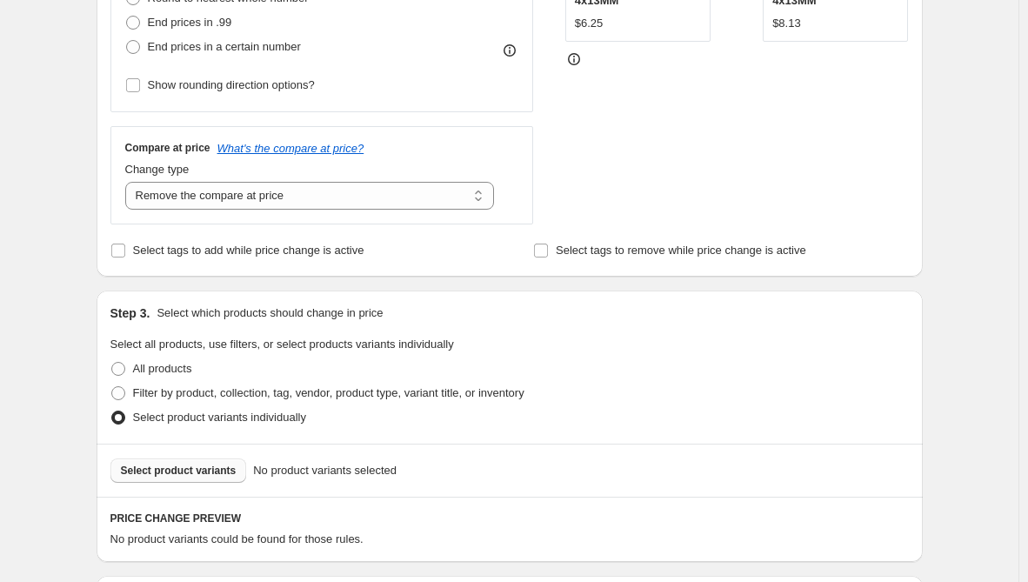
click at [234, 466] on button "Select product variants" at bounding box center [178, 470] width 136 height 24
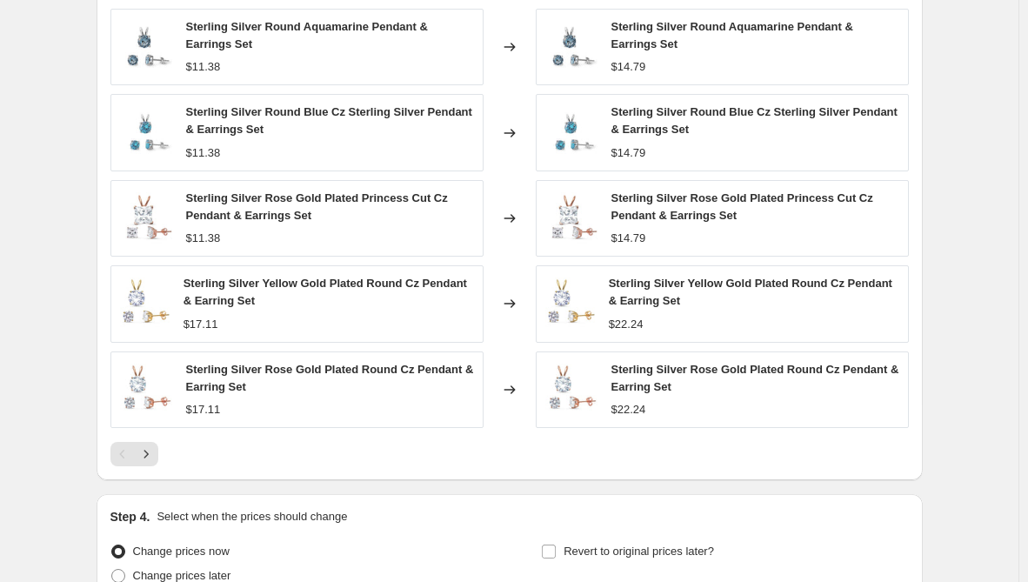
scroll to position [1238, 0]
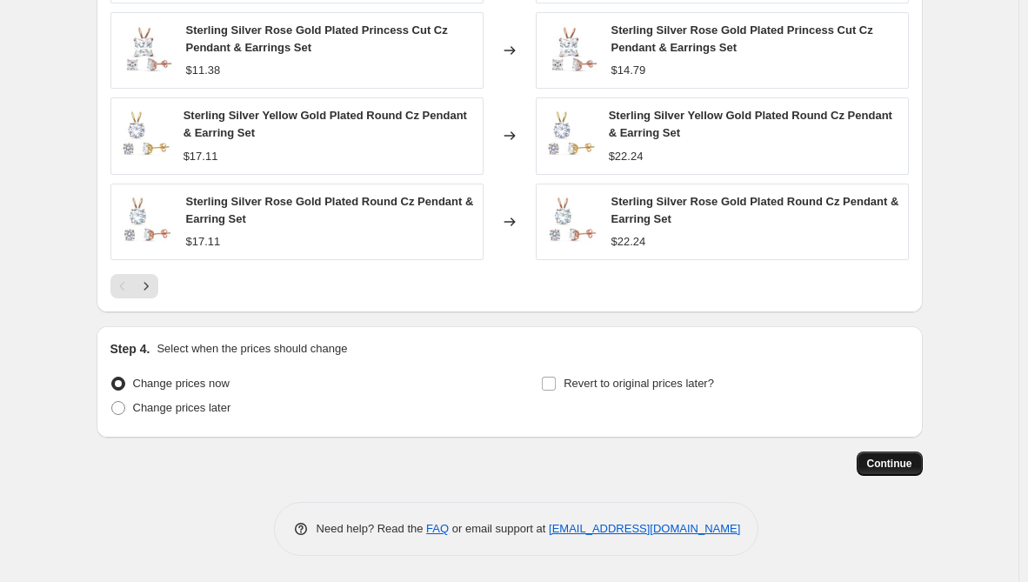
click at [883, 464] on span "Continue" at bounding box center [889, 463] width 45 height 14
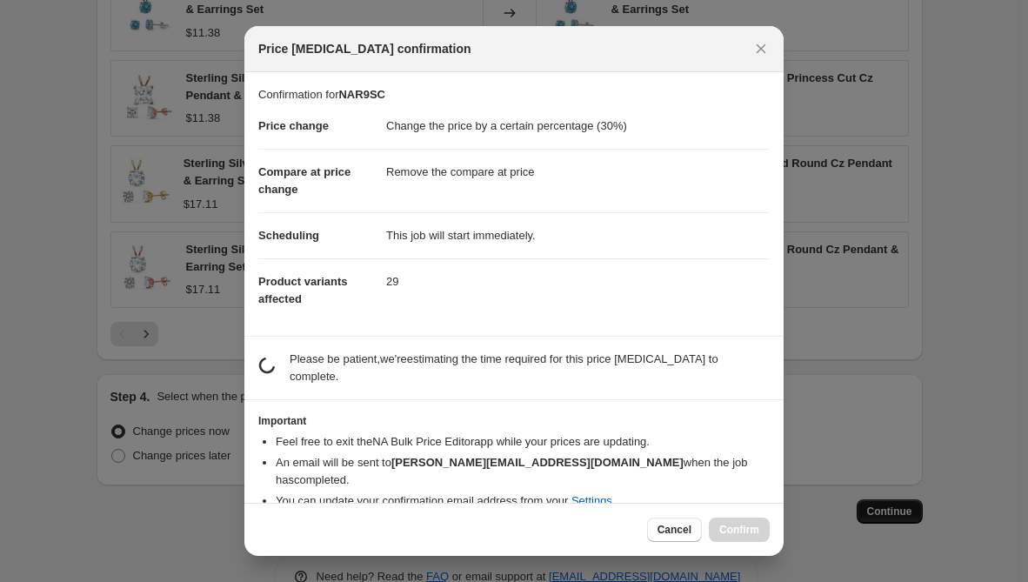
scroll to position [0, 0]
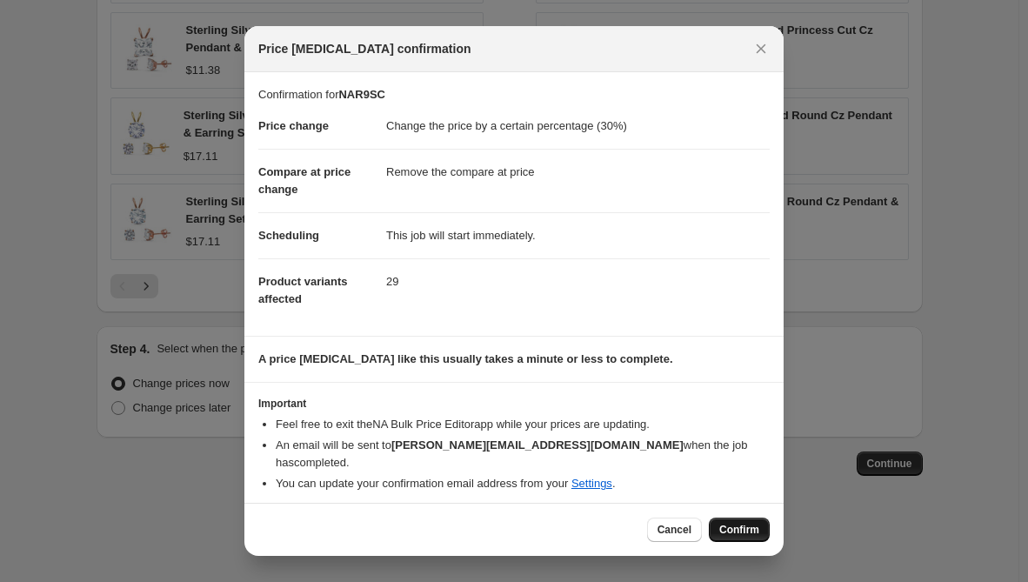
click at [742, 526] on span "Confirm" at bounding box center [739, 529] width 40 height 14
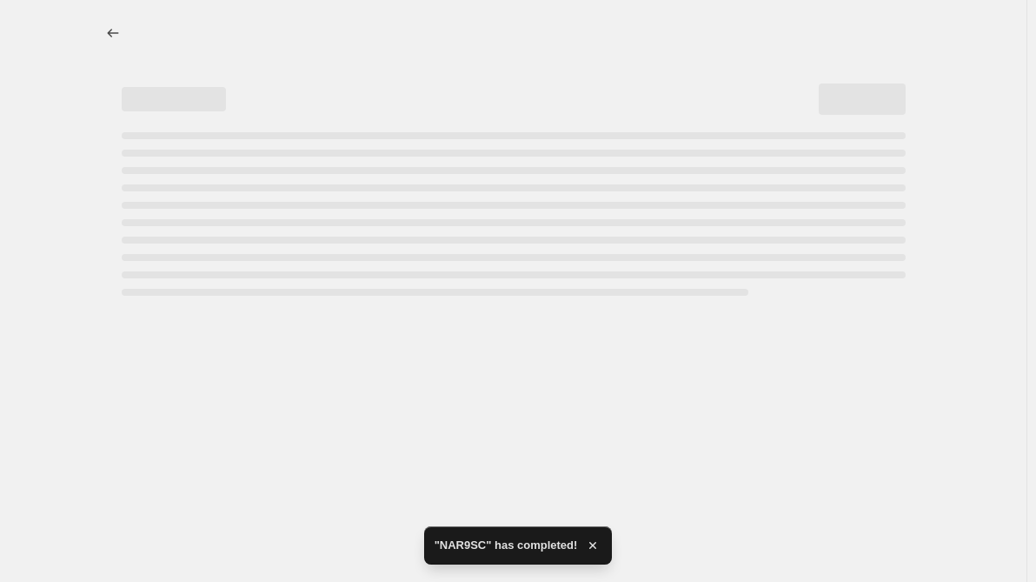
select select "percentage"
select select "remove"
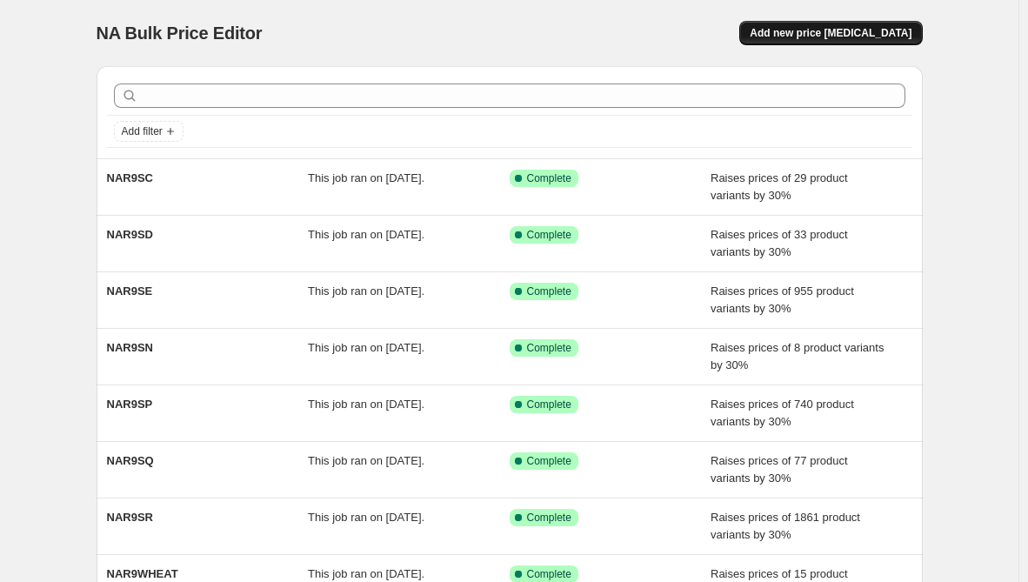
click at [833, 25] on button "Add new price [MEDICAL_DATA]" at bounding box center [830, 33] width 183 height 24
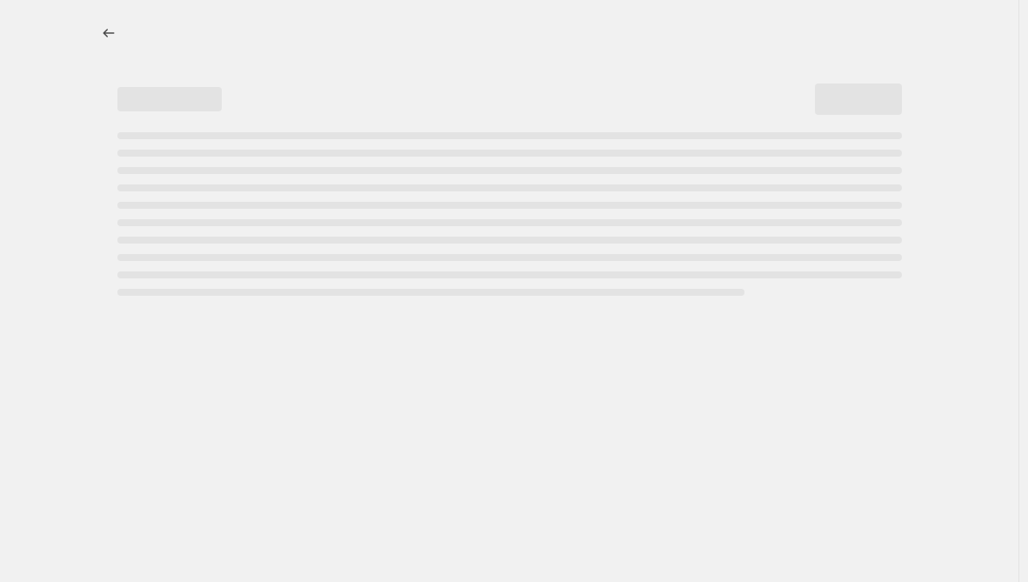
select select "percentage"
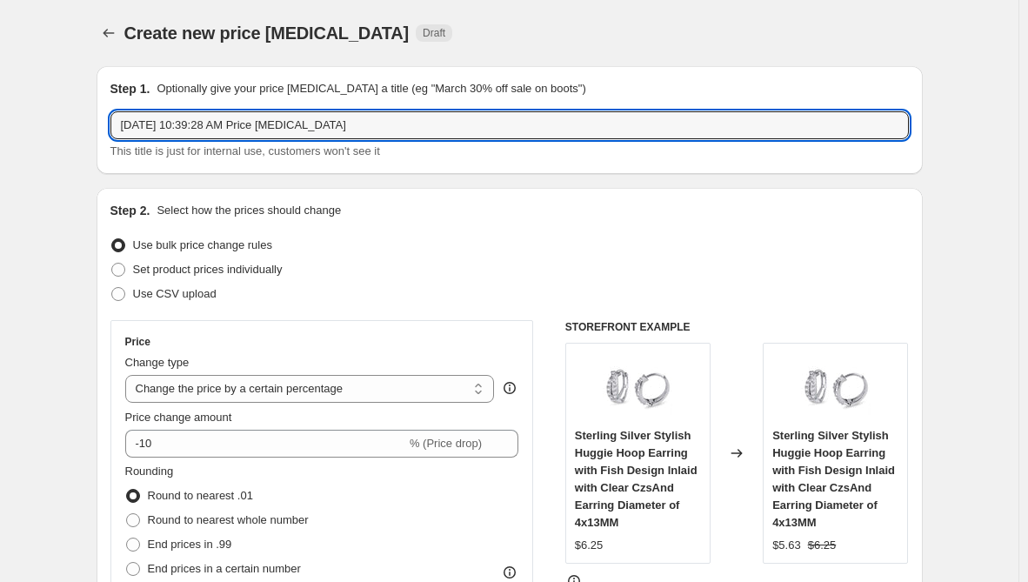
drag, startPoint x: 399, startPoint y: 123, endPoint x: -212, endPoint y: 112, distance: 611.2
click at [0, 112] on html "Home Settings Plans Skip to content Create new price [MEDICAL_DATA]. This page …" at bounding box center [514, 291] width 1028 height 582
paste input "NAR9SB"
type input "NAR9SB"
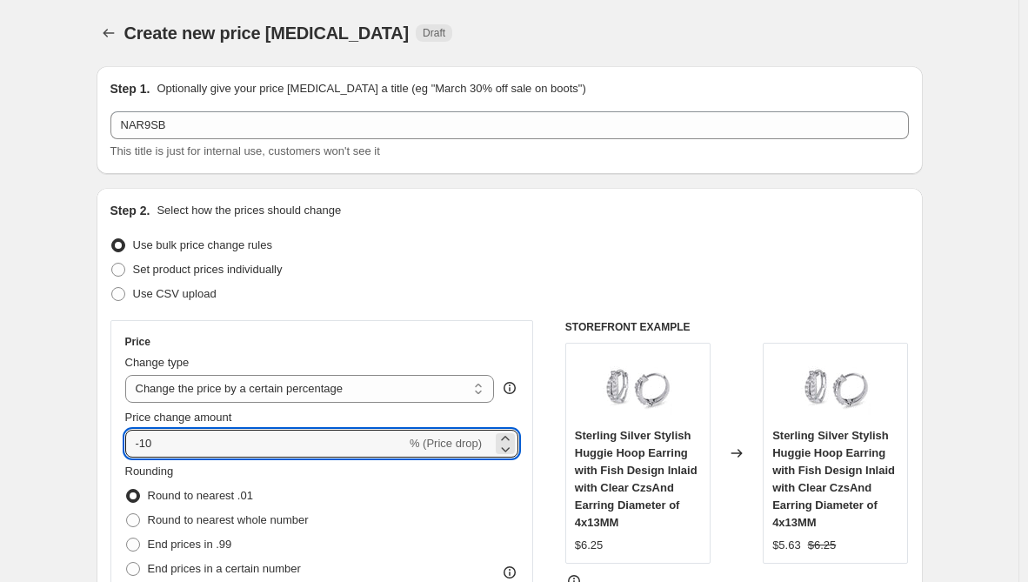
drag, startPoint x: 247, startPoint y: 446, endPoint x: 73, endPoint y: 430, distance: 174.6
type input "30"
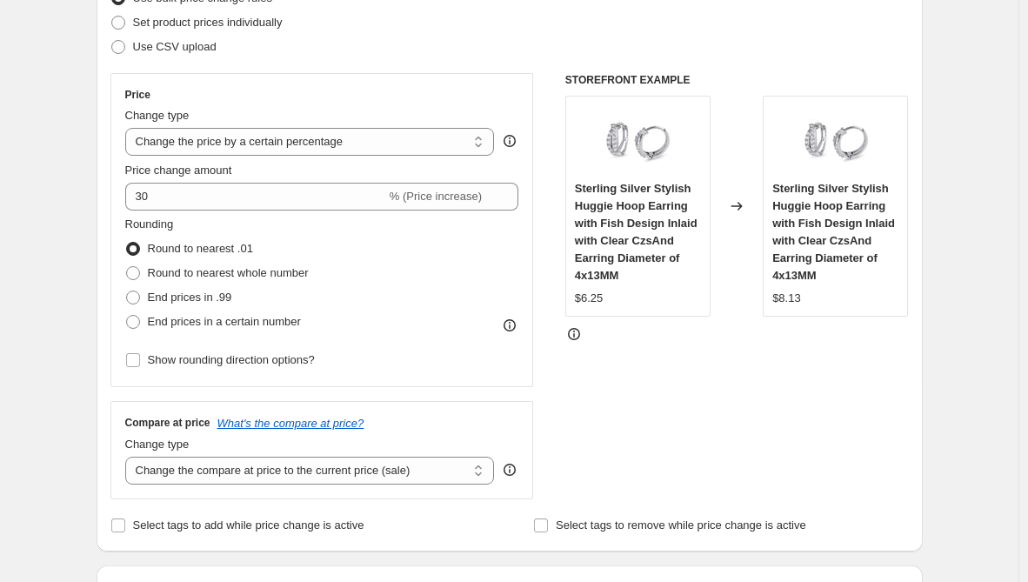
scroll to position [348, 0]
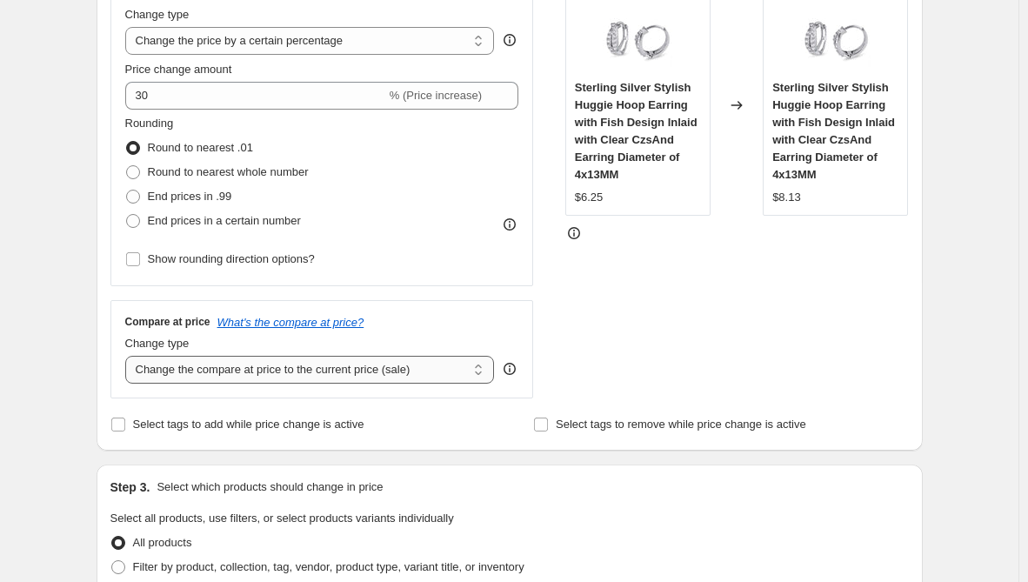
click at [207, 376] on select "Change the compare at price to the current price (sale) Change the compare at p…" at bounding box center [309, 370] width 369 height 28
select select "remove"
click at [129, 356] on select "Change the compare at price to the current price (sale) Change the compare at p…" at bounding box center [309, 370] width 369 height 28
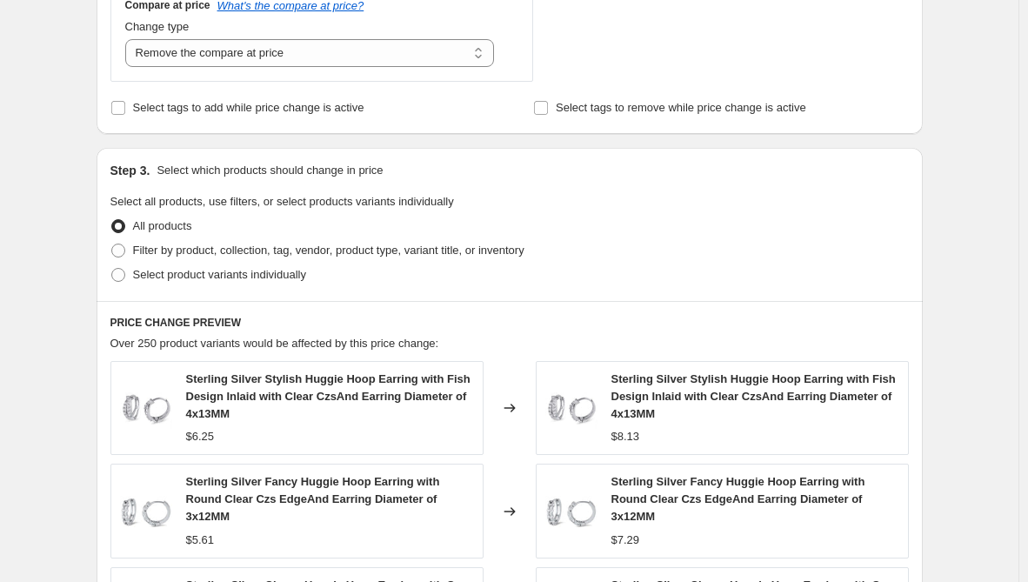
scroll to position [695, 0]
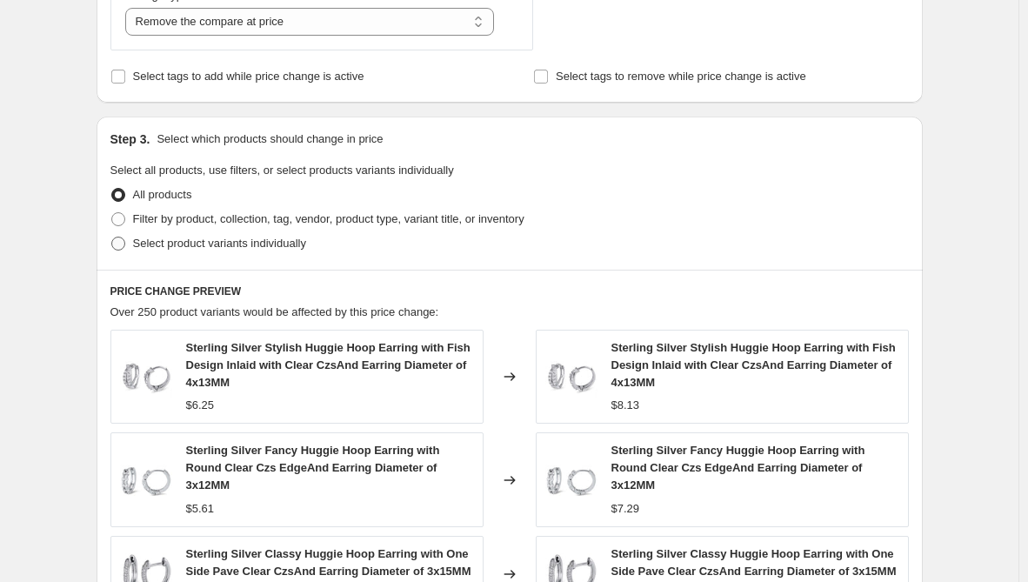
click at [198, 243] on span "Select product variants individually" at bounding box center [219, 242] width 173 height 13
click at [112, 237] on input "Select product variants individually" at bounding box center [111, 236] width 1 height 1
radio input "true"
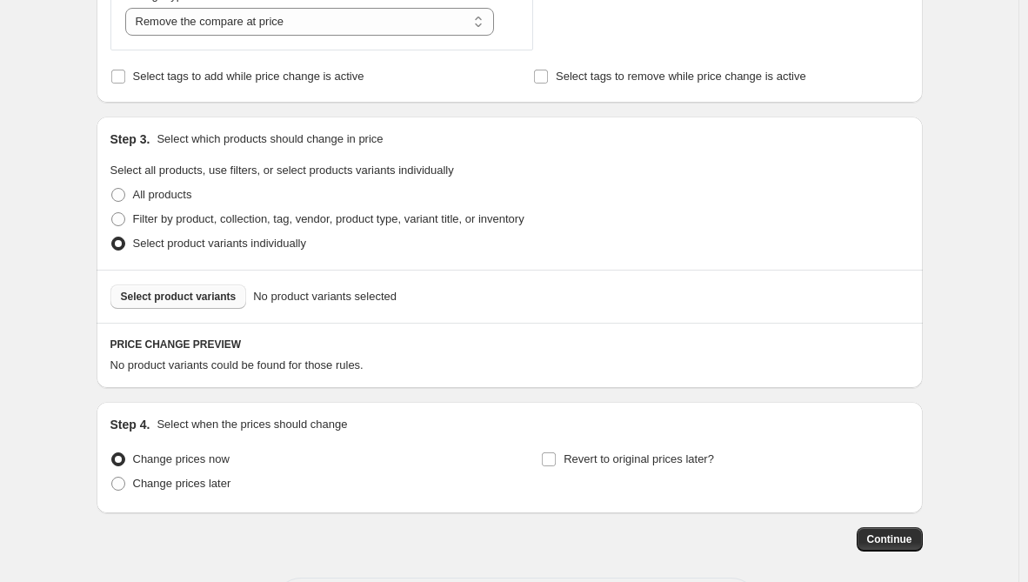
click at [230, 301] on span "Select product variants" at bounding box center [179, 296] width 116 height 14
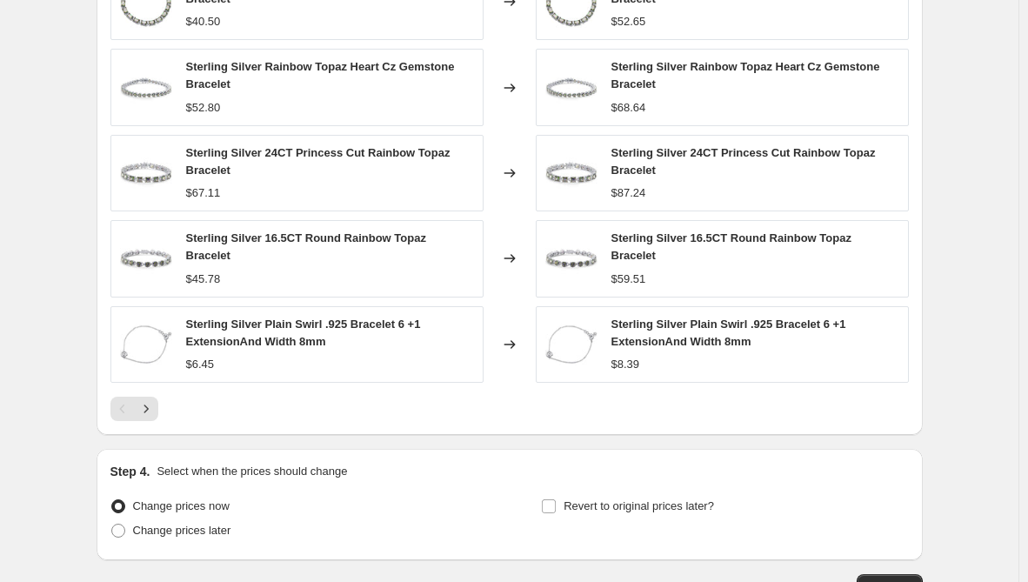
scroll to position [1233, 0]
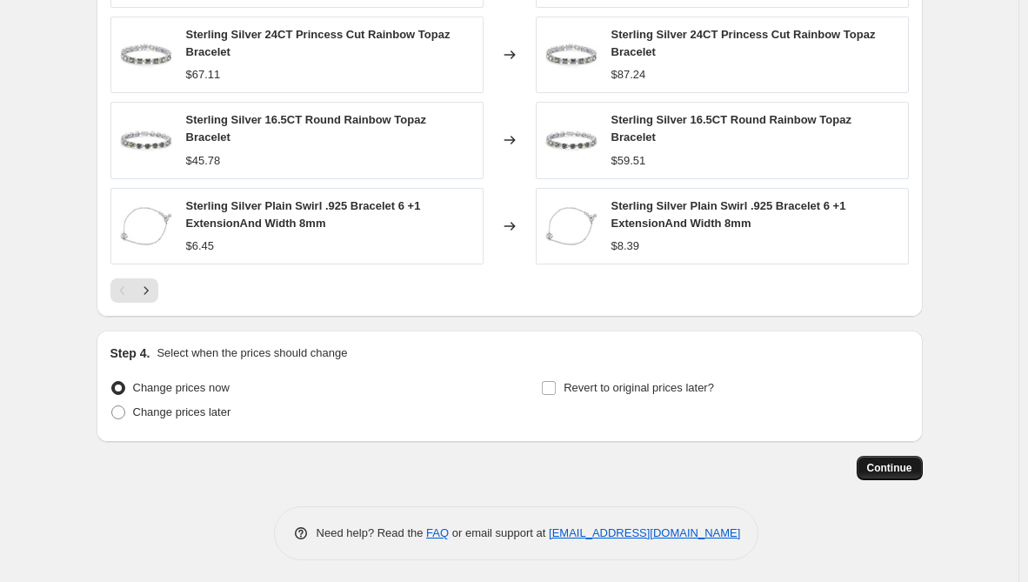
click at [887, 456] on button "Continue" at bounding box center [889, 468] width 66 height 24
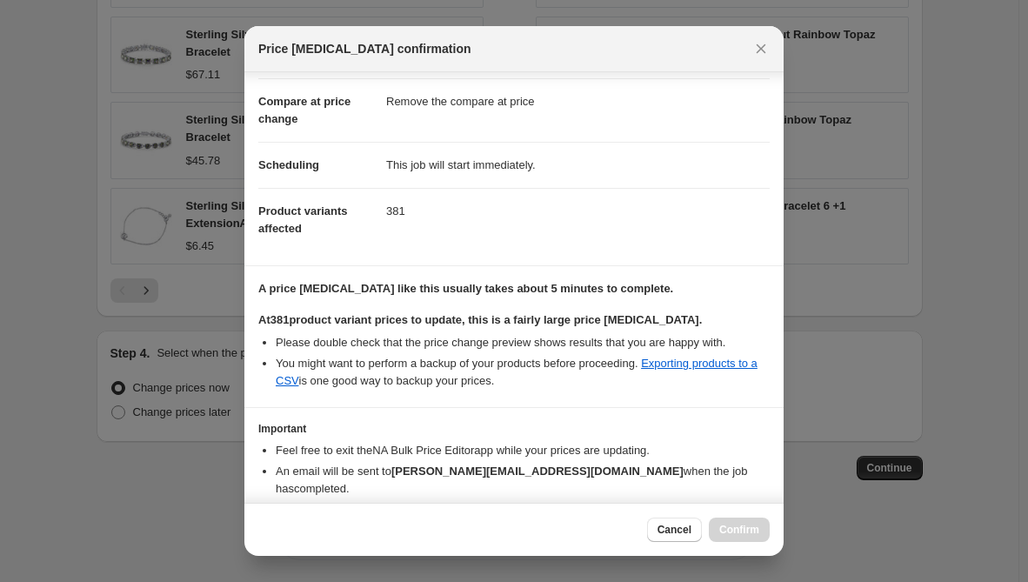
scroll to position [139, 0]
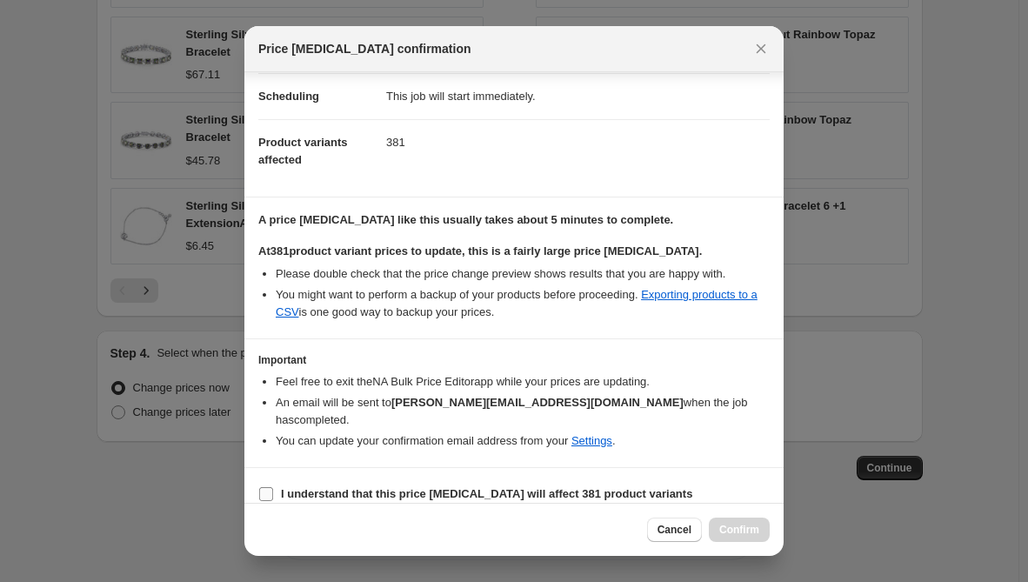
click at [353, 486] on label "I understand that this price [MEDICAL_DATA] will affect 381 product variants" at bounding box center [475, 494] width 434 height 24
click at [273, 487] on input "I understand that this price [MEDICAL_DATA] will affect 381 product variants" at bounding box center [266, 494] width 14 height 14
checkbox input "true"
click at [753, 530] on span "Confirm" at bounding box center [739, 529] width 40 height 14
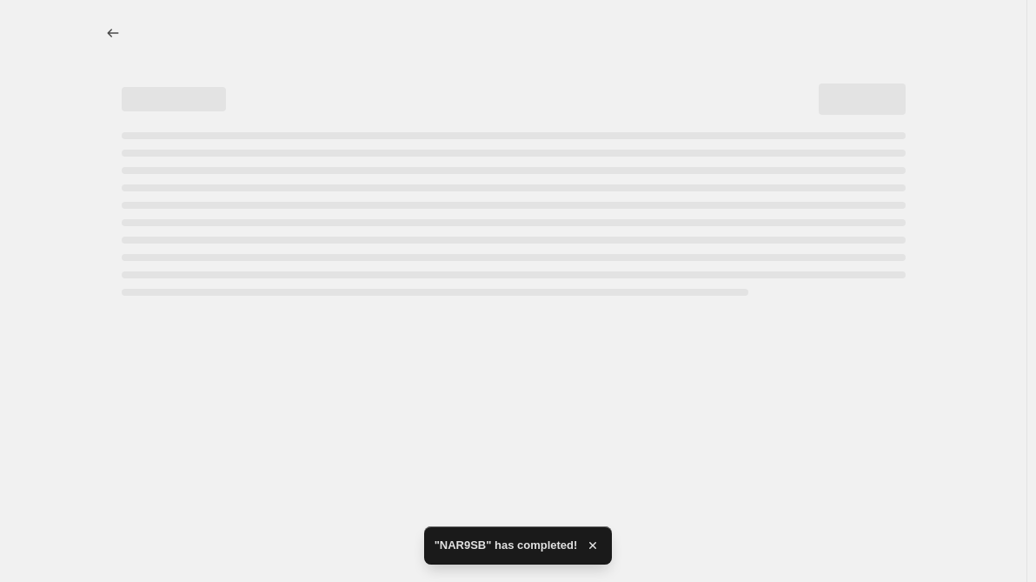
select select "percentage"
select select "remove"
